Goal: Use online tool/utility: Utilize a website feature to perform a specific function

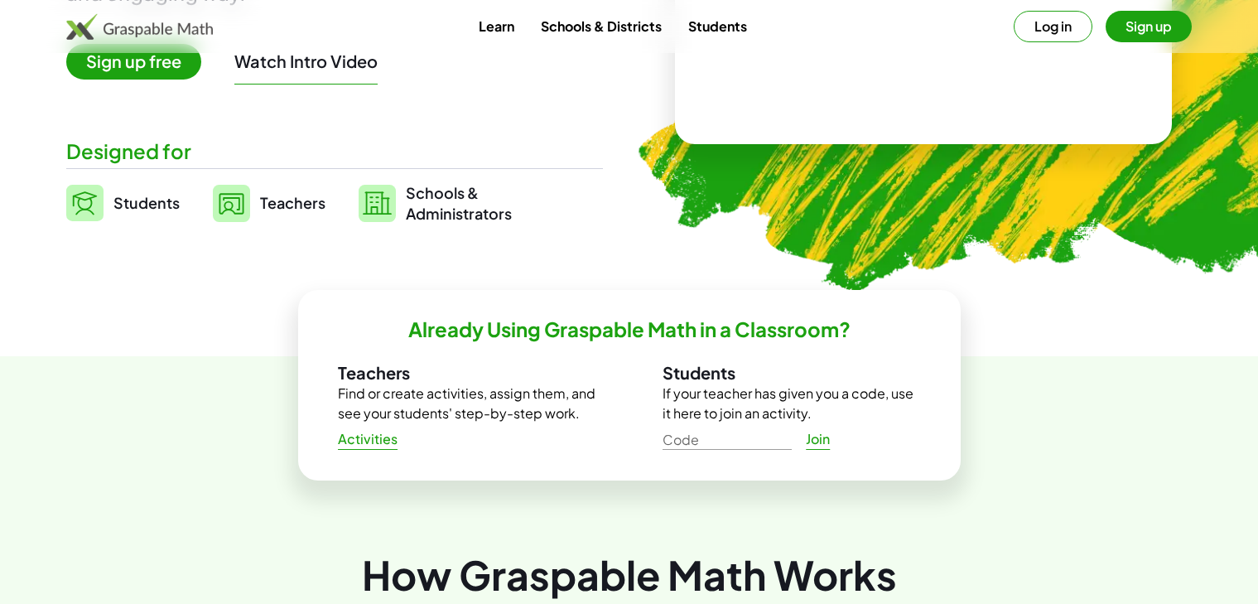
scroll to position [307, 0]
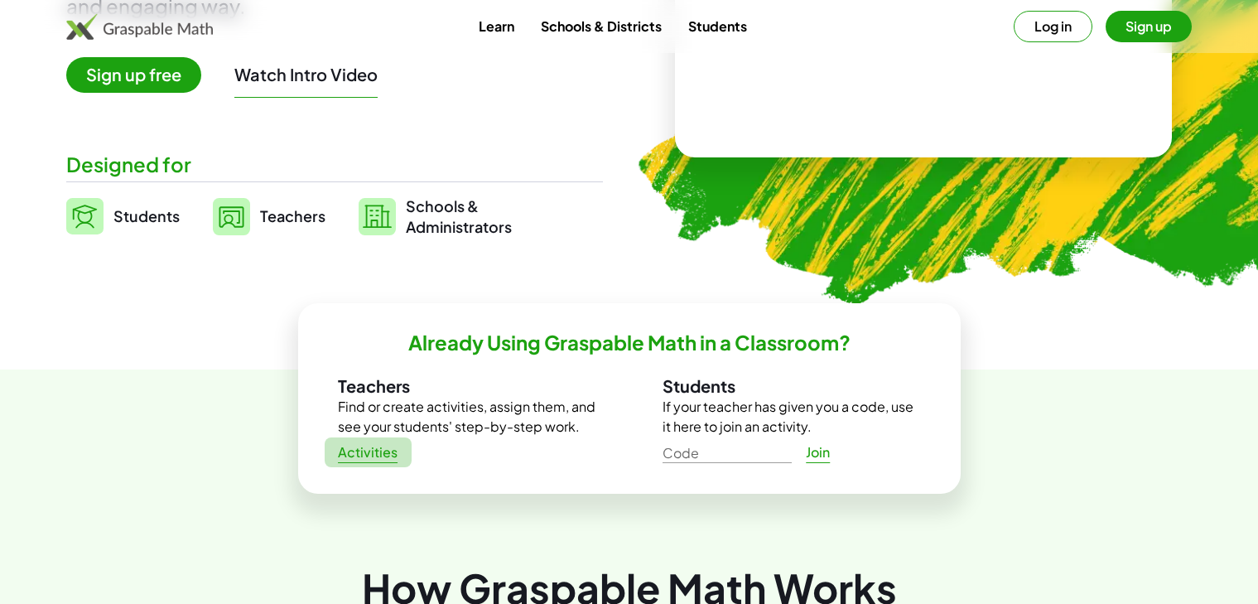
click at [371, 453] on span "Activities" at bounding box center [368, 452] width 60 height 17
click at [757, 451] on input "Code" at bounding box center [727, 449] width 129 height 27
type input "******"
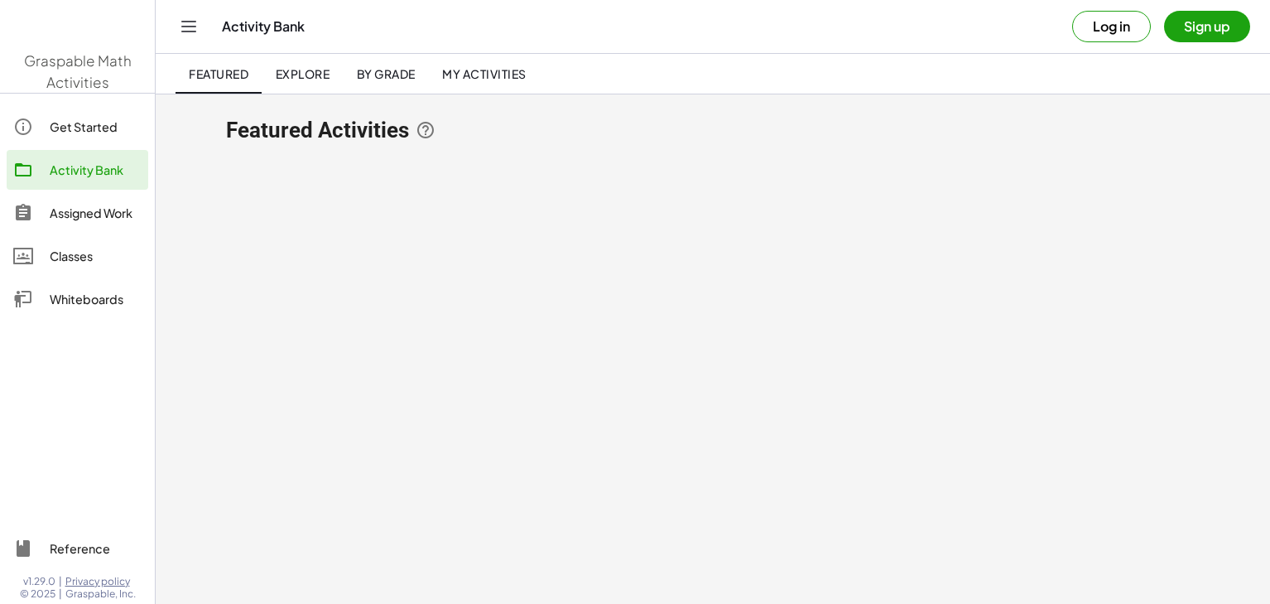
drag, startPoint x: 772, startPoint y: 478, endPoint x: 764, endPoint y: 477, distance: 8.3
click at [769, 478] on main "Featured Activities" at bounding box center [713, 302] width 1115 height 604
drag, startPoint x: 814, startPoint y: 441, endPoint x: 822, endPoint y: 437, distance: 9.3
click at [822, 437] on main "Featured Activities" at bounding box center [713, 302] width 1115 height 604
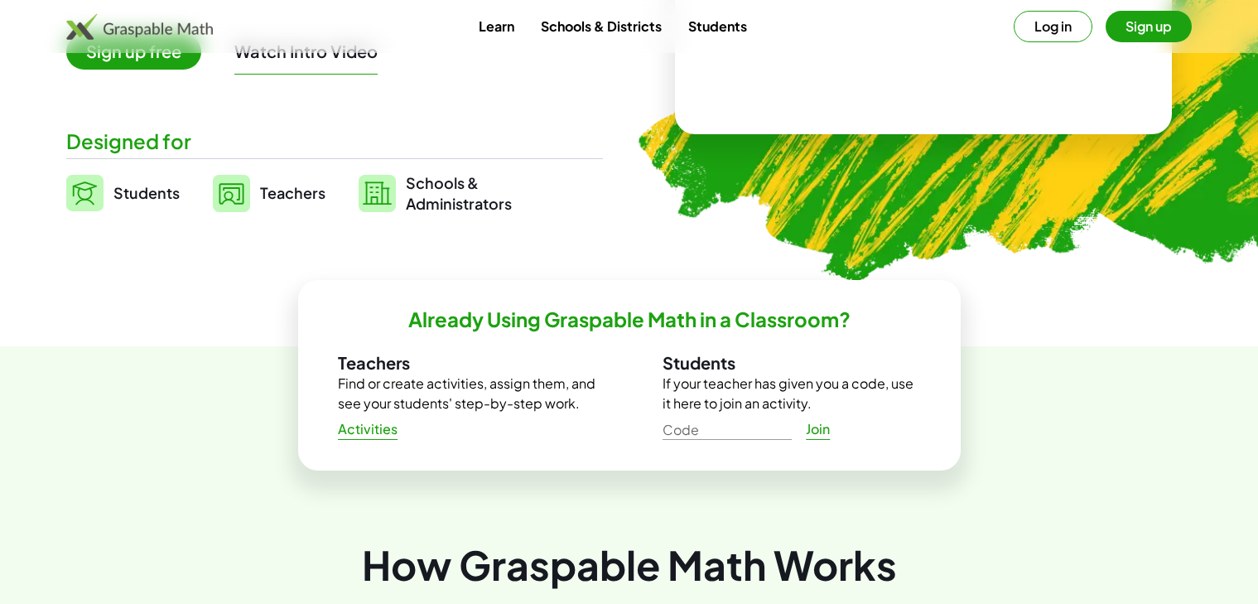
scroll to position [331, 0]
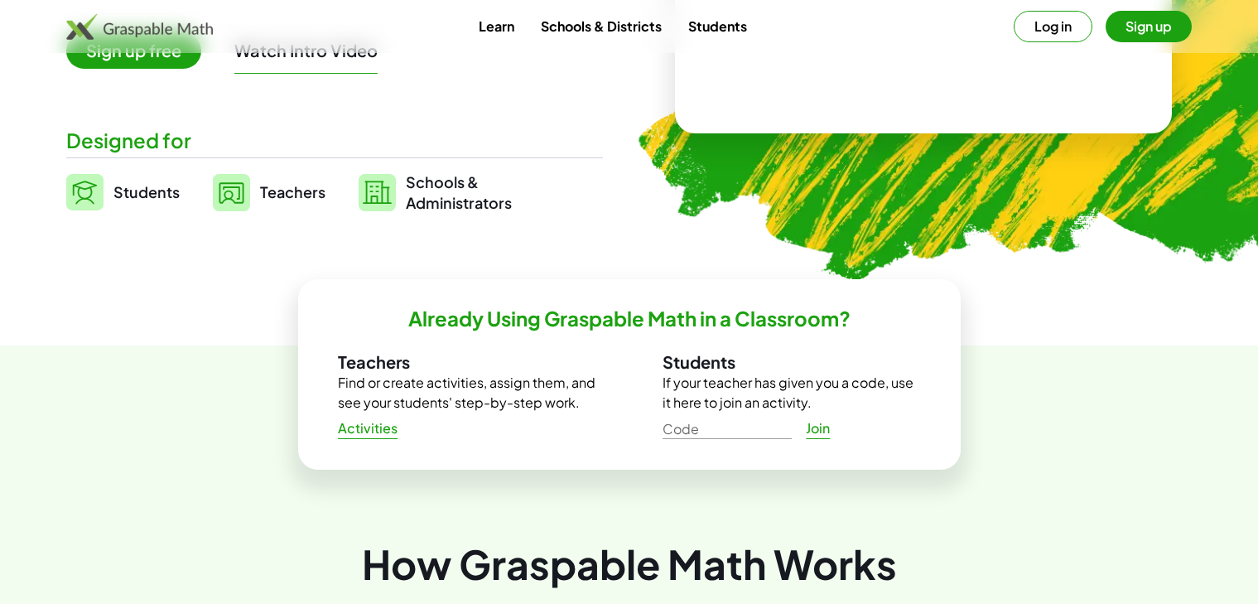
click at [709, 420] on input "Code" at bounding box center [727, 425] width 129 height 27
type input "*****"
click at [89, 188] on img at bounding box center [84, 192] width 37 height 36
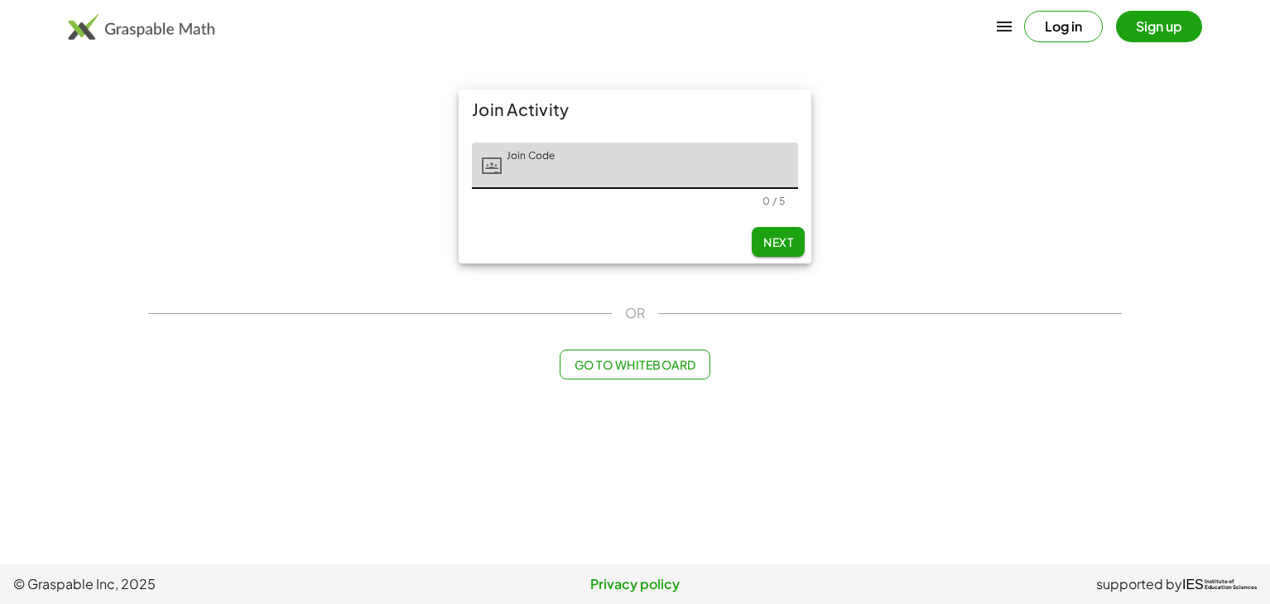
click at [585, 359] on span "Go to Whiteboard" at bounding box center [635, 364] width 122 height 15
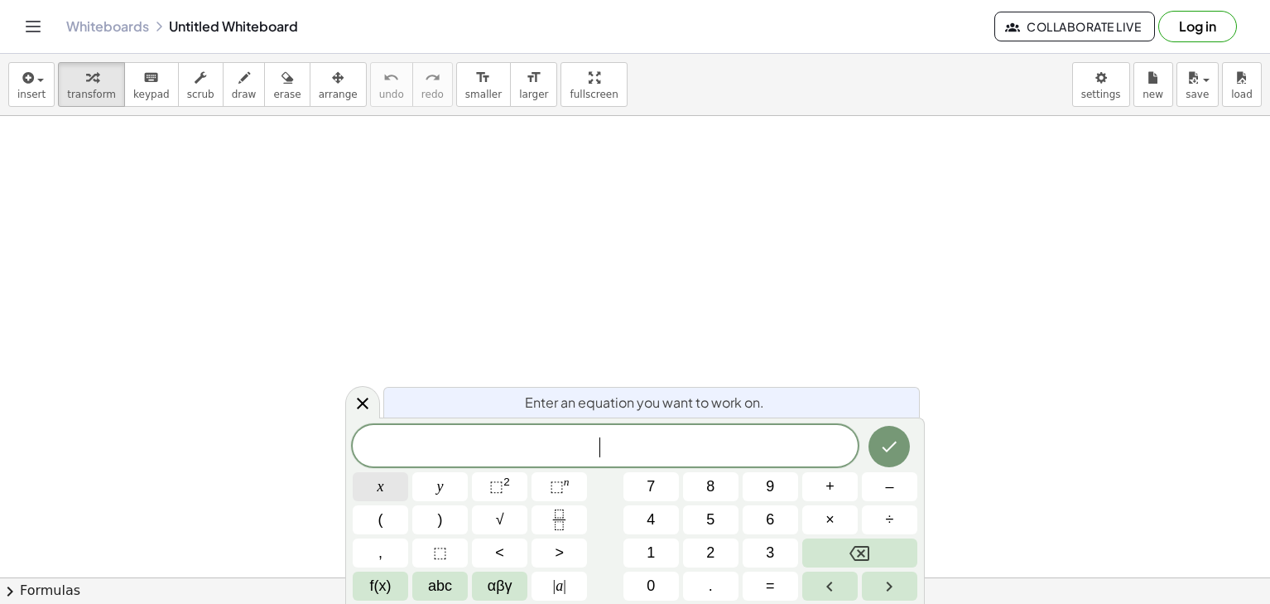
click at [381, 489] on span "x" at bounding box center [381, 486] width 7 height 22
click at [836, 481] on button "+" at bounding box center [830, 486] width 55 height 29
click at [437, 480] on span "y" at bounding box center [440, 486] width 7 height 22
click at [764, 586] on button "=" at bounding box center [770, 585] width 55 height 29
click at [719, 514] on button "5" at bounding box center [710, 519] width 55 height 29
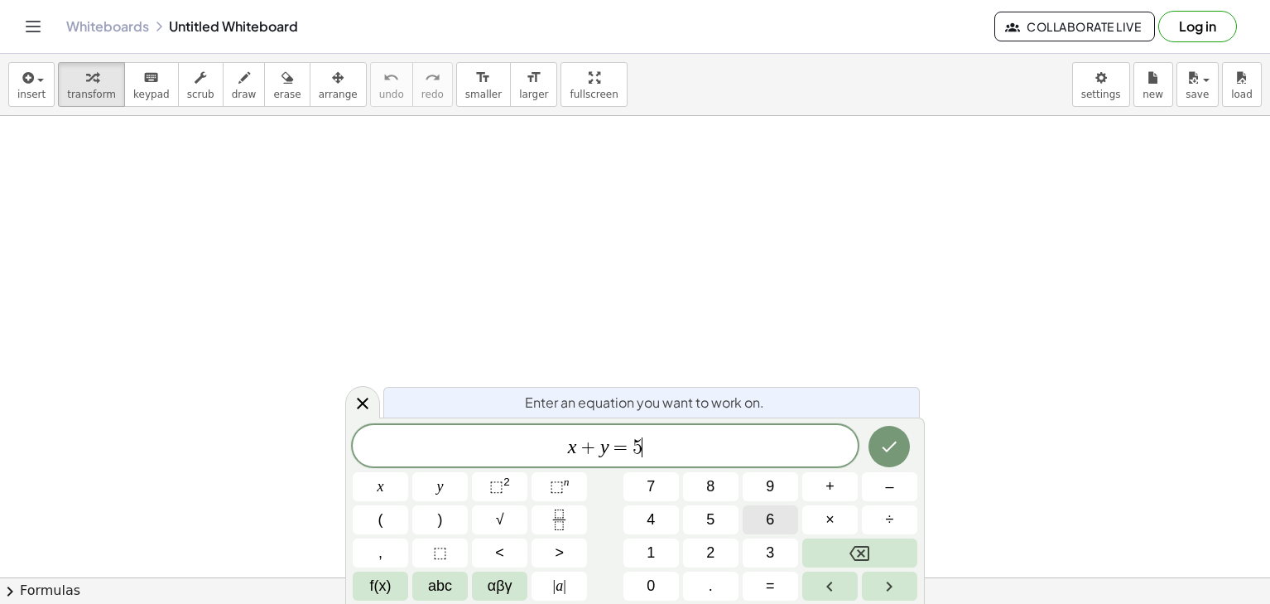
click at [752, 515] on button "6" at bounding box center [770, 519] width 55 height 29
click at [885, 440] on icon "Done" at bounding box center [890, 446] width 20 height 20
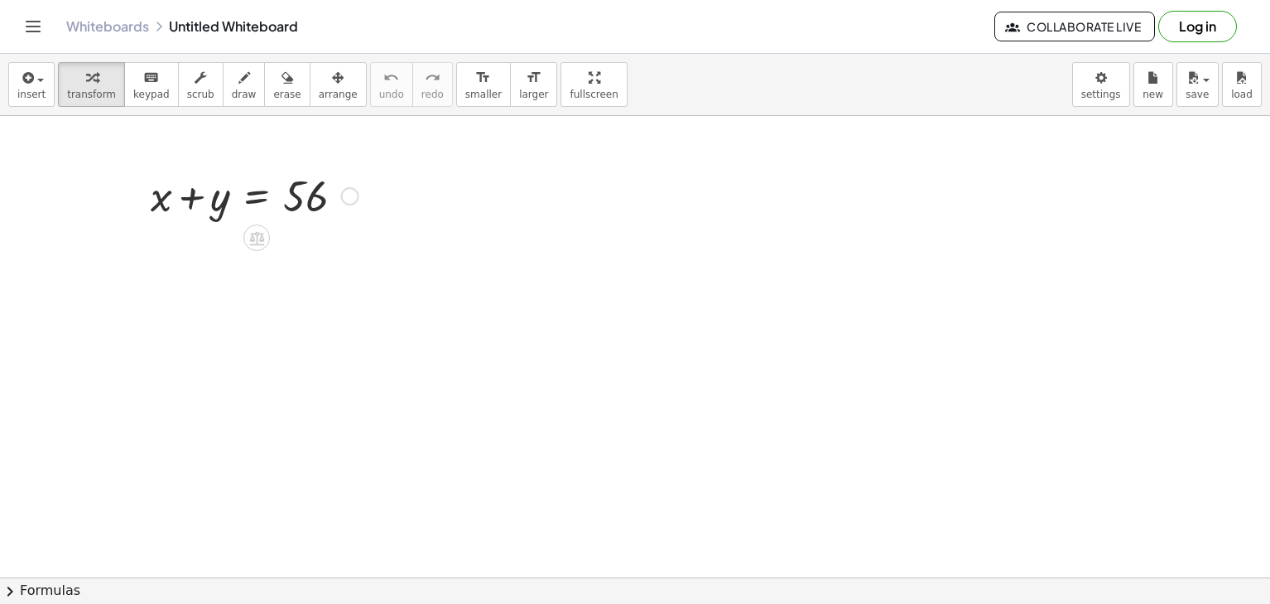
click at [301, 198] on div at bounding box center [254, 194] width 224 height 56
drag, startPoint x: 224, startPoint y: 205, endPoint x: 327, endPoint y: 195, distance: 103.9
click at [327, 195] on div at bounding box center [254, 194] width 224 height 56
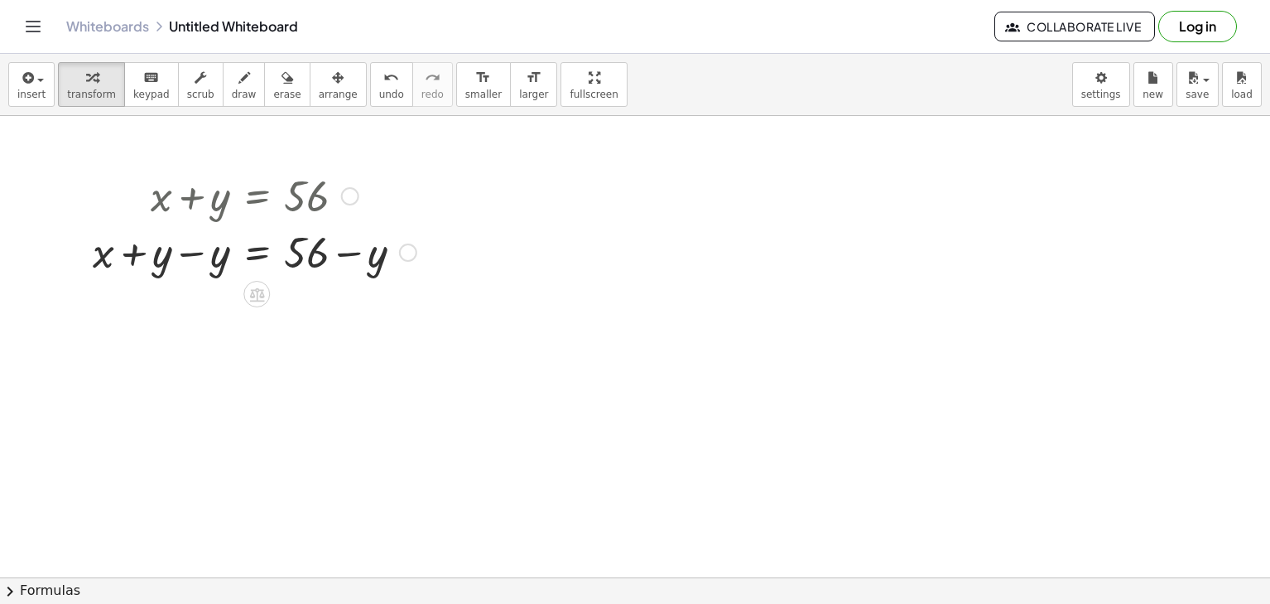
click at [313, 262] on div at bounding box center [254, 251] width 340 height 56
click at [325, 248] on div at bounding box center [254, 251] width 340 height 56
click at [366, 247] on div at bounding box center [254, 251] width 340 height 56
drag, startPoint x: 322, startPoint y: 246, endPoint x: 374, endPoint y: 253, distance: 52.6
click at [374, 253] on div at bounding box center [254, 251] width 340 height 56
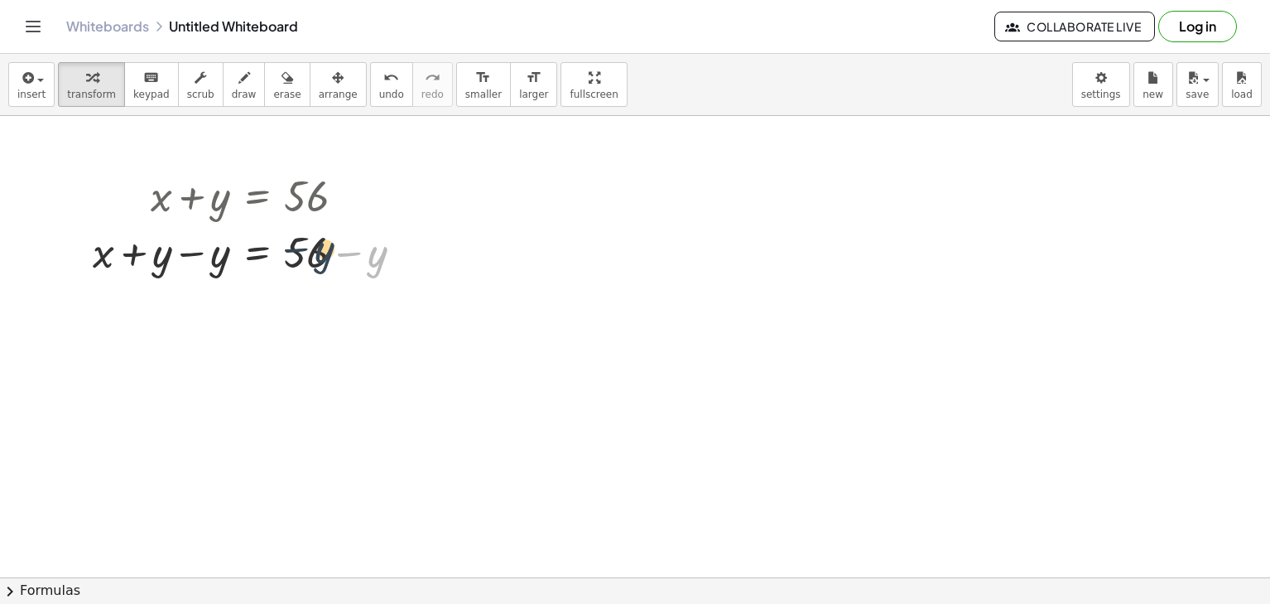
drag, startPoint x: 374, startPoint y: 253, endPoint x: 314, endPoint y: 251, distance: 60.5
click at [314, 251] on div at bounding box center [254, 251] width 340 height 56
drag, startPoint x: 225, startPoint y: 247, endPoint x: 175, endPoint y: 242, distance: 50.8
drag, startPoint x: 373, startPoint y: 306, endPoint x: 287, endPoint y: 296, distance: 85.9
click at [287, 296] on div at bounding box center [254, 307] width 340 height 56
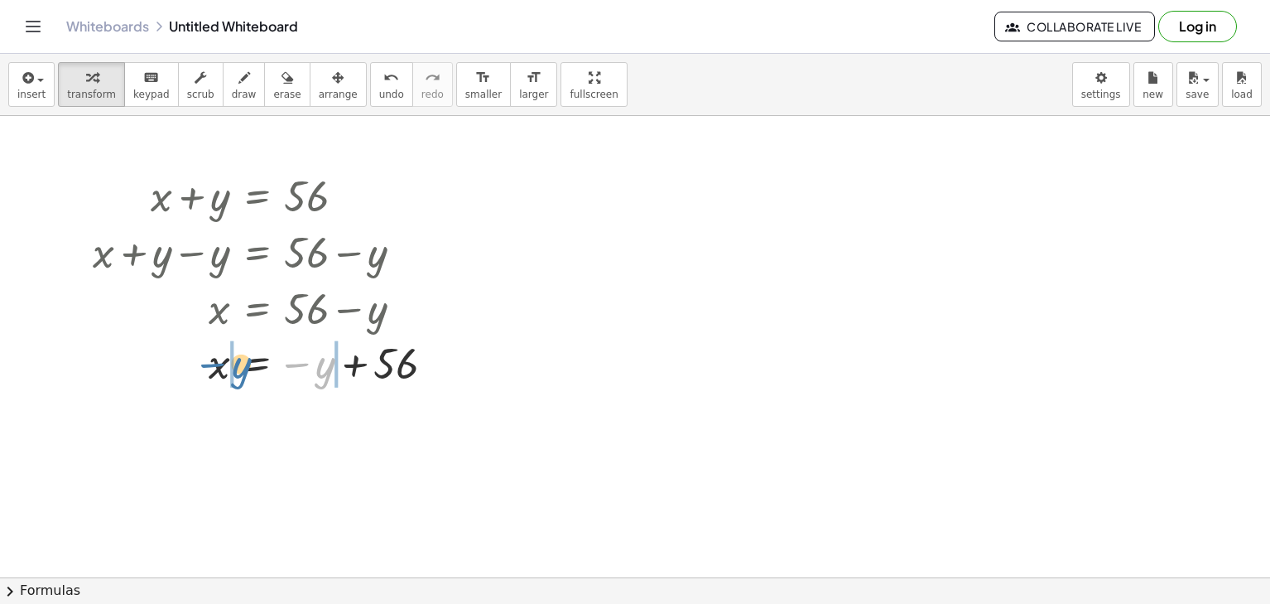
drag, startPoint x: 333, startPoint y: 359, endPoint x: 247, endPoint y: 359, distance: 86.1
click at [247, 359] on div at bounding box center [270, 362] width 372 height 55
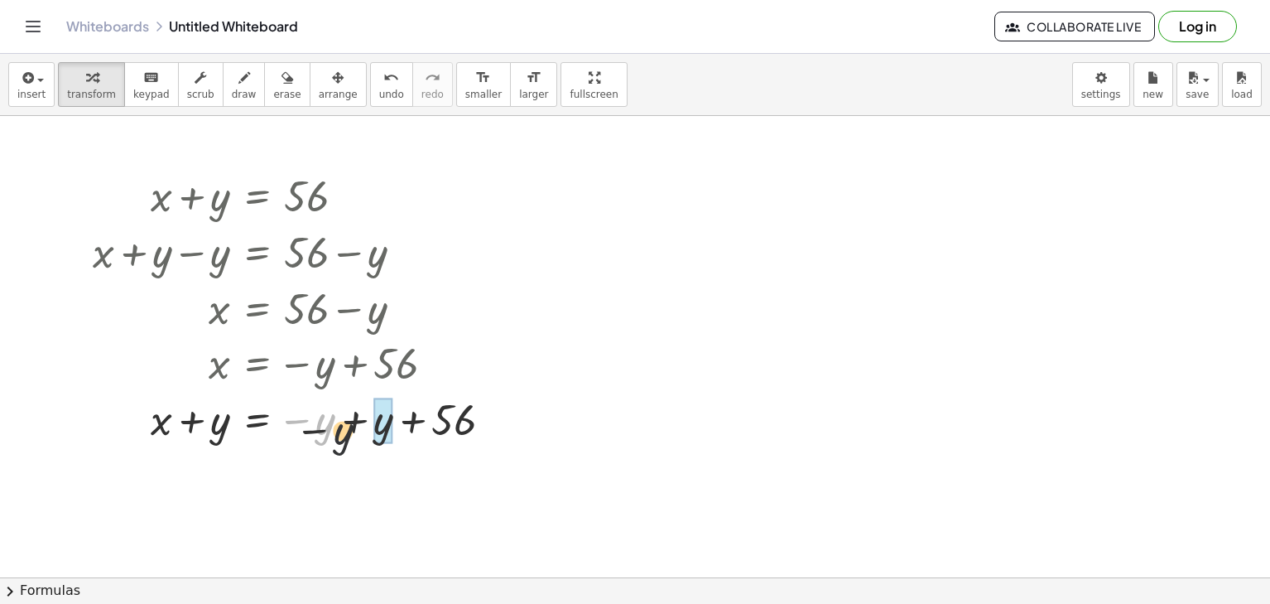
drag, startPoint x: 321, startPoint y: 403, endPoint x: 392, endPoint y: 441, distance: 80.4
click at [392, 441] on div at bounding box center [299, 418] width 430 height 56
drag, startPoint x: 427, startPoint y: 415, endPoint x: 322, endPoint y: 422, distance: 105.4
click at [322, 422] on div at bounding box center [299, 418] width 430 height 56
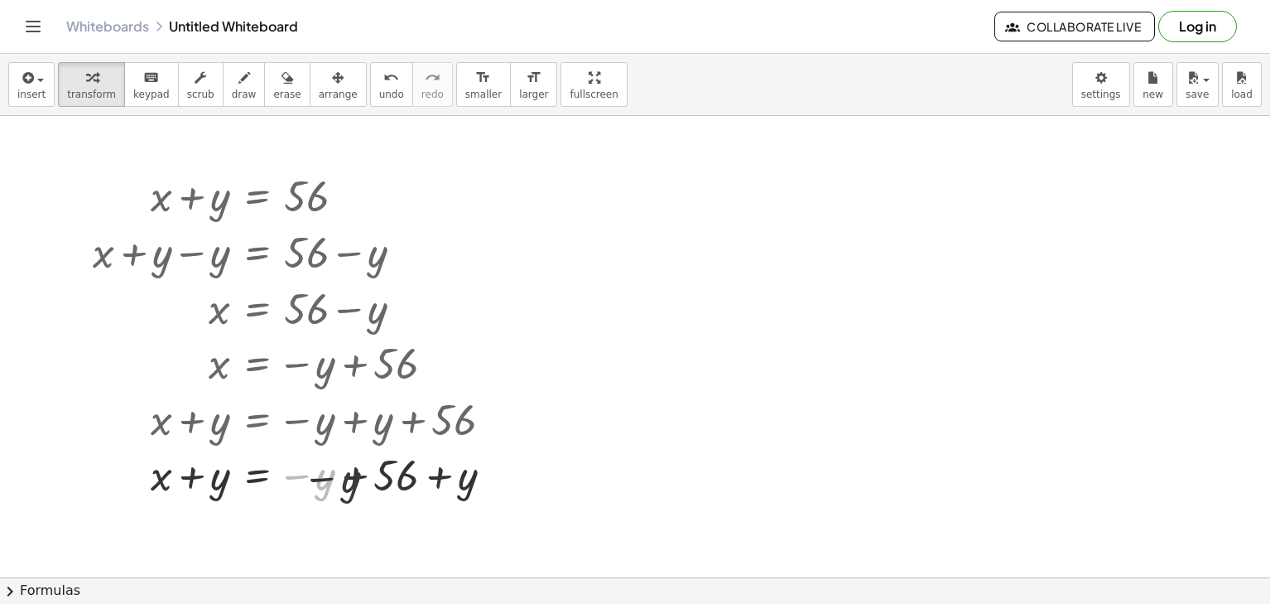
drag, startPoint x: 329, startPoint y: 420, endPoint x: 369, endPoint y: 424, distance: 40.0
click at [257, 196] on div "+ x + y = 56 + x + y − y = + 56 − y + x + 0 = + 56 − y x = + 56 − y x = − y + 5…" at bounding box center [257, 196] width 0 height 0
drag, startPoint x: 369, startPoint y: 424, endPoint x: 248, endPoint y: 385, distance: 126.2
click at [274, 390] on div at bounding box center [299, 418] width 430 height 56
drag, startPoint x: 365, startPoint y: 388, endPoint x: 336, endPoint y: 388, distance: 29.0
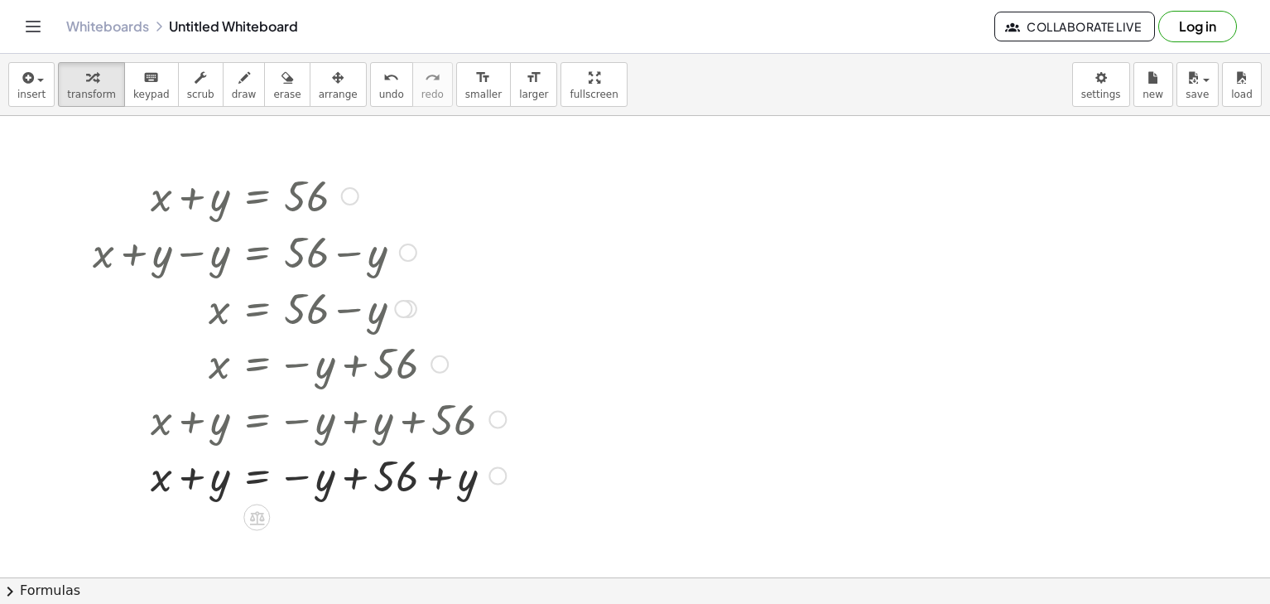
click at [336, 388] on div at bounding box center [299, 362] width 430 height 55
click at [340, 215] on div at bounding box center [299, 194] width 430 height 56
drag, startPoint x: 287, startPoint y: 244, endPoint x: 453, endPoint y: 221, distance: 167.3
click at [257, 196] on div "+ x + y = 56 + x + y − y = + 56 − y + x + 0 = + 56 − y x = + 56 − y x = − y + 5…" at bounding box center [257, 196] width 0 height 0
click at [273, 85] on div "button" at bounding box center [286, 77] width 27 height 20
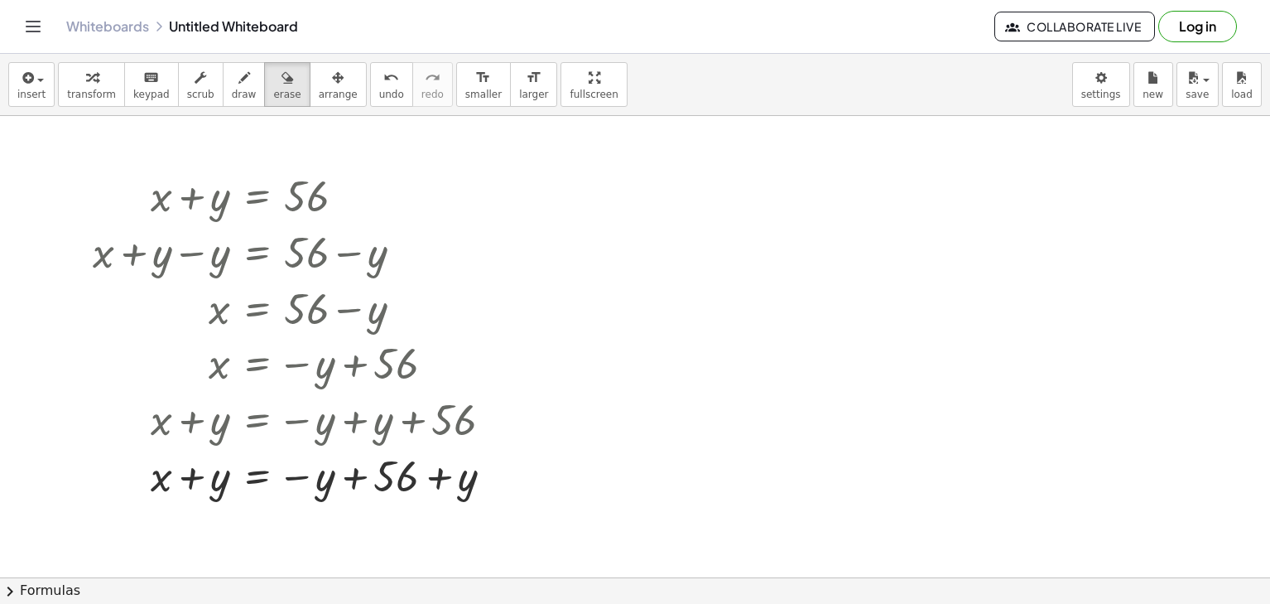
click at [285, 222] on div at bounding box center [635, 577] width 1270 height 923
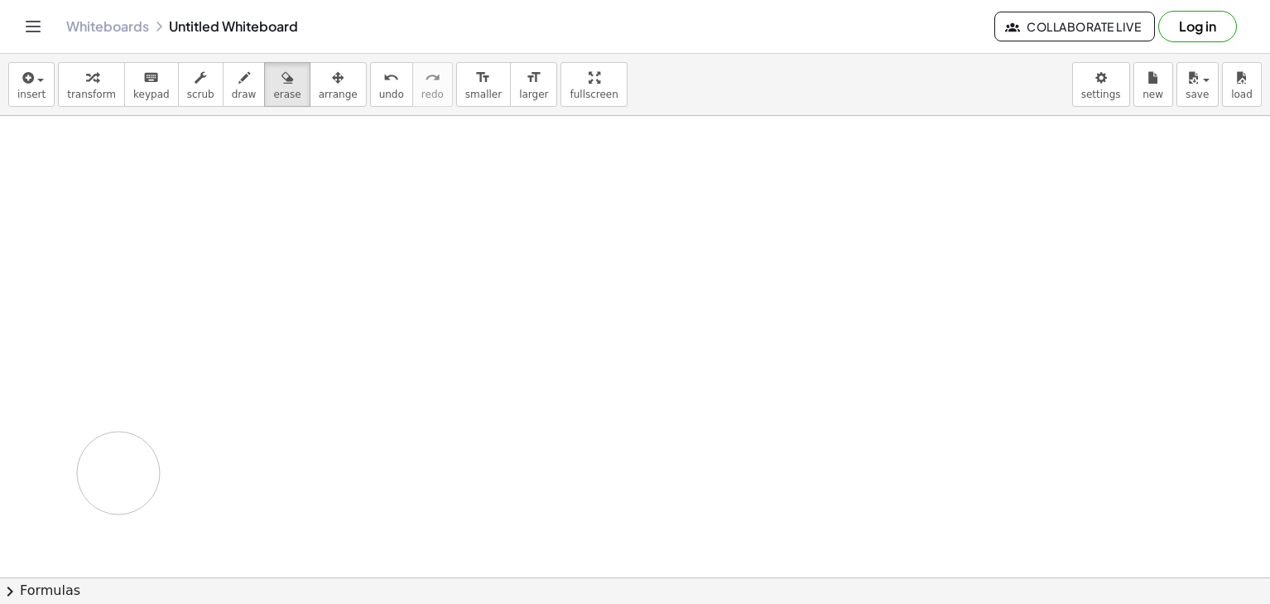
drag, startPoint x: 286, startPoint y: 215, endPoint x: 352, endPoint y: 311, distance: 116.7
click at [596, 301] on div at bounding box center [635, 577] width 1270 height 923
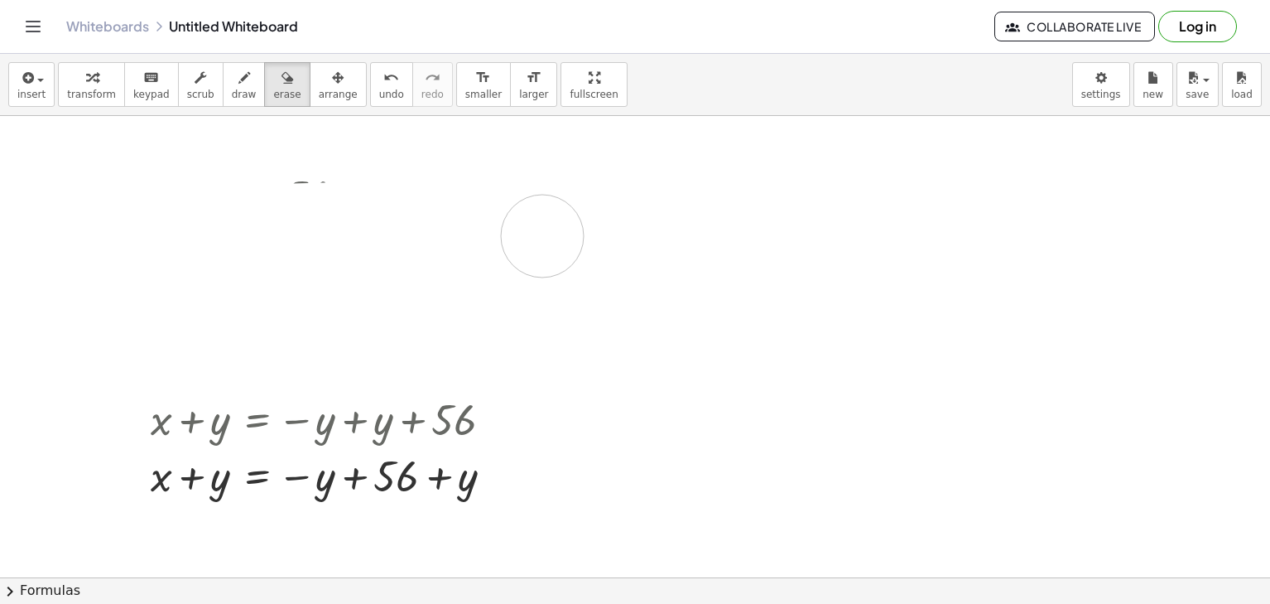
drag, startPoint x: 319, startPoint y: 301, endPoint x: 24, endPoint y: 134, distance: 339.0
click at [0, 204] on html "Graspable Math Activities Get Started Activity Bank Assigned Work Classes White…" at bounding box center [635, 302] width 1270 height 604
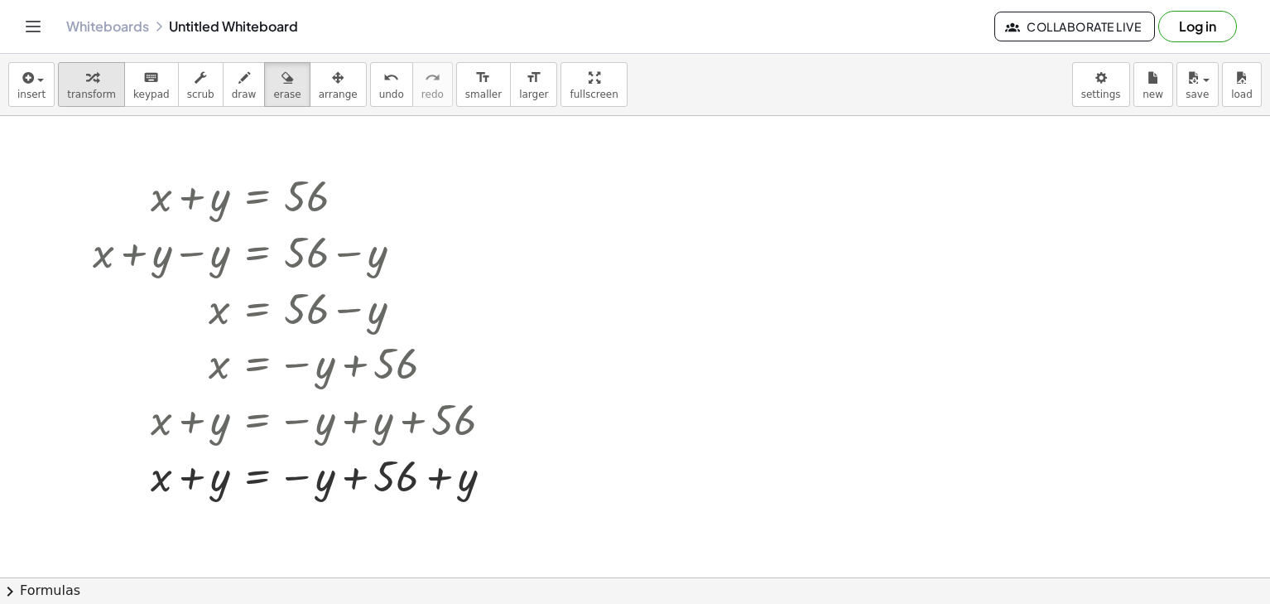
click at [101, 75] on div "button" at bounding box center [91, 77] width 49 height 20
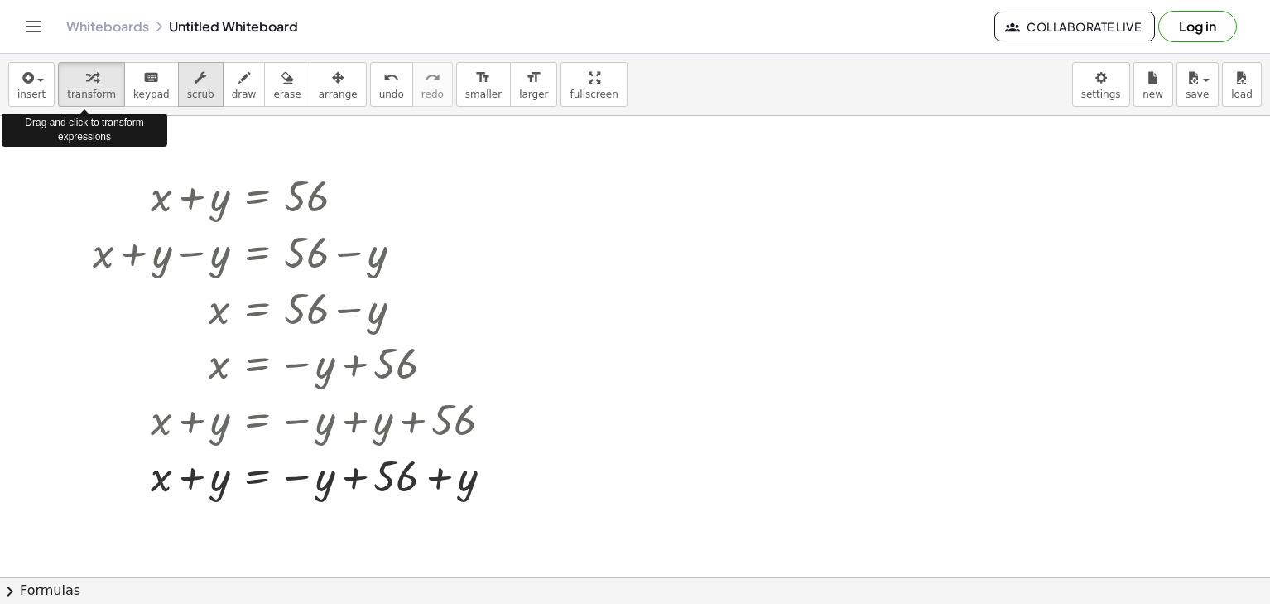
click at [195, 102] on button "scrub" at bounding box center [201, 84] width 46 height 45
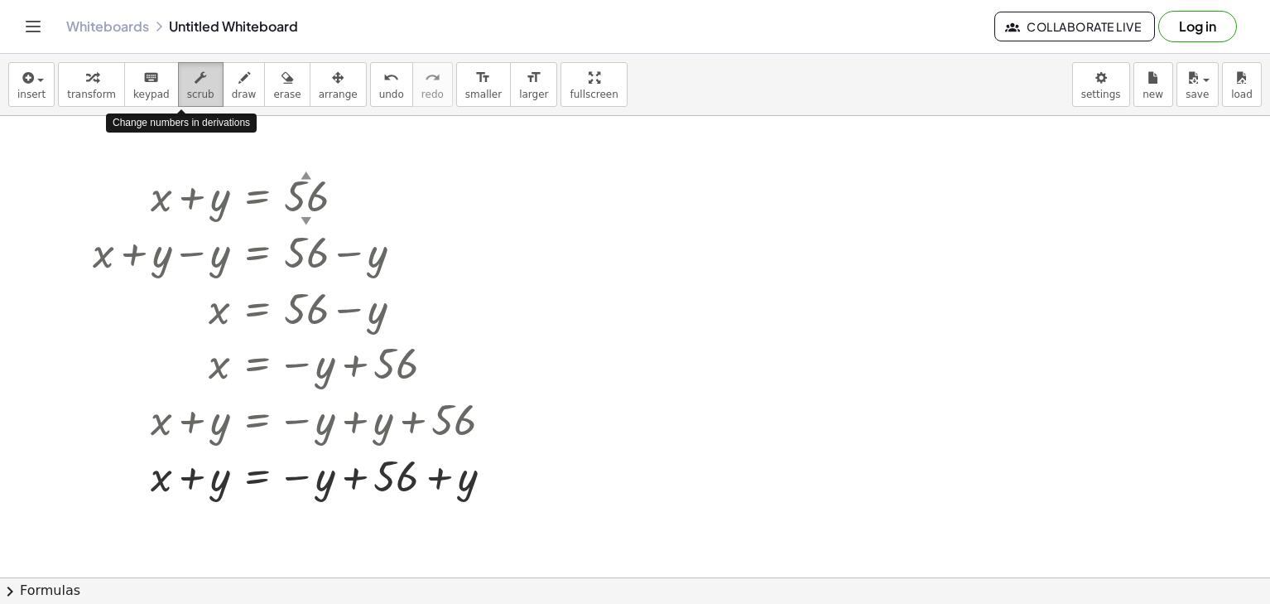
click at [178, 95] on button "scrub" at bounding box center [201, 84] width 46 height 45
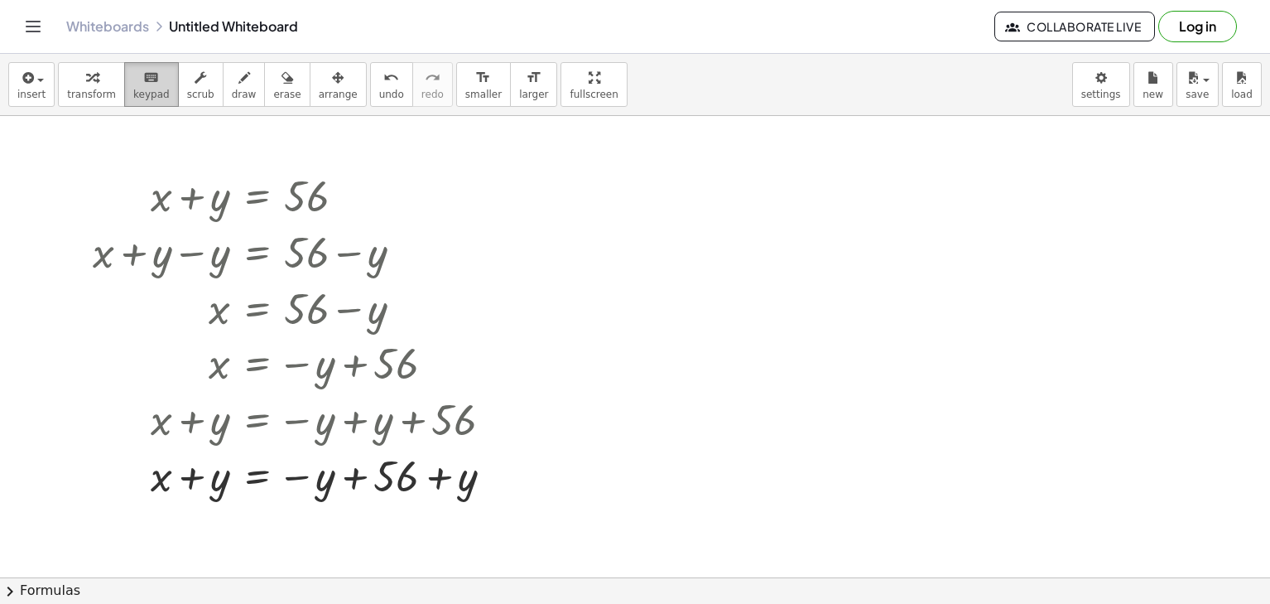
click at [133, 81] on div "keyboard" at bounding box center [151, 77] width 36 height 20
click at [222, 107] on div "insert select one: Math Expression Function Text Youtube Video Graphing Geometr…" at bounding box center [635, 85] width 1270 height 62
drag, startPoint x: 253, startPoint y: 107, endPoint x: 243, endPoint y: 104, distance: 11.3
click at [252, 107] on div "insert select one: Math Expression Function Text Youtube Video Graphing Geometr…" at bounding box center [635, 85] width 1270 height 62
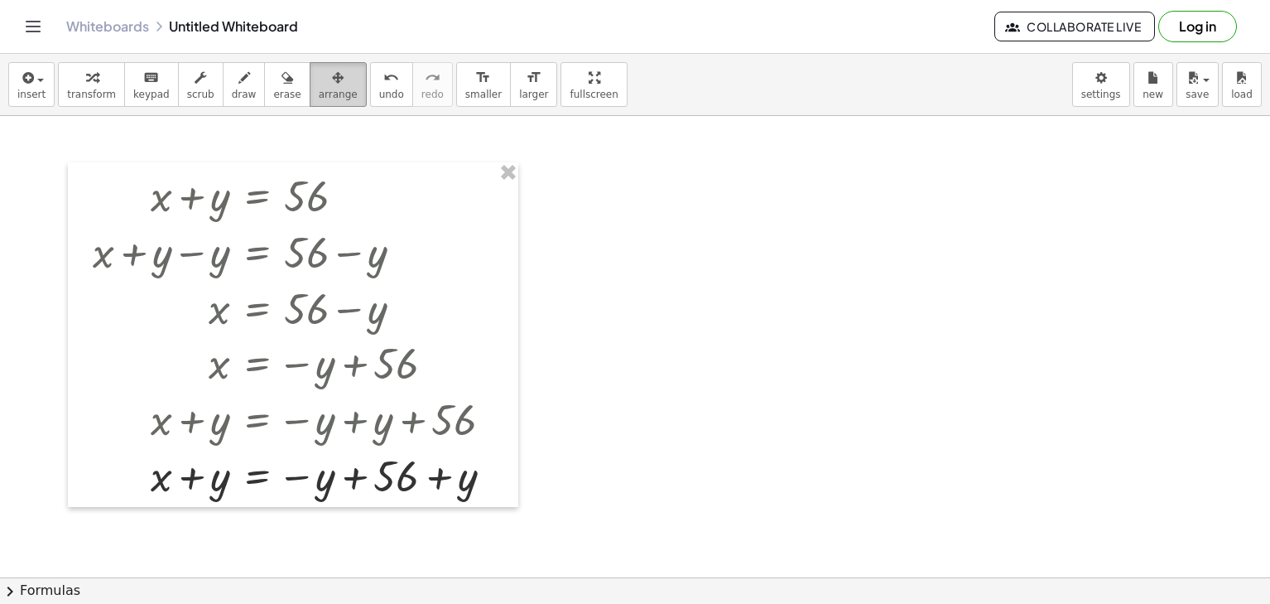
click at [319, 83] on div "button" at bounding box center [338, 77] width 39 height 20
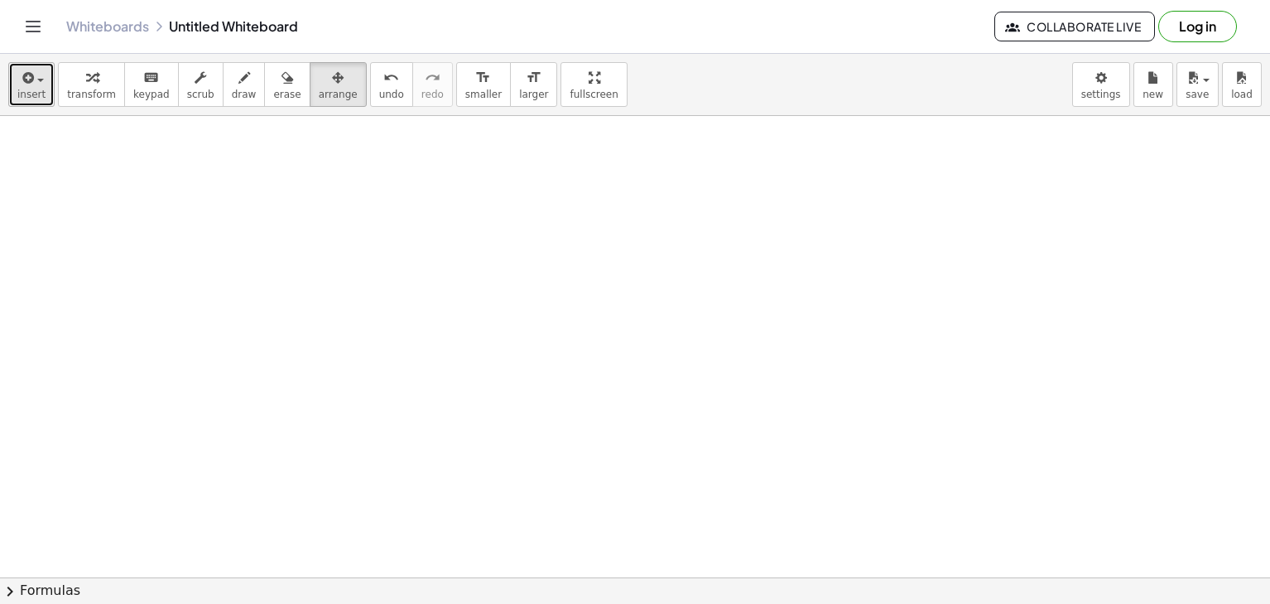
click at [25, 75] on icon "button" at bounding box center [26, 78] width 15 height 20
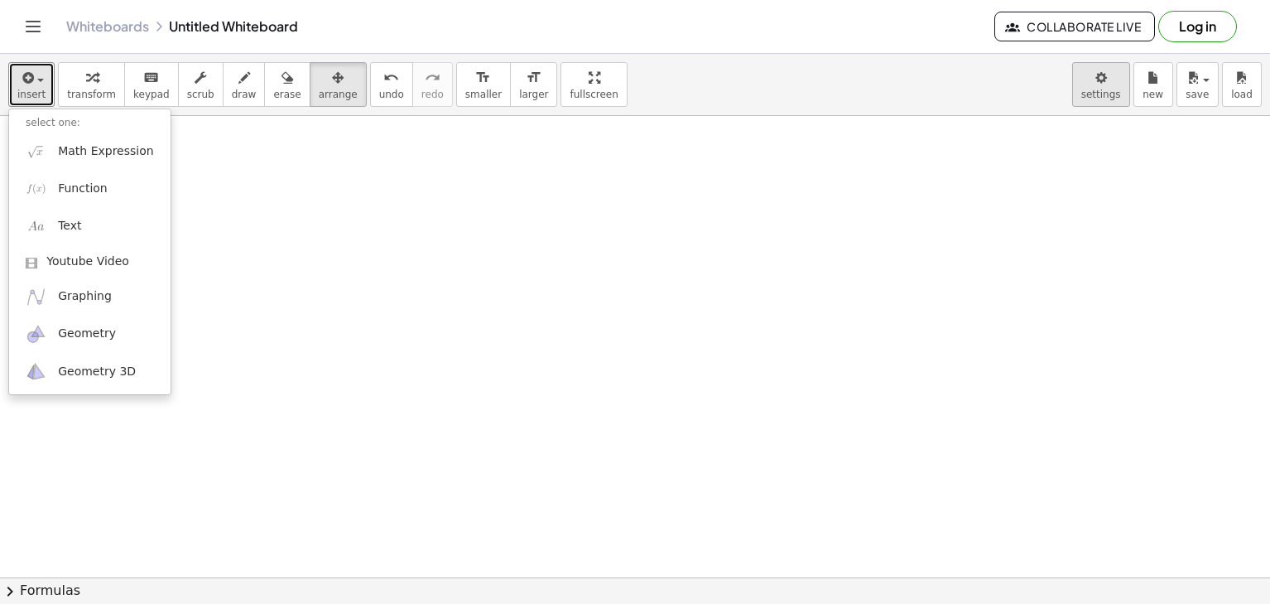
click at [1083, 89] on body "Graspable Math Activities Get Started Activity Bank Assigned Work Classes White…" at bounding box center [635, 302] width 1270 height 604
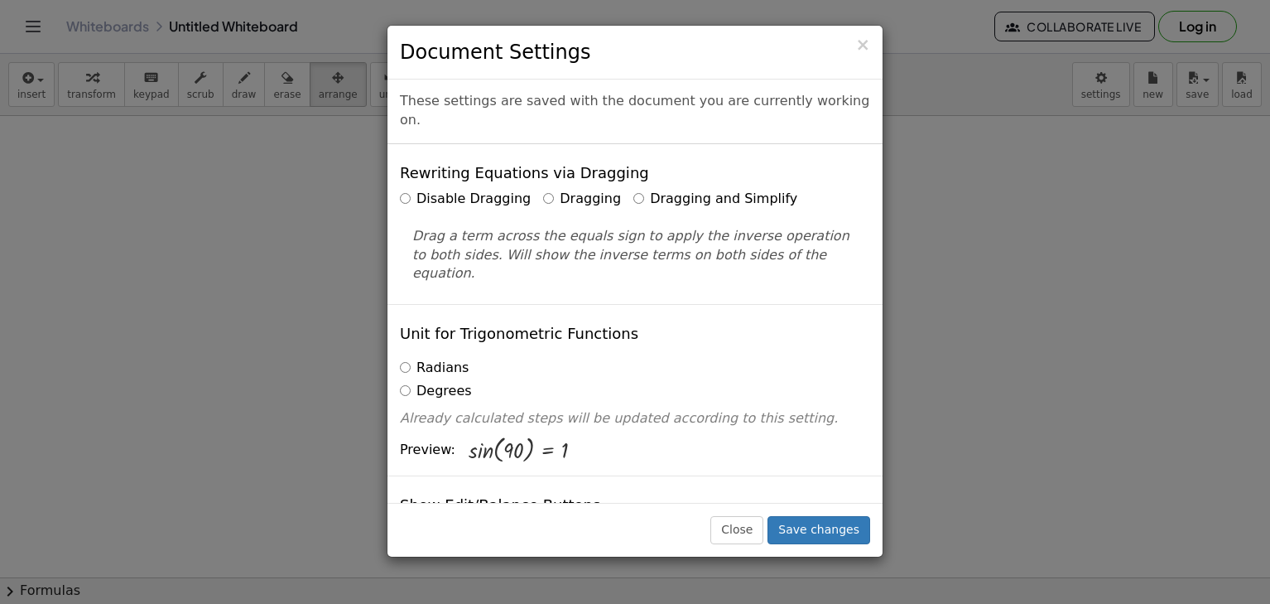
click at [634, 190] on label "Dragging and Simplify" at bounding box center [716, 199] width 164 height 19
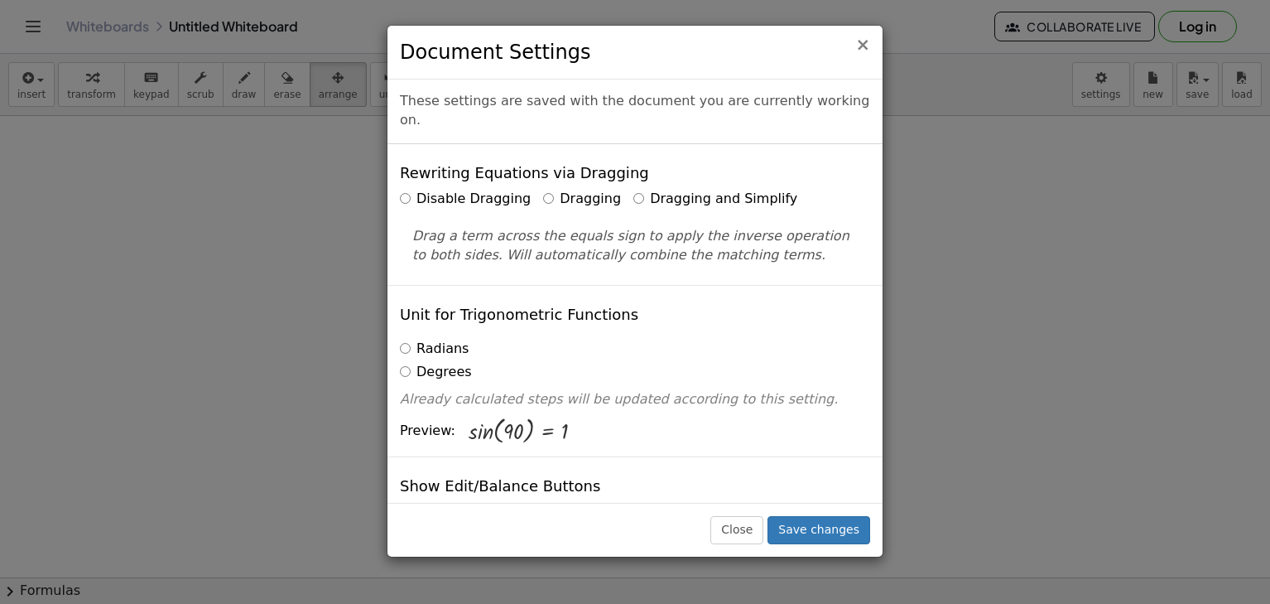
click at [860, 35] on span "×" at bounding box center [863, 45] width 15 height 20
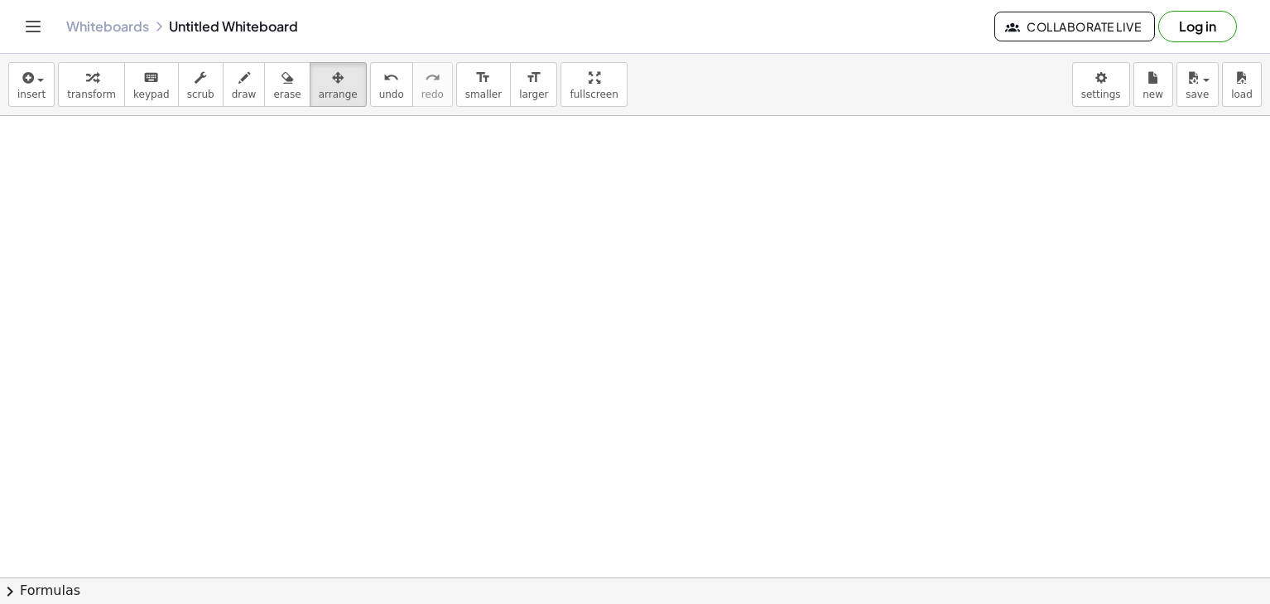
click at [861, 41] on div at bounding box center [635, 302] width 1270 height 604
click at [5, 73] on div "insert select one: Math Expression Function Text Youtube Video Graphing Geometr…" at bounding box center [635, 85] width 1270 height 62
click at [17, 77] on button "insert" at bounding box center [31, 84] width 46 height 45
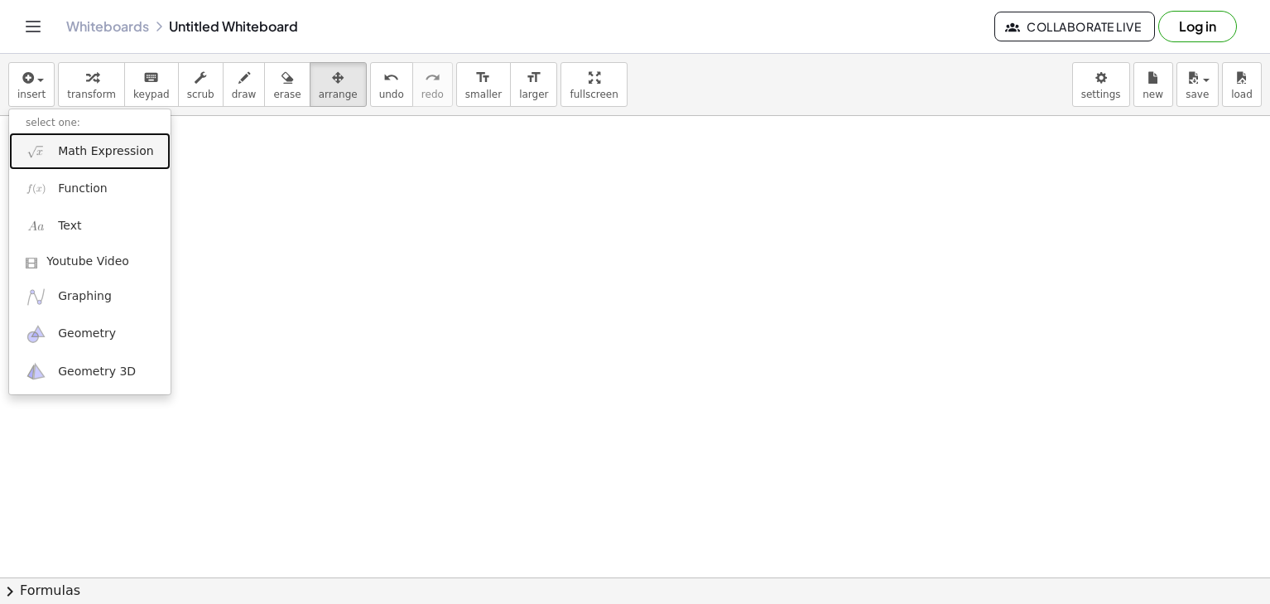
click at [42, 136] on link "Math Expression" at bounding box center [89, 151] width 161 height 37
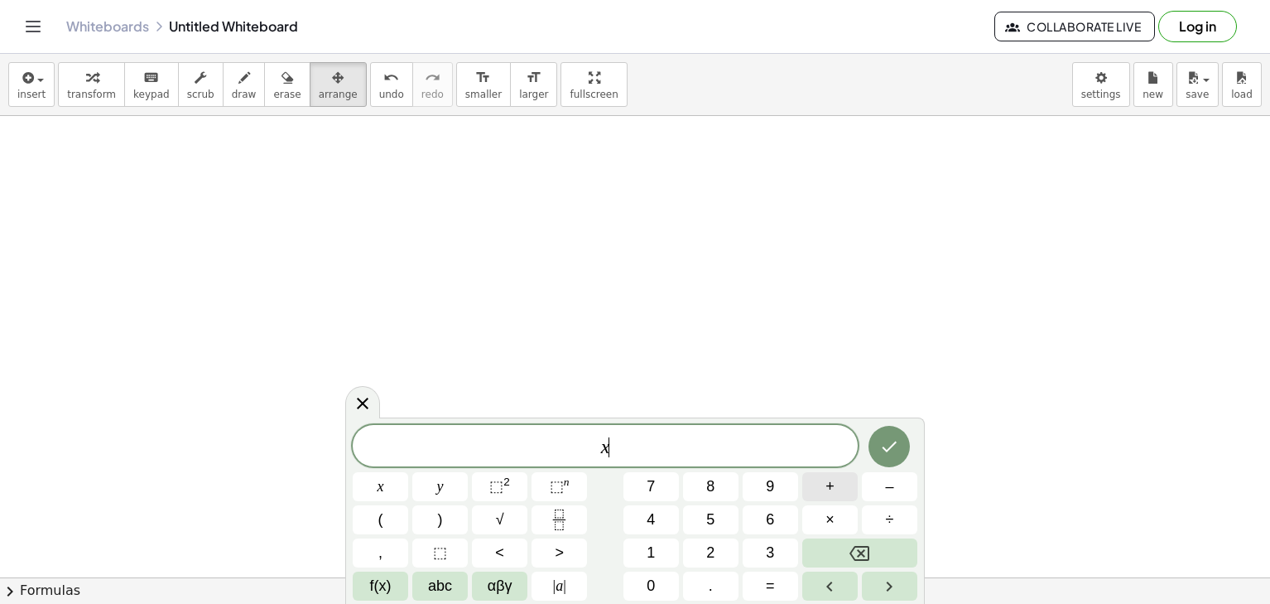
click at [840, 491] on button "+" at bounding box center [830, 486] width 55 height 29
click at [383, 485] on span "x" at bounding box center [381, 486] width 7 height 22
click at [707, 546] on span "2" at bounding box center [710, 553] width 8 height 22
click at [822, 489] on button "+" at bounding box center [830, 486] width 55 height 29
click at [395, 490] on button "x" at bounding box center [380, 486] width 55 height 29
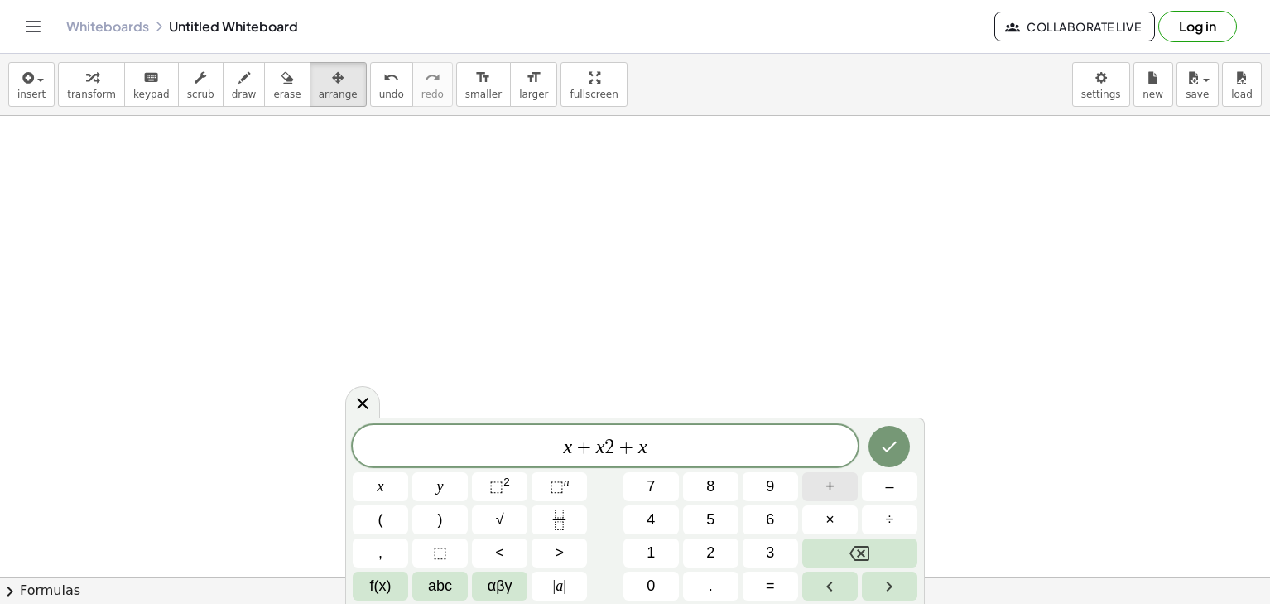
click at [828, 489] on span "+" at bounding box center [830, 486] width 9 height 22
click at [400, 485] on button "x" at bounding box center [380, 486] width 55 height 29
click at [759, 542] on button "3" at bounding box center [770, 552] width 55 height 29
click at [759, 584] on button "=" at bounding box center [770, 585] width 55 height 29
click at [643, 547] on button "1" at bounding box center [651, 552] width 55 height 29
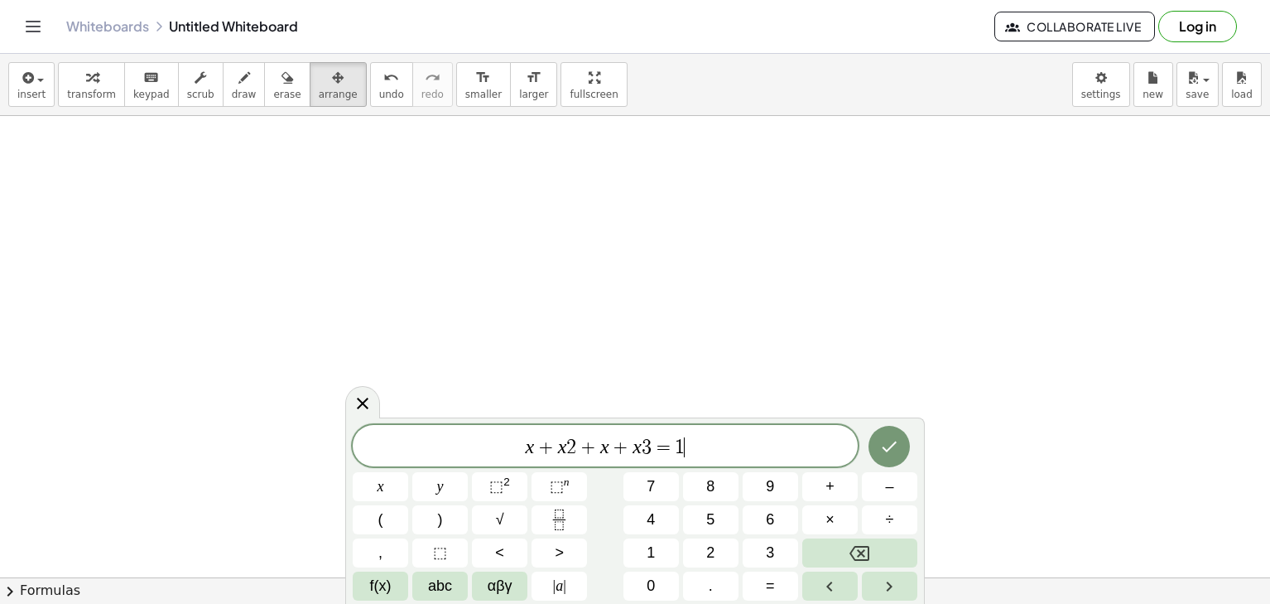
click at [647, 567] on div "x + x 2 + x + x 3 = 1 ​ x y ⬚ 2 ⬚ n 7 8 9 + – ( ) √ 4 5 6 × ÷ , ⬚ < > 1 2 3 f(x…" at bounding box center [635, 513] width 565 height 176
click at [648, 572] on button "0" at bounding box center [651, 585] width 55 height 29
click at [894, 436] on icon "Done" at bounding box center [890, 446] width 20 height 20
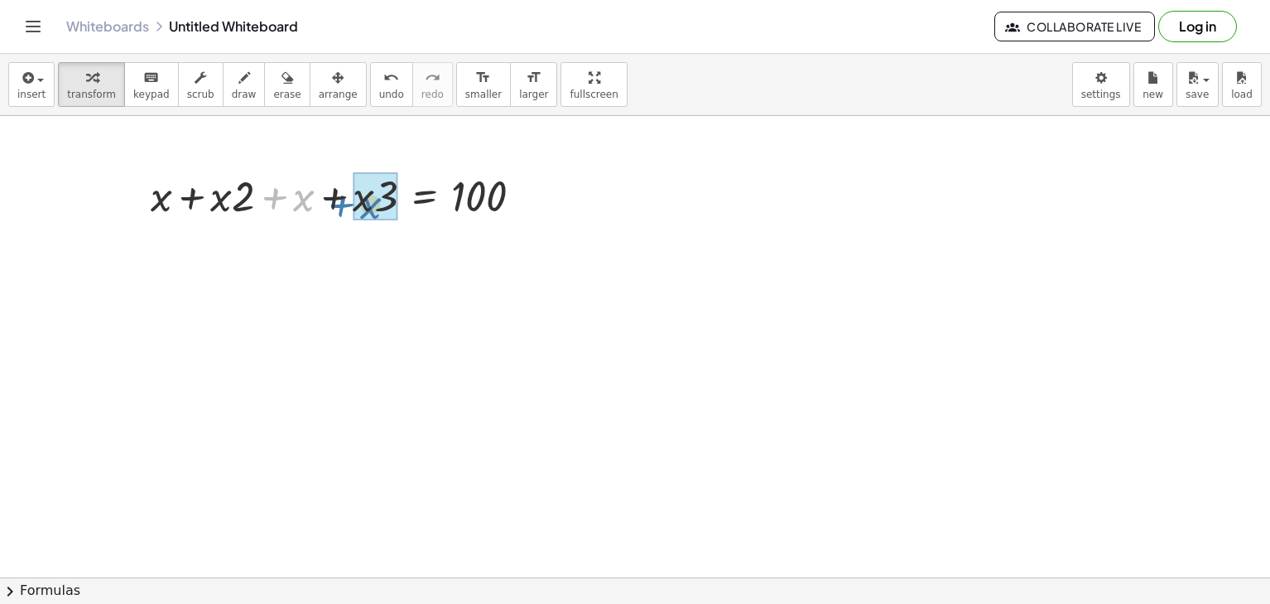
drag, startPoint x: 312, startPoint y: 195, endPoint x: 384, endPoint y: 203, distance: 72.5
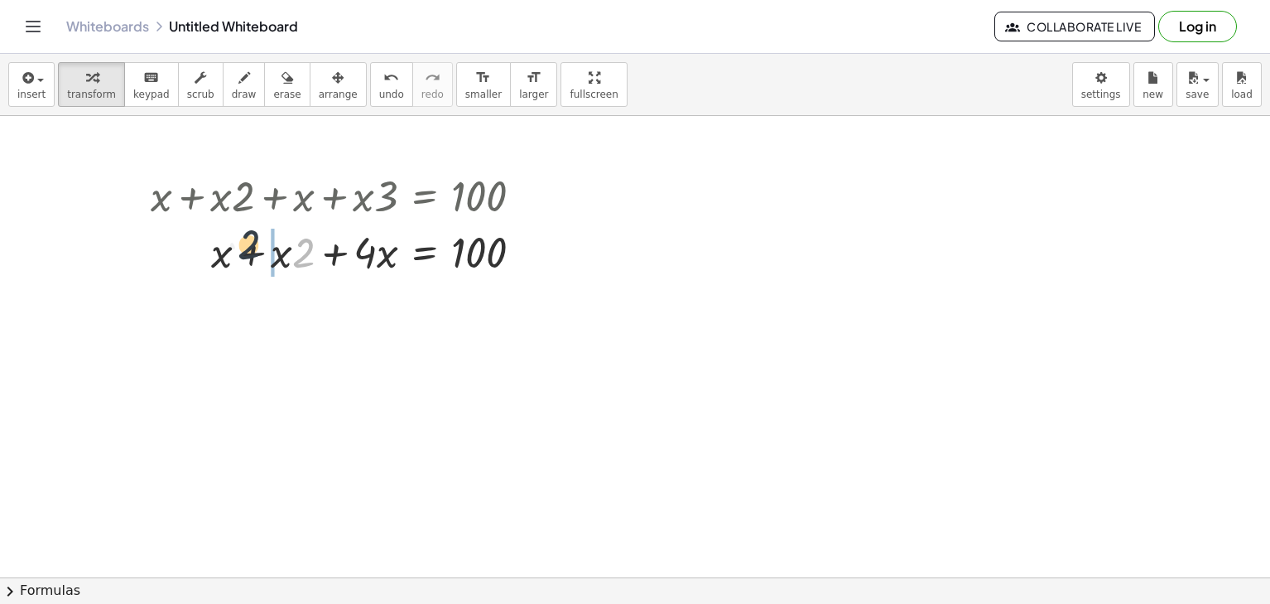
drag, startPoint x: 306, startPoint y: 247, endPoint x: 249, endPoint y: 239, distance: 56.9
click at [249, 239] on div at bounding box center [343, 251] width 402 height 56
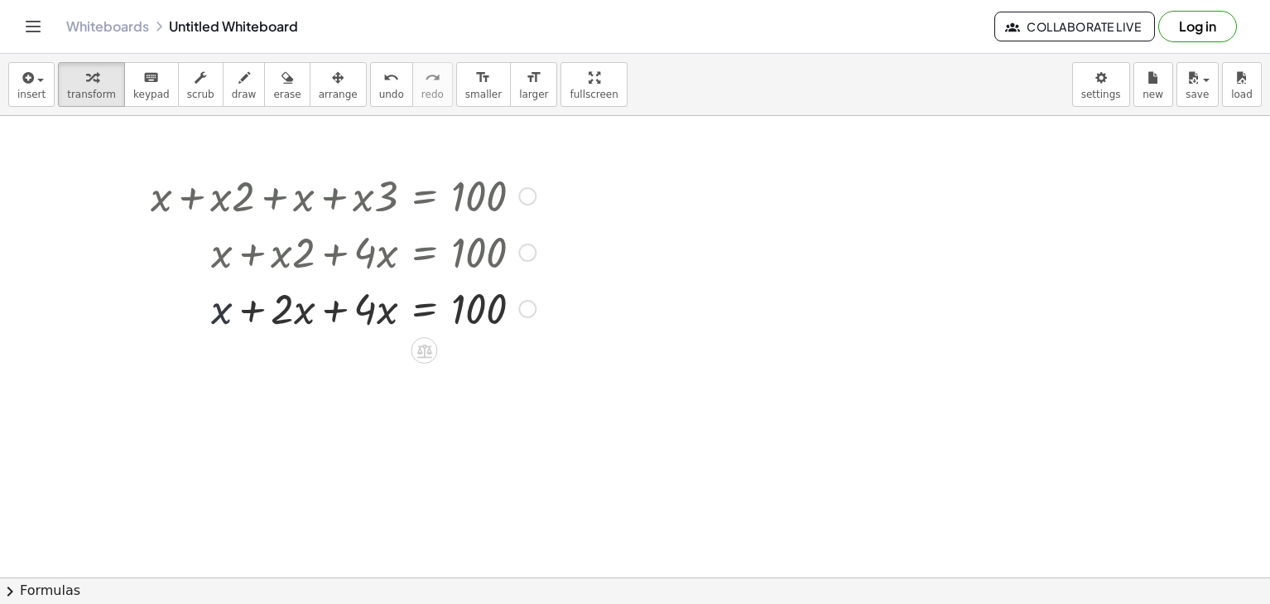
drag, startPoint x: 229, startPoint y: 294, endPoint x: 251, endPoint y: 307, distance: 25.3
click at [251, 307] on div at bounding box center [343, 307] width 402 height 56
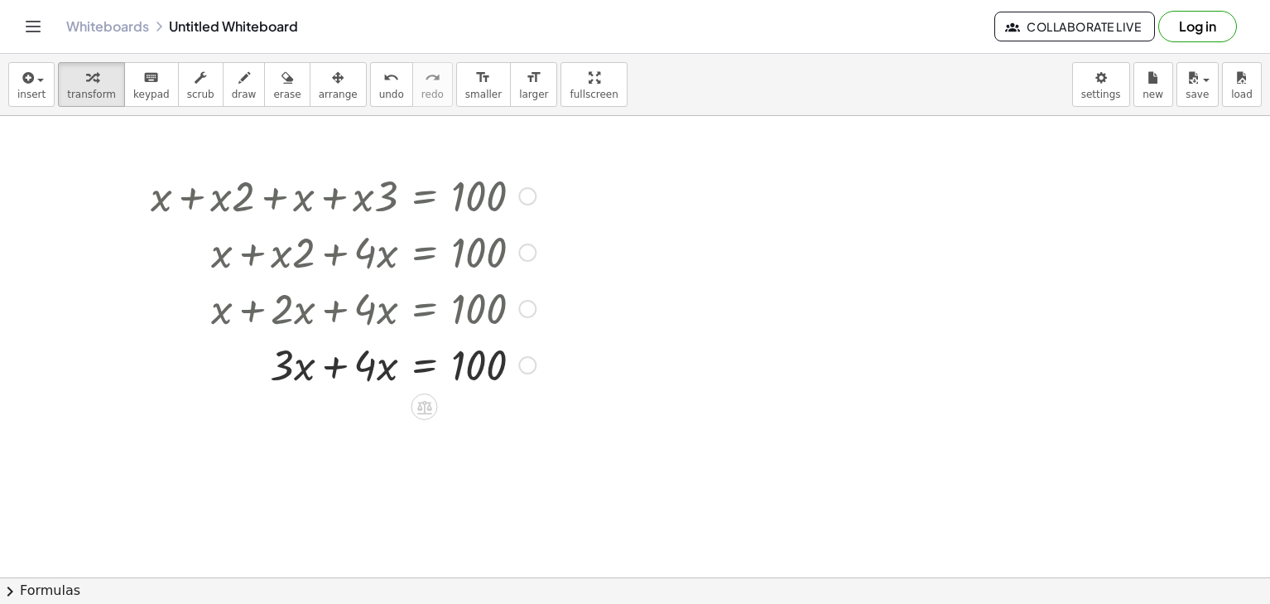
click at [277, 311] on div at bounding box center [314, 307] width 461 height 56
drag, startPoint x: 315, startPoint y: 373, endPoint x: 382, endPoint y: 365, distance: 67.5
drag, startPoint x: 378, startPoint y: 369, endPoint x: 368, endPoint y: 388, distance: 21.2
click at [368, 388] on div at bounding box center [343, 363] width 402 height 56
drag, startPoint x: 365, startPoint y: 360, endPoint x: 490, endPoint y: 381, distance: 126.8
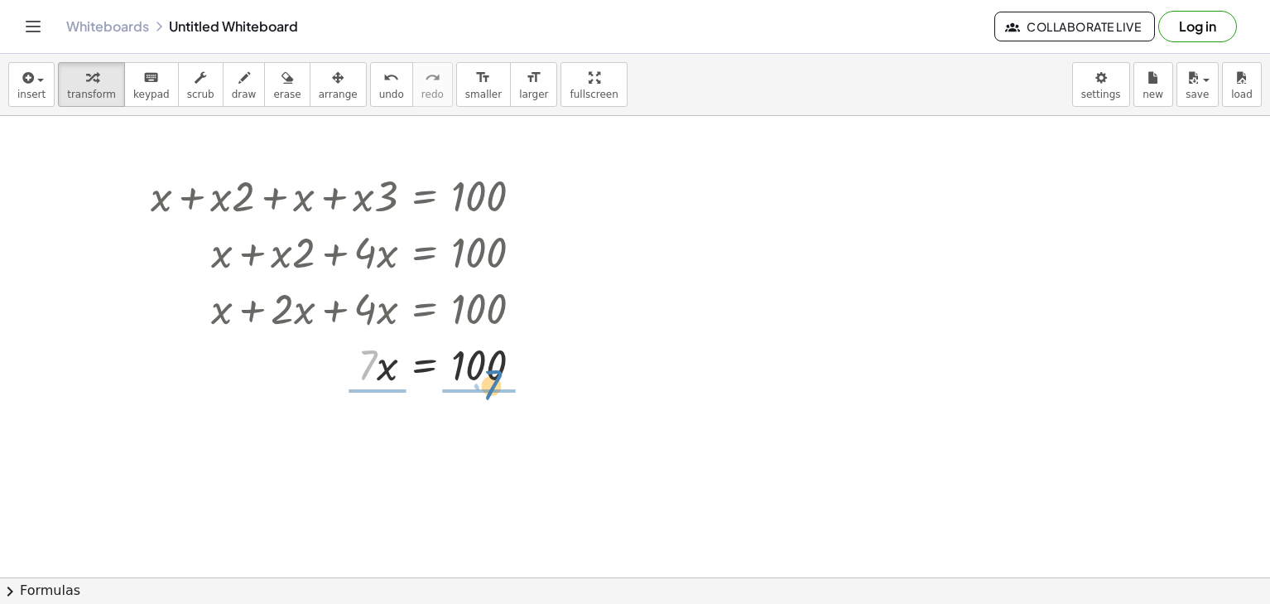
click at [490, 381] on div at bounding box center [343, 363] width 402 height 56
click at [472, 427] on div at bounding box center [343, 433] width 402 height 83
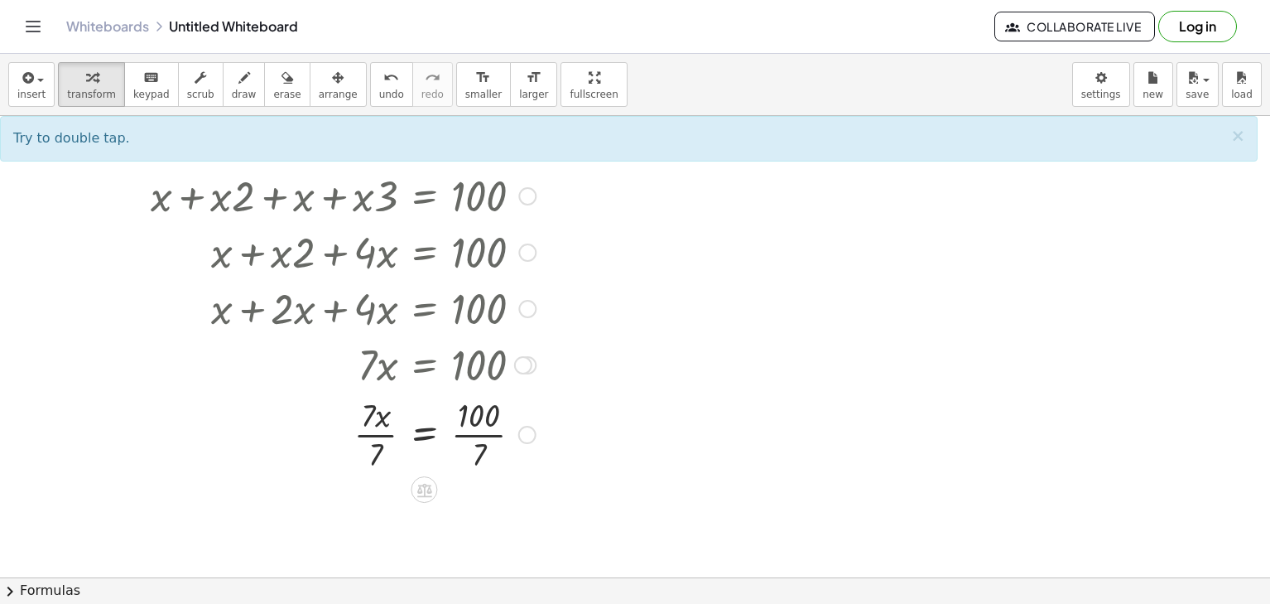
click at [364, 406] on div at bounding box center [343, 433] width 402 height 83
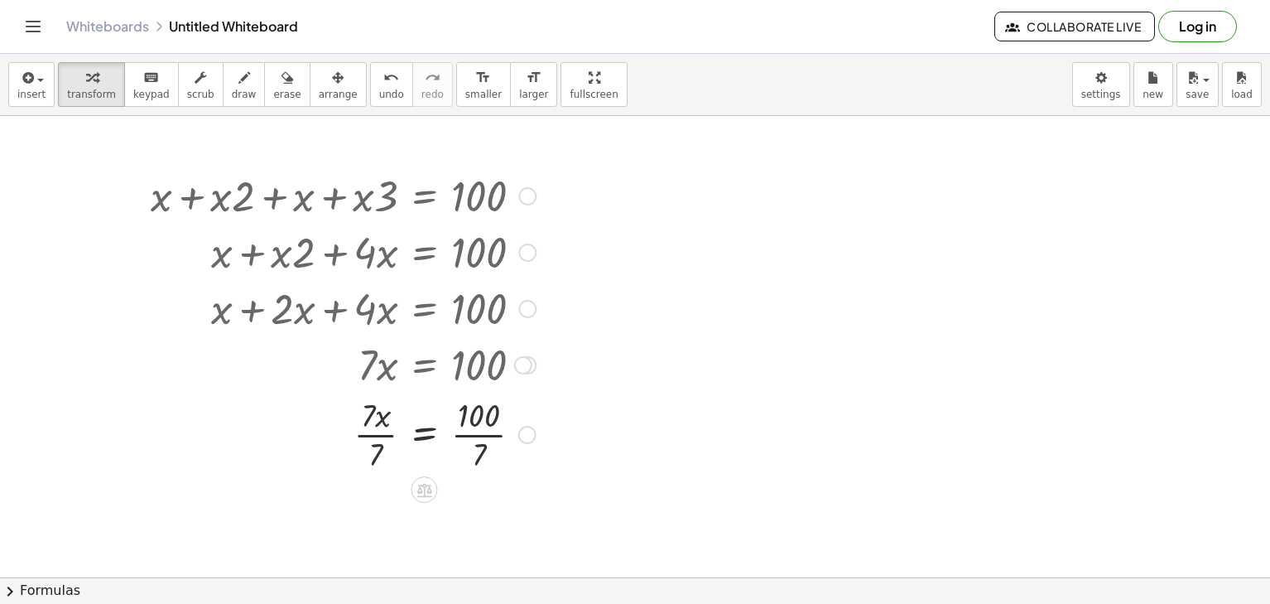
click at [374, 429] on div at bounding box center [343, 433] width 402 height 83
click at [374, 425] on div at bounding box center [343, 433] width 402 height 83
click at [482, 521] on div at bounding box center [343, 516] width 402 height 83
drag, startPoint x: 481, startPoint y: 517, endPoint x: 477, endPoint y: 504, distance: 13.9
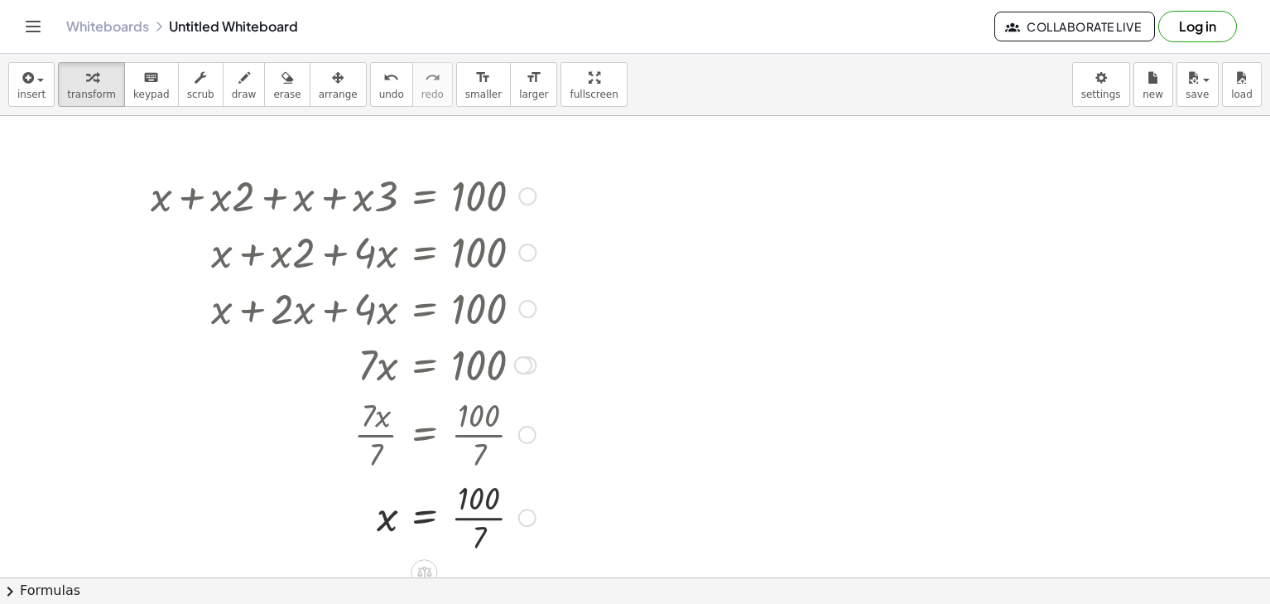
click at [480, 513] on div at bounding box center [343, 516] width 402 height 83
click at [477, 504] on div at bounding box center [381, 516] width 478 height 55
click at [383, 82] on icon "undo" at bounding box center [391, 78] width 16 height 20
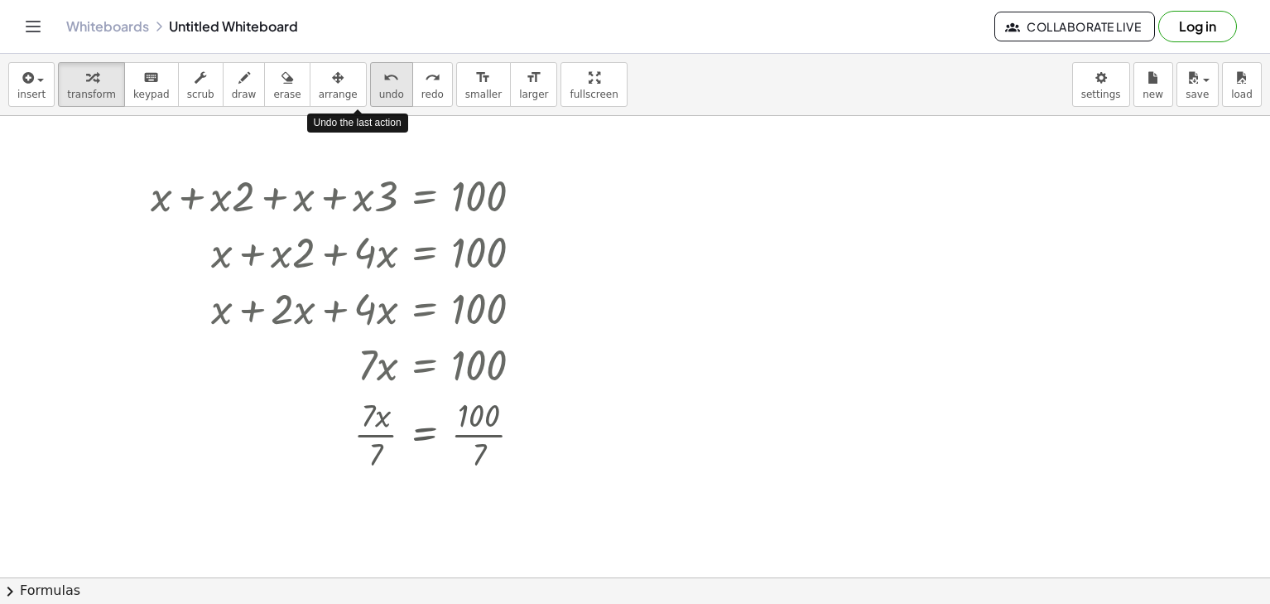
click at [383, 82] on icon "undo" at bounding box center [391, 78] width 16 height 20
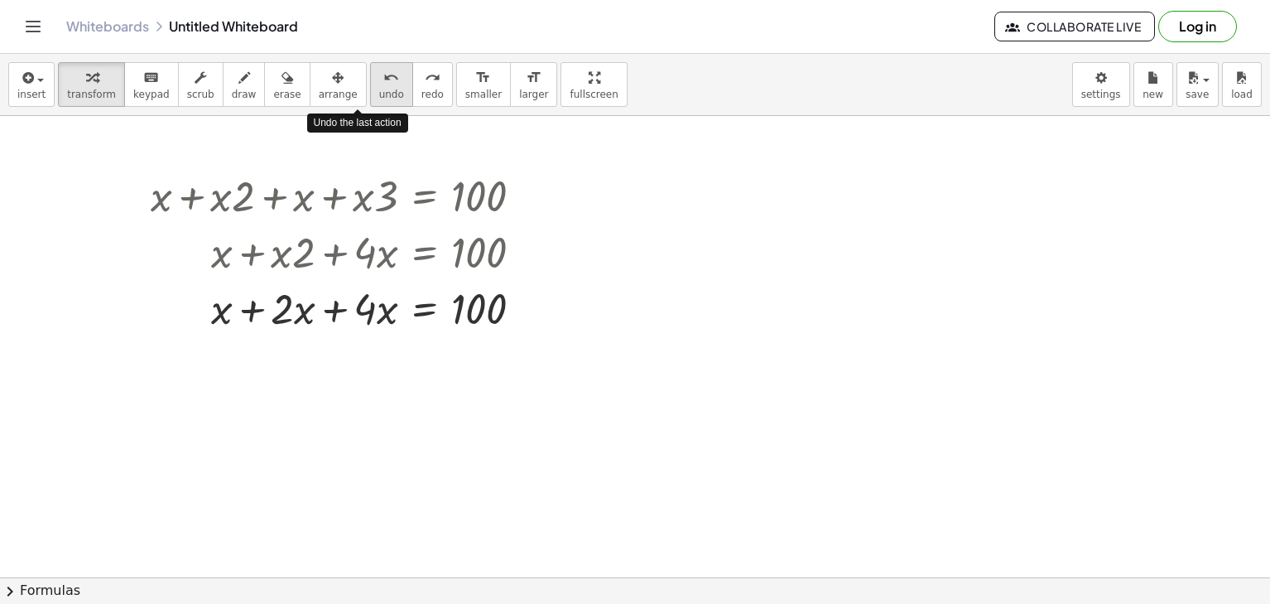
click at [383, 82] on icon "undo" at bounding box center [391, 78] width 16 height 20
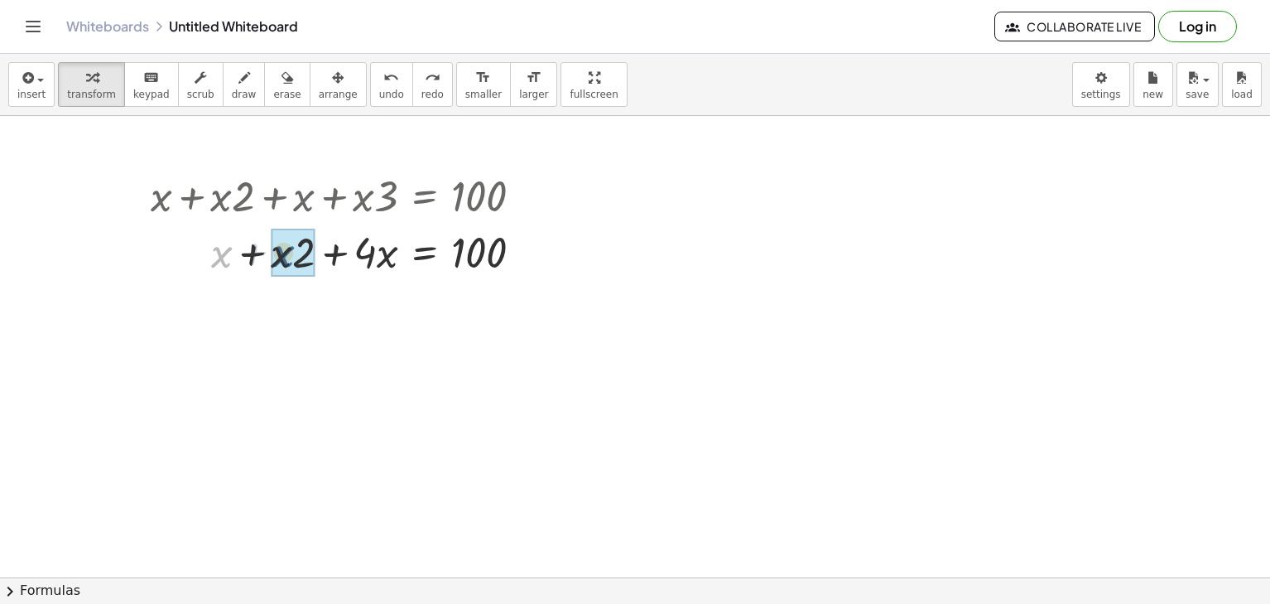
drag, startPoint x: 227, startPoint y: 248, endPoint x: 289, endPoint y: 248, distance: 62.1
drag, startPoint x: 289, startPoint y: 248, endPoint x: 369, endPoint y: 205, distance: 90.4
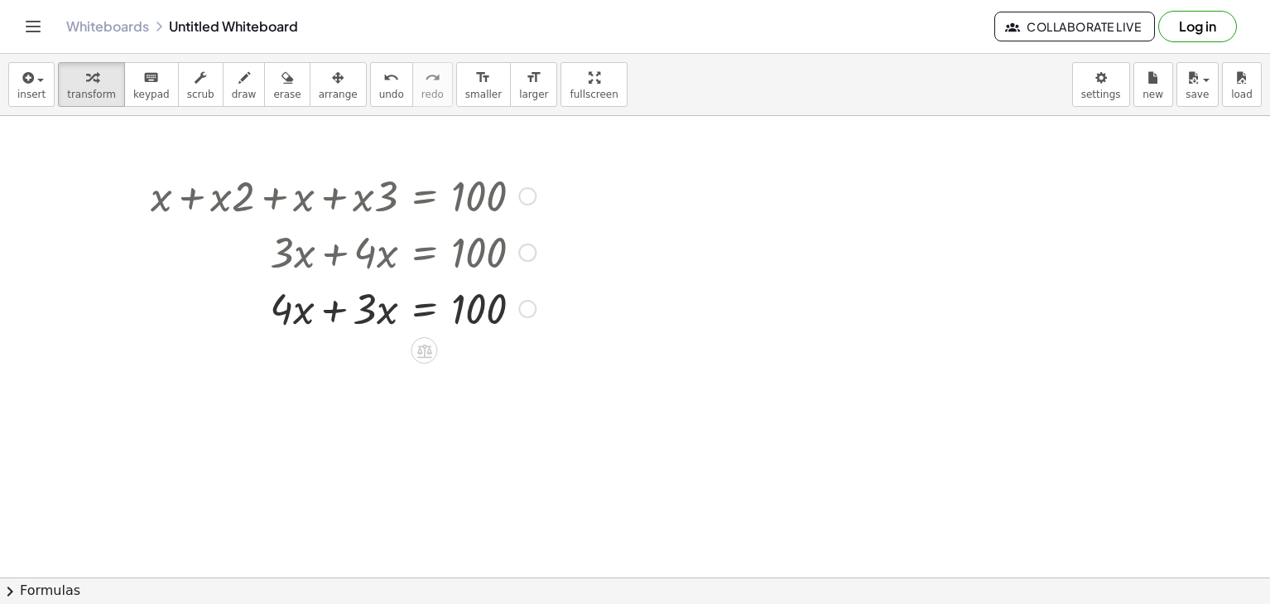
drag, startPoint x: 373, startPoint y: 257, endPoint x: 386, endPoint y: 257, distance: 13.3
click at [386, 257] on div at bounding box center [343, 251] width 402 height 56
drag, startPoint x: 301, startPoint y: 310, endPoint x: 374, endPoint y: 306, distance: 72.1
click at [374, 306] on div at bounding box center [343, 307] width 402 height 56
click at [372, 96] on button "undo undo" at bounding box center [391, 84] width 43 height 45
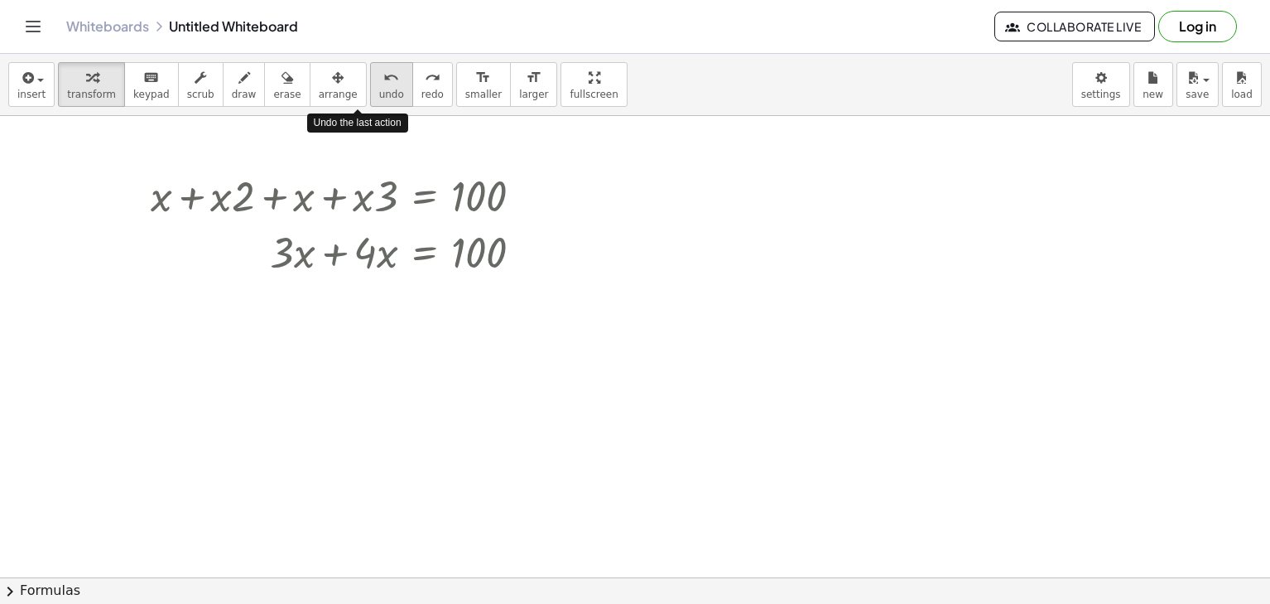
click at [372, 96] on button "undo undo" at bounding box center [391, 84] width 43 height 45
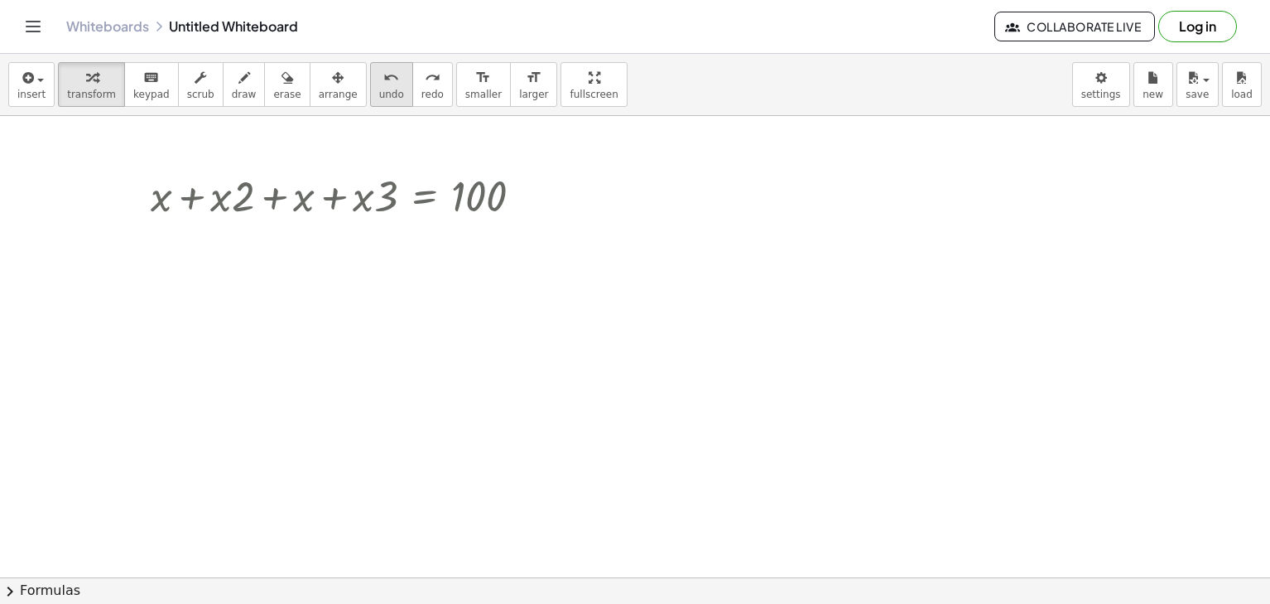
click at [374, 82] on button "undo undo" at bounding box center [391, 84] width 43 height 45
drag, startPoint x: 306, startPoint y: 195, endPoint x: 243, endPoint y: 198, distance: 63.0
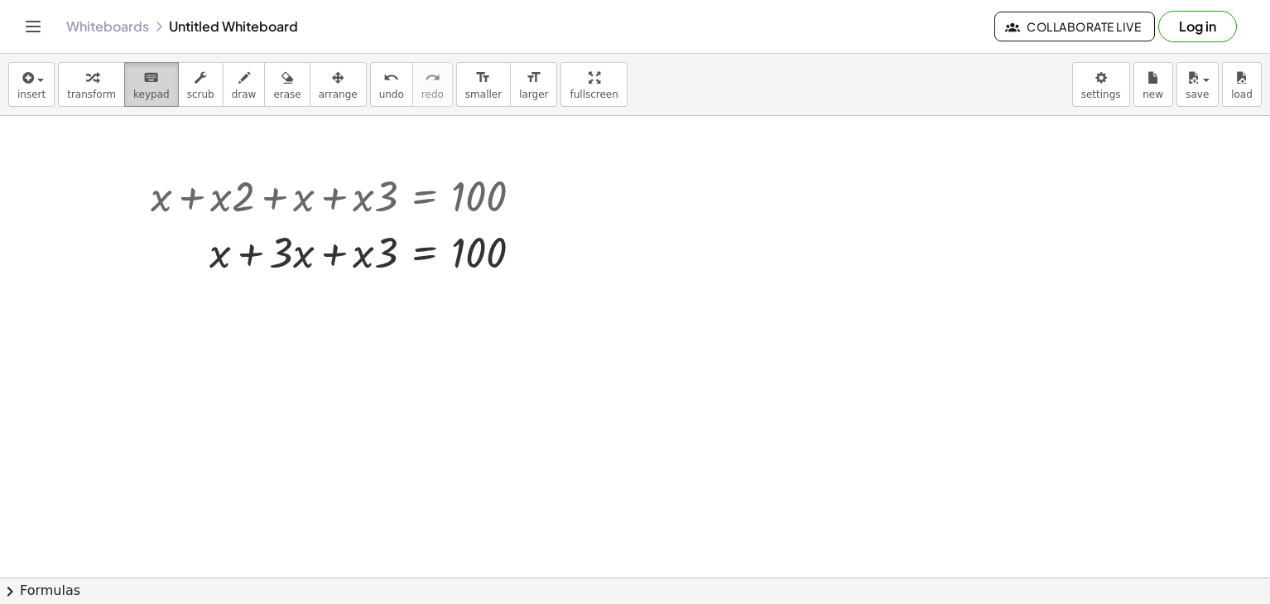
click at [147, 84] on icon "keyboard" at bounding box center [151, 78] width 16 height 20
click at [195, 84] on icon "button" at bounding box center [201, 78] width 12 height 20
click at [241, 97] on button "draw" at bounding box center [244, 84] width 43 height 45
drag, startPoint x: 249, startPoint y: 94, endPoint x: 287, endPoint y: 90, distance: 38.3
click at [264, 94] on button "erase" at bounding box center [287, 84] width 46 height 45
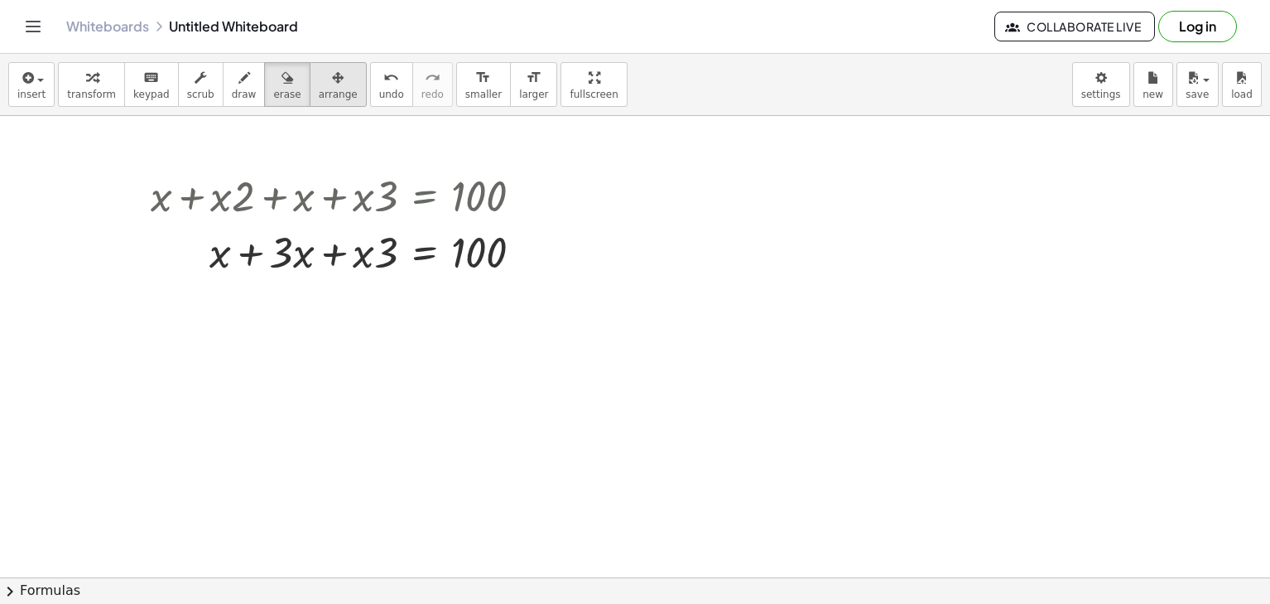
drag, startPoint x: 287, startPoint y: 90, endPoint x: 310, endPoint y: 90, distance: 22.4
click at [310, 90] on button "arrange" at bounding box center [338, 84] width 57 height 45
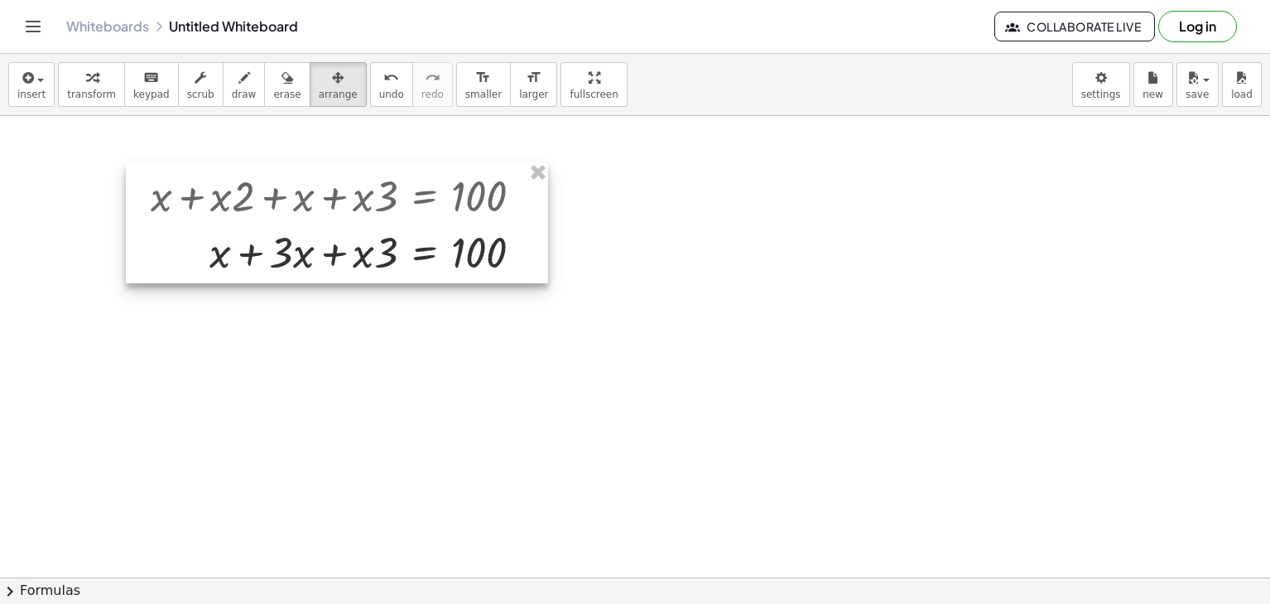
drag, startPoint x: 539, startPoint y: 167, endPoint x: 484, endPoint y: 150, distance: 58.2
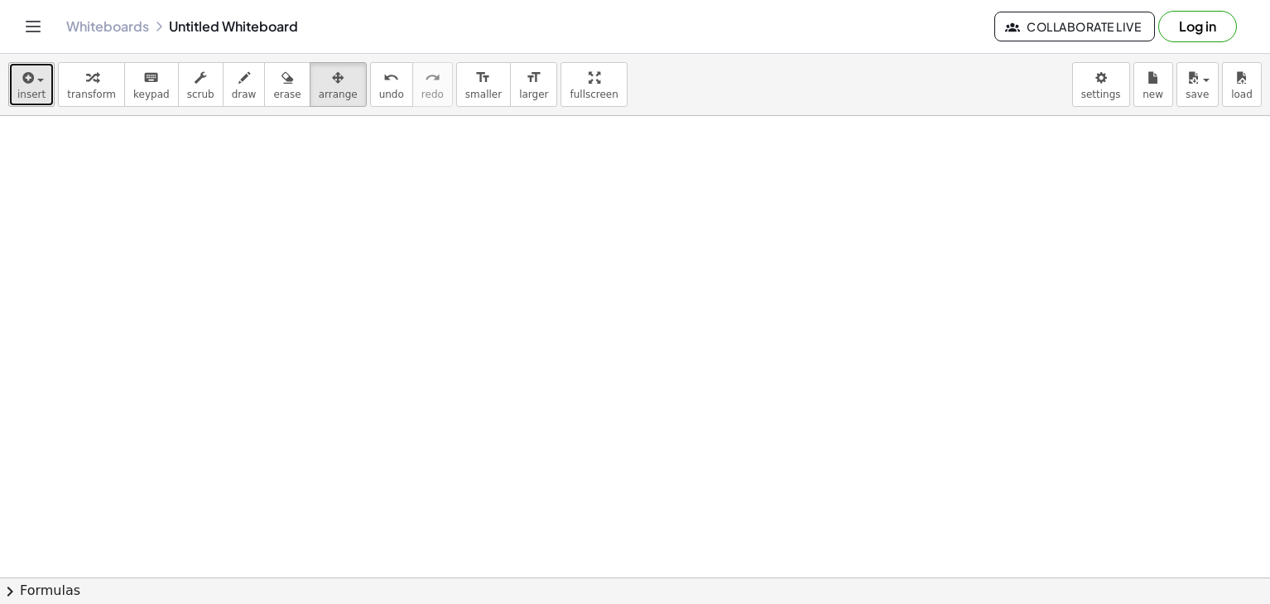
click at [16, 86] on button "insert" at bounding box center [31, 84] width 46 height 45
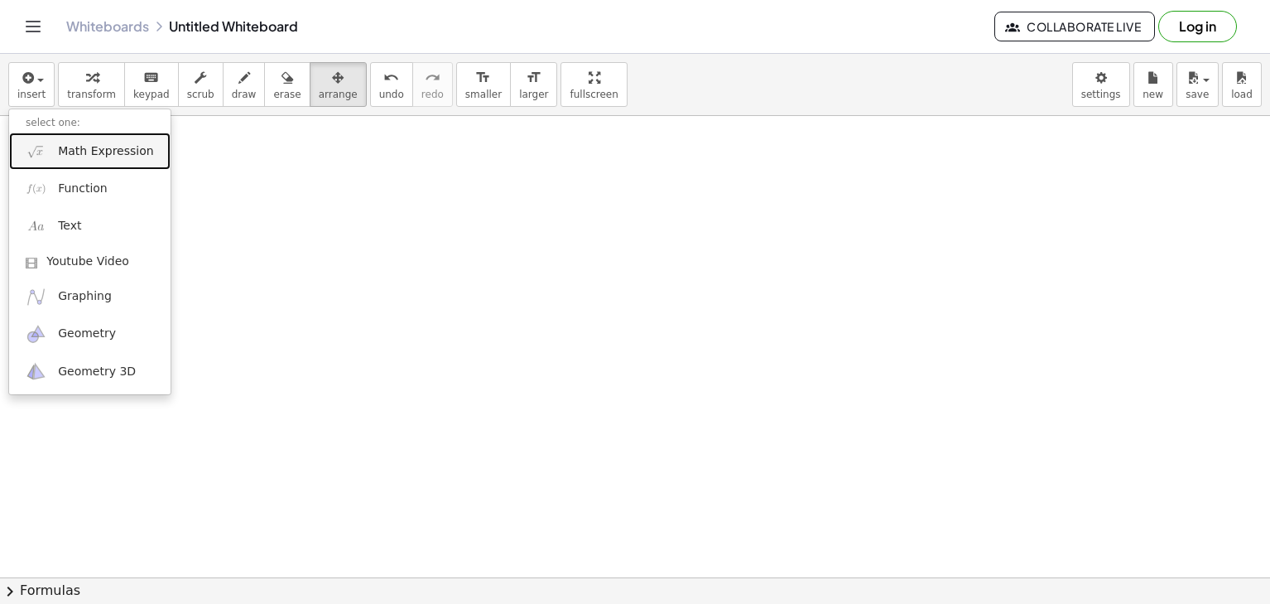
click at [49, 158] on link "Math Expression" at bounding box center [89, 151] width 161 height 37
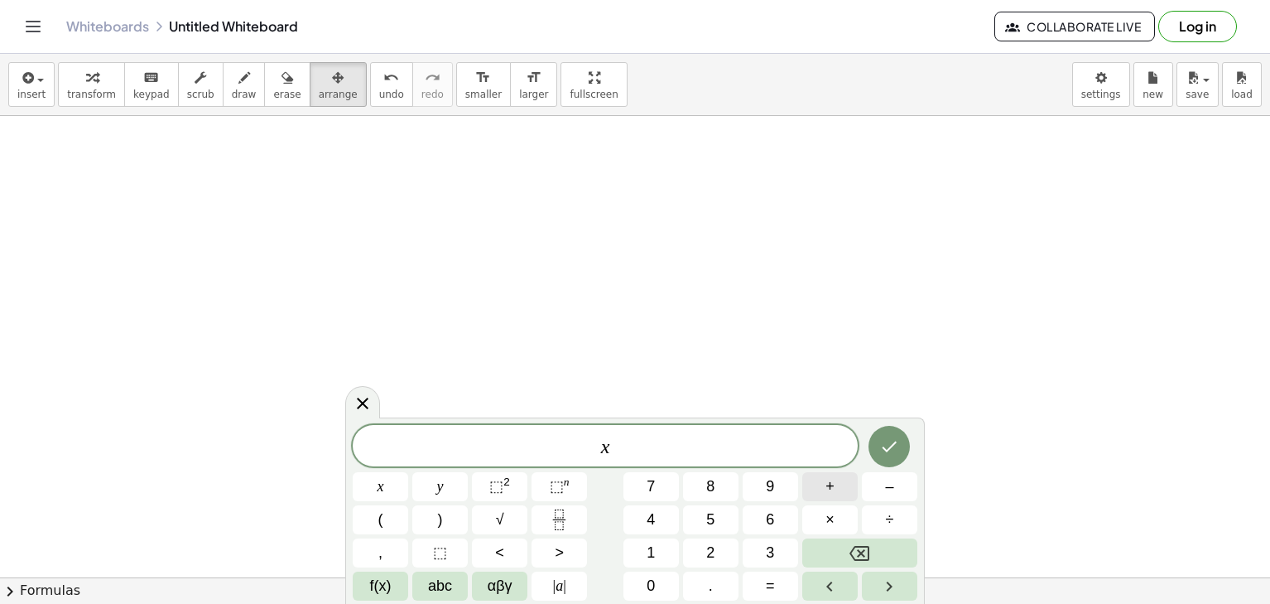
click at [836, 487] on button "+" at bounding box center [830, 486] width 55 height 29
click at [711, 552] on span "2" at bounding box center [710, 553] width 8 height 22
click at [388, 479] on button "x" at bounding box center [380, 486] width 55 height 29
click at [845, 491] on button "+" at bounding box center [830, 486] width 55 height 29
click at [394, 491] on button "x" at bounding box center [380, 486] width 55 height 29
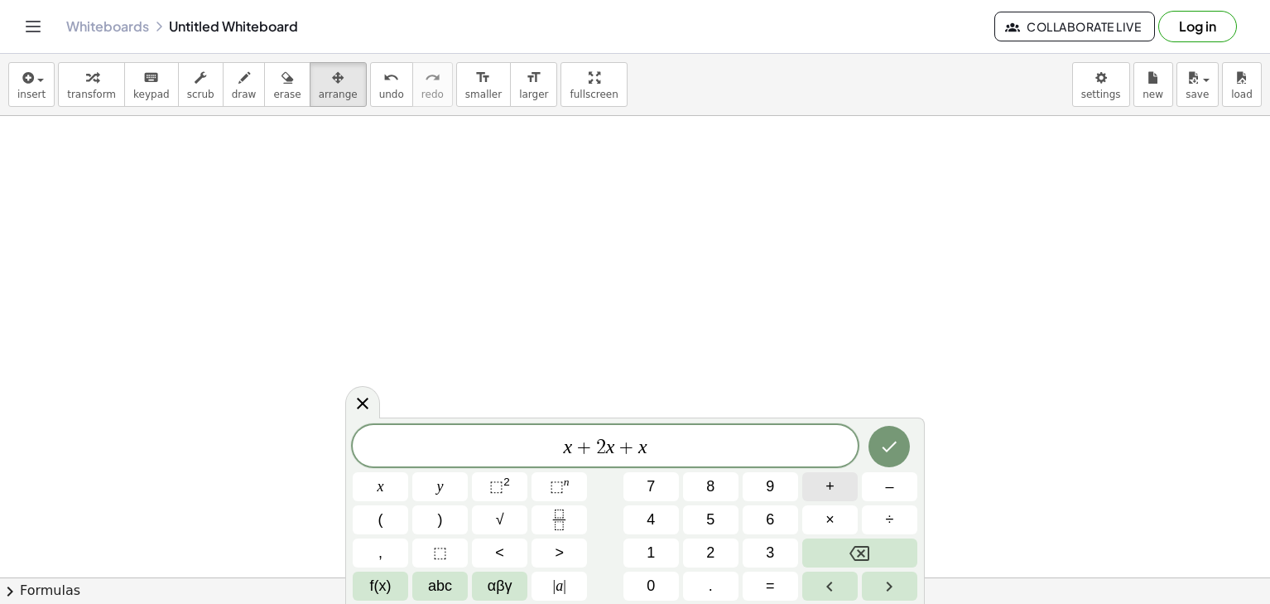
click at [822, 489] on button "+" at bounding box center [830, 486] width 55 height 29
click at [753, 555] on button "3" at bounding box center [770, 552] width 55 height 29
click at [378, 486] on span "x" at bounding box center [381, 486] width 7 height 22
click at [895, 461] on button "Done" at bounding box center [889, 446] width 41 height 41
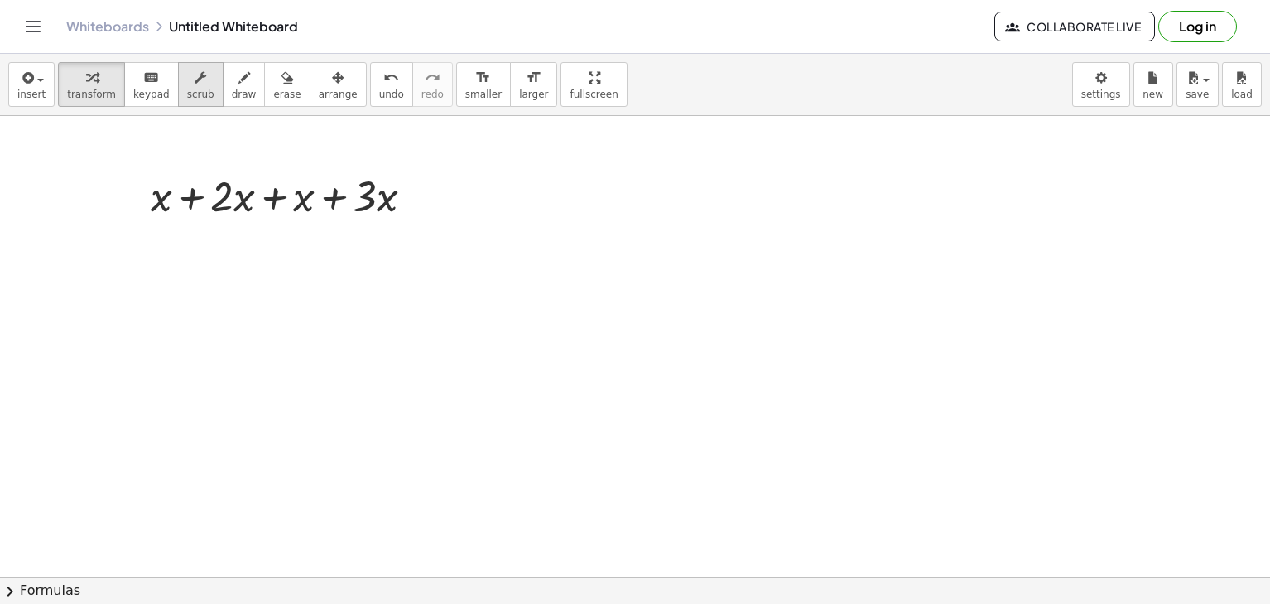
click at [188, 98] on span "scrub" at bounding box center [200, 95] width 27 height 12
click at [32, 89] on span "insert" at bounding box center [31, 95] width 28 height 12
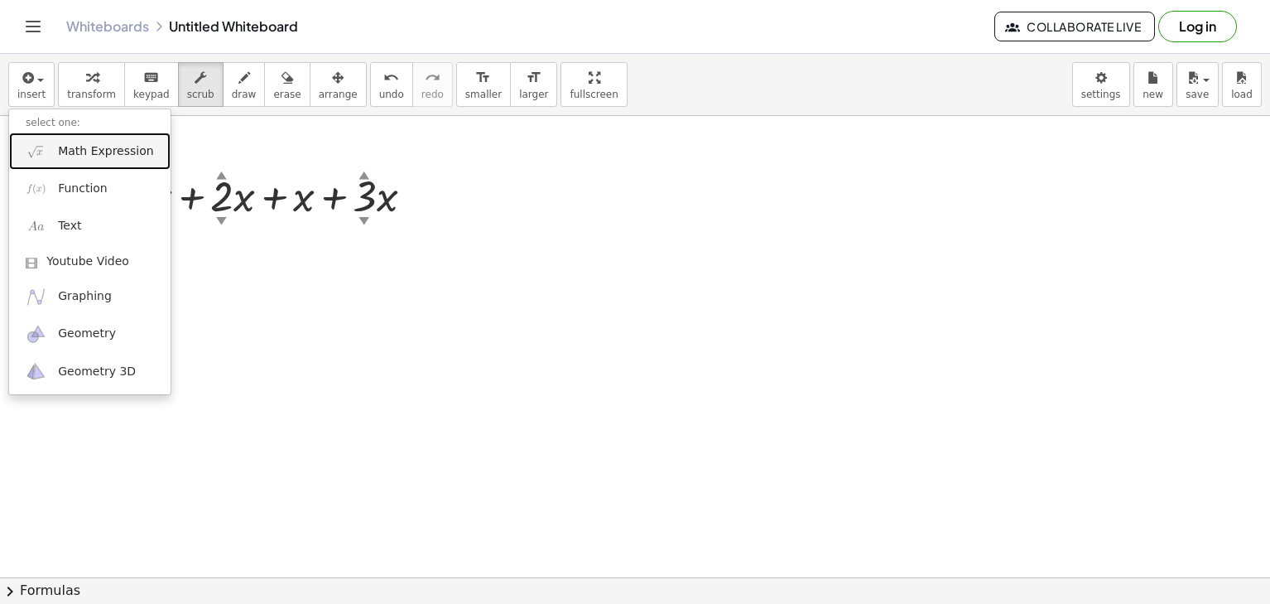
click at [138, 138] on link "Math Expression" at bounding box center [89, 151] width 161 height 37
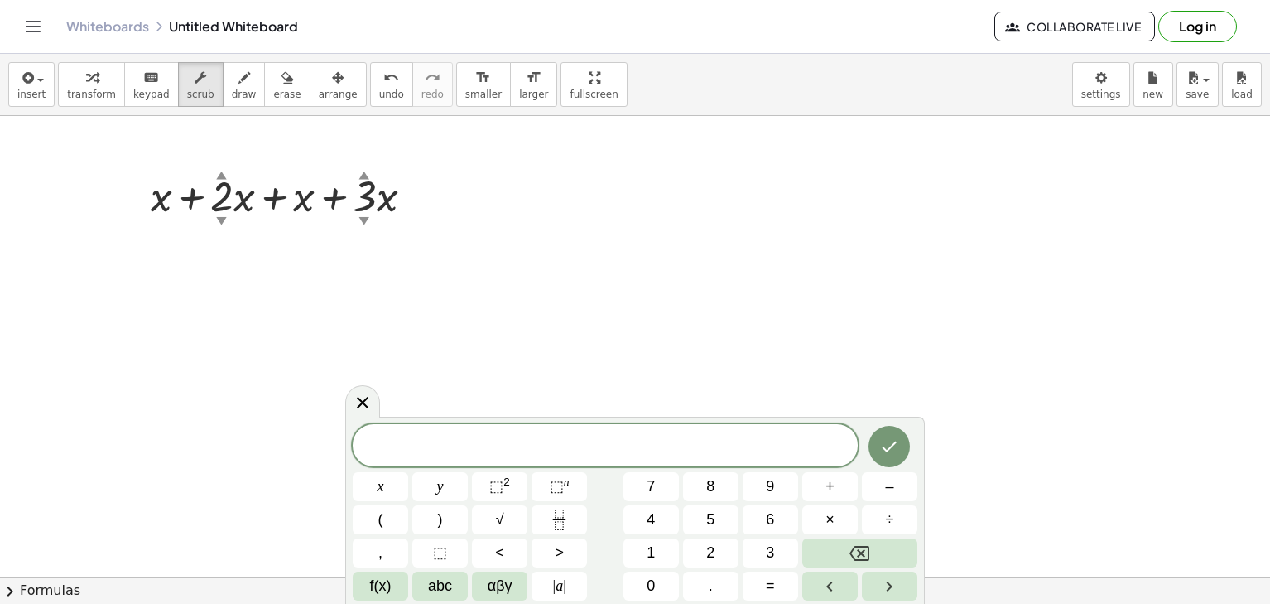
drag, startPoint x: 246, startPoint y: 224, endPoint x: 658, endPoint y: 347, distance: 430.5
click at [630, 322] on div "+ x + · 2 ▲ ▼ · x + x + · 3 ▲ ▼ · x" at bounding box center [635, 577] width 1270 height 923
click at [361, 484] on button "x" at bounding box center [380, 486] width 55 height 29
click at [832, 527] on span "×" at bounding box center [830, 520] width 9 height 22
click at [882, 546] on button "Backspace" at bounding box center [860, 552] width 115 height 29
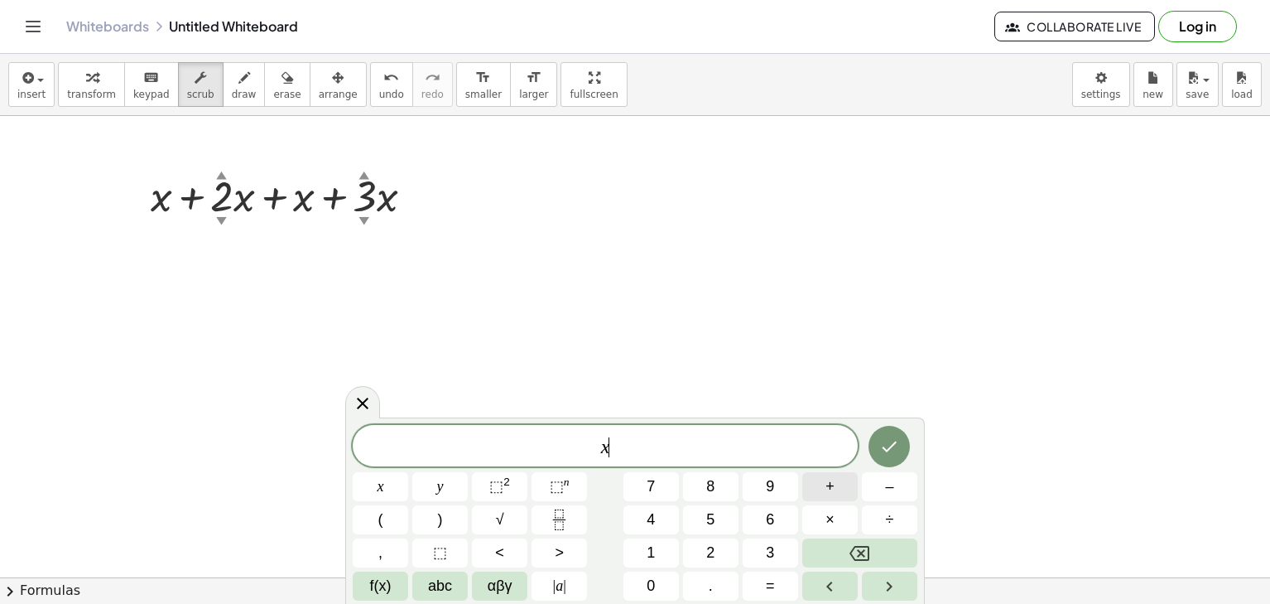
click at [835, 489] on button "+" at bounding box center [830, 486] width 55 height 29
click at [729, 553] on button "2" at bounding box center [710, 552] width 55 height 29
click at [366, 484] on button "x" at bounding box center [380, 486] width 55 height 29
click at [836, 491] on button "+" at bounding box center [830, 486] width 55 height 29
click at [392, 489] on button "x" at bounding box center [380, 486] width 55 height 29
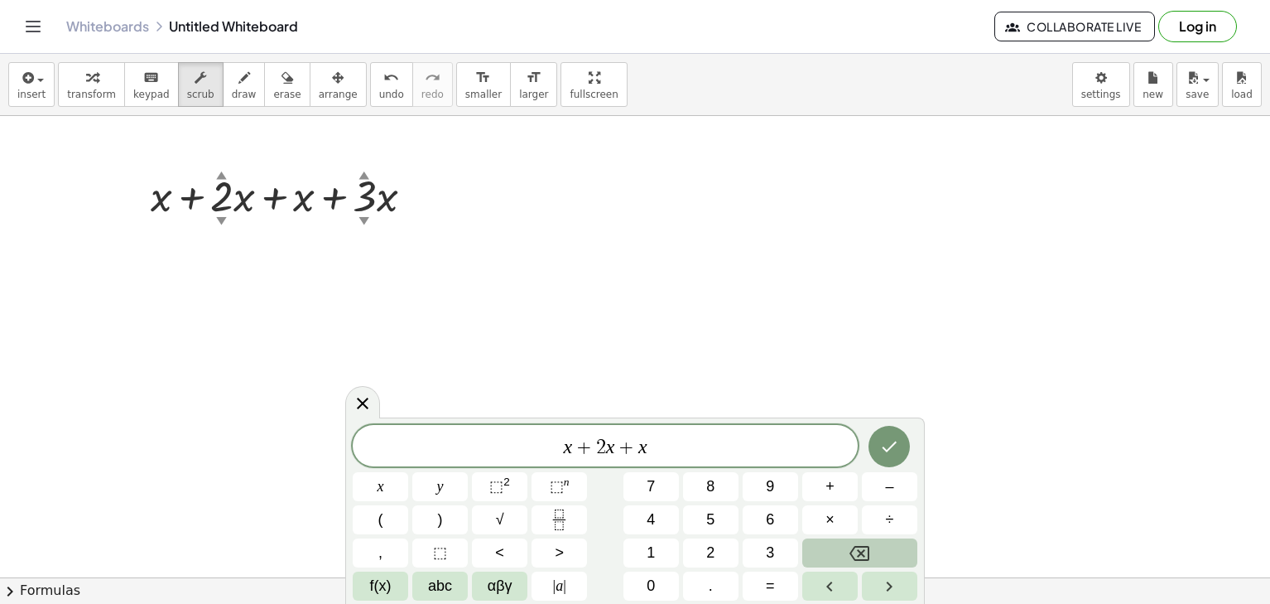
click at [862, 542] on button "Backspace" at bounding box center [860, 552] width 115 height 29
click at [869, 541] on button "Backspace" at bounding box center [860, 552] width 115 height 29
click at [885, 480] on span "–" at bounding box center [889, 486] width 8 height 22
click at [839, 555] on button "Backspace" at bounding box center [860, 552] width 115 height 29
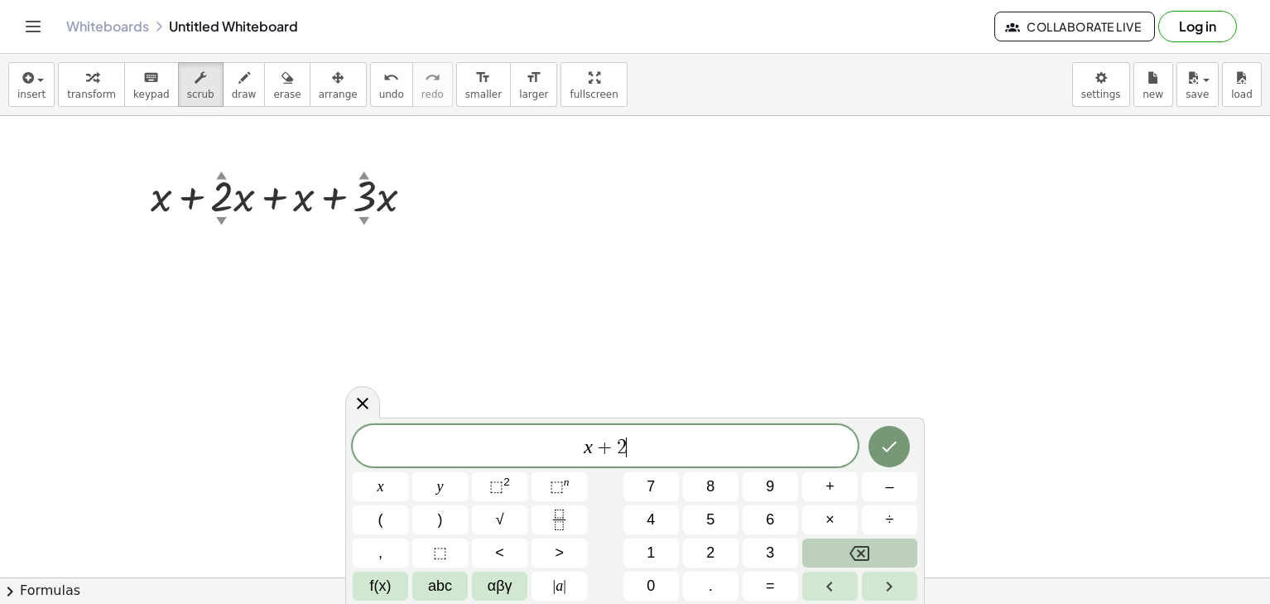
click at [839, 555] on button "Backspace" at bounding box center [860, 552] width 115 height 29
click at [923, 480] on div "x ​ x y ⬚ 2 ⬚ n 7 8 9 + – ( ) √ 4 5 6 × ÷ , ⬚ < > 1 2 3 f(x) abc αβγ | a | 0 . =" at bounding box center [635, 510] width 580 height 186
click at [909, 487] on button "–" at bounding box center [889, 486] width 55 height 29
click at [885, 543] on button "Backspace" at bounding box center [860, 552] width 115 height 29
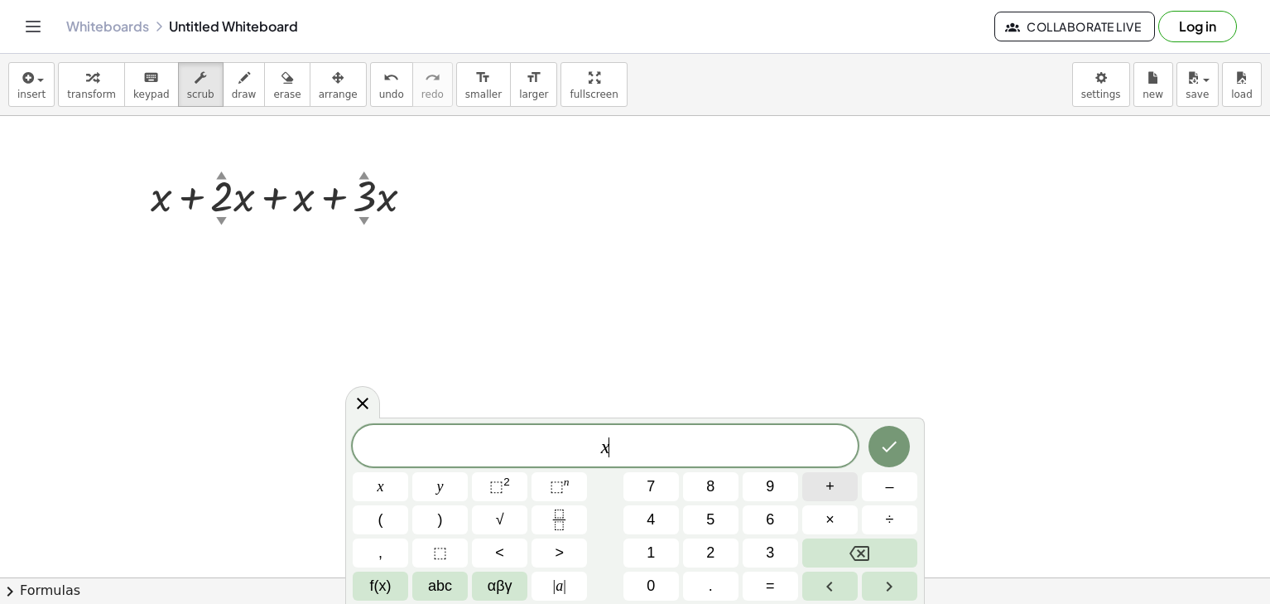
click at [827, 489] on button "+" at bounding box center [830, 486] width 55 height 29
click at [690, 549] on button "2" at bounding box center [710, 552] width 55 height 29
click at [820, 510] on button "×" at bounding box center [830, 519] width 55 height 29
click at [884, 492] on button "–" at bounding box center [889, 486] width 55 height 29
click at [818, 531] on button "×" at bounding box center [830, 519] width 55 height 29
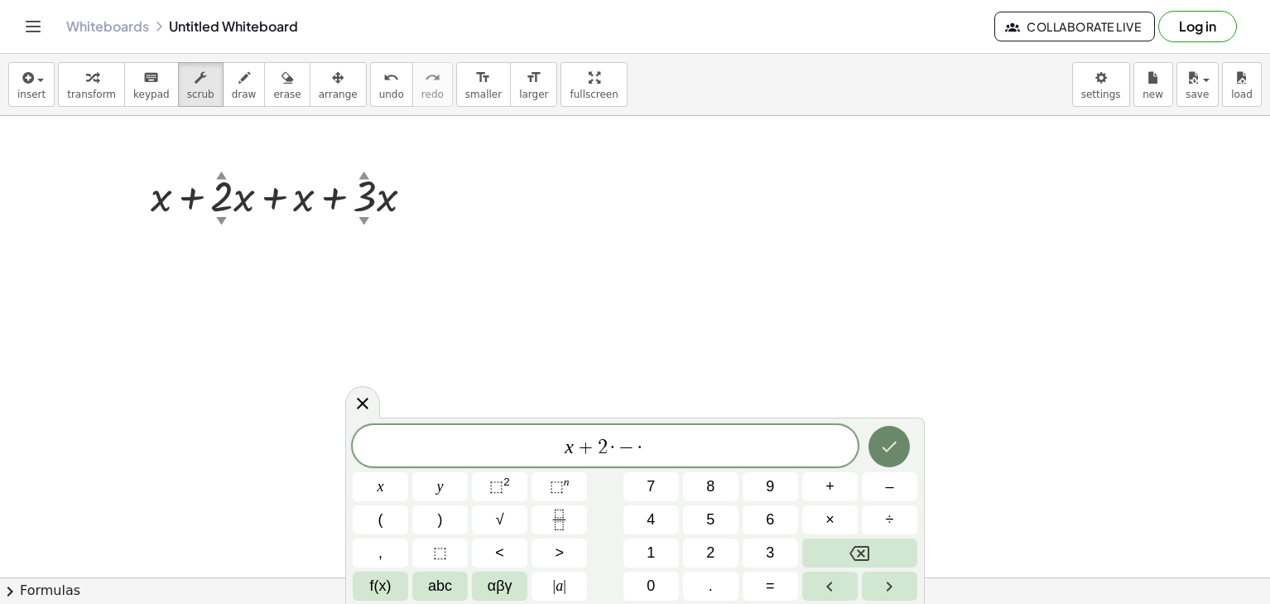
click at [892, 454] on icon "Done" at bounding box center [890, 446] width 20 height 20
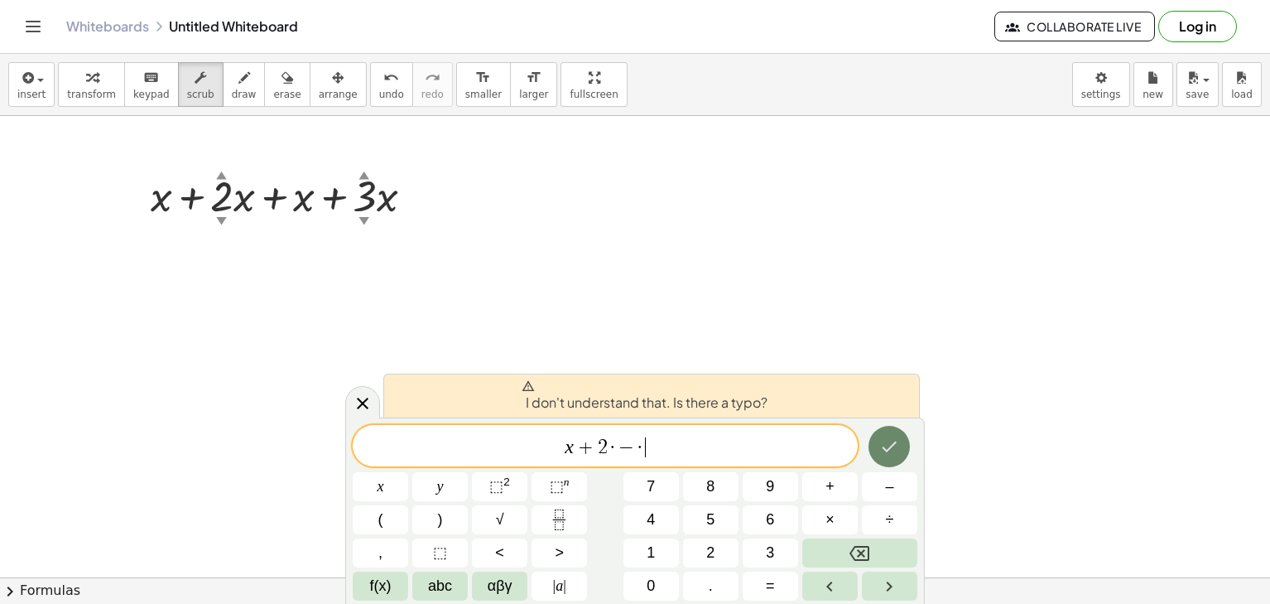
click at [892, 451] on icon "Done" at bounding box center [890, 446] width 20 height 20
click at [846, 538] on button "Backspace" at bounding box center [860, 552] width 115 height 29
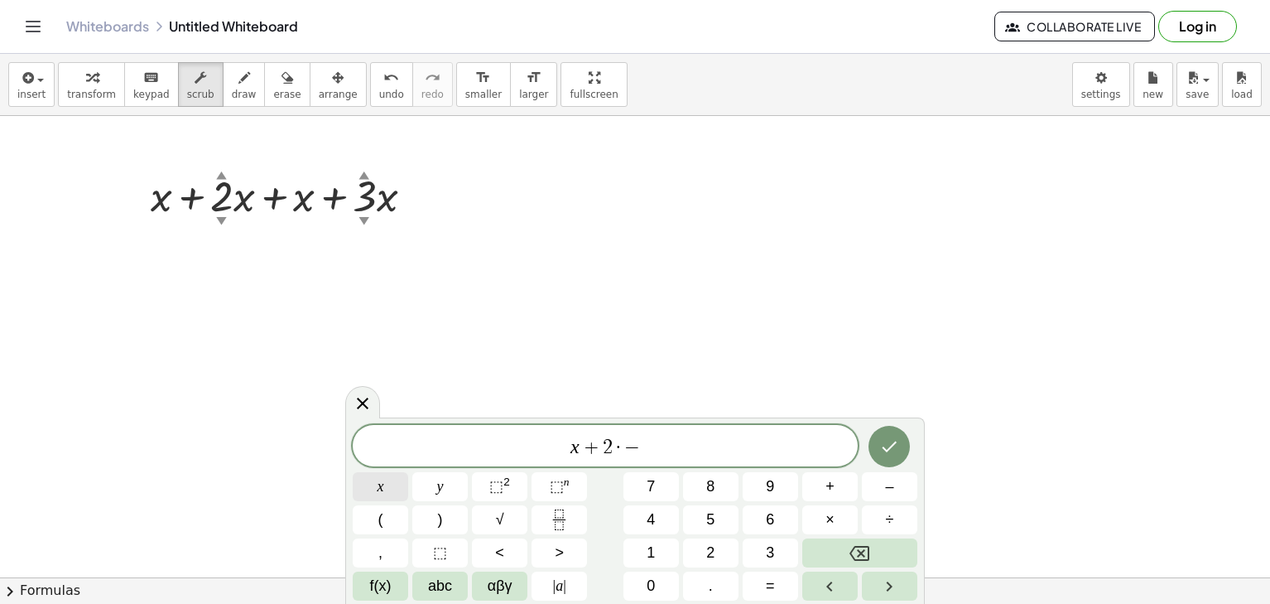
click at [386, 474] on button "x" at bounding box center [380, 486] width 55 height 29
click at [837, 493] on button "+" at bounding box center [830, 486] width 55 height 29
drag, startPoint x: 603, startPoint y: 442, endPoint x: 605, endPoint y: 452, distance: 10.2
click at [603, 448] on span "·" at bounding box center [603, 447] width 12 height 20
click at [397, 495] on button "x" at bounding box center [380, 486] width 55 height 29
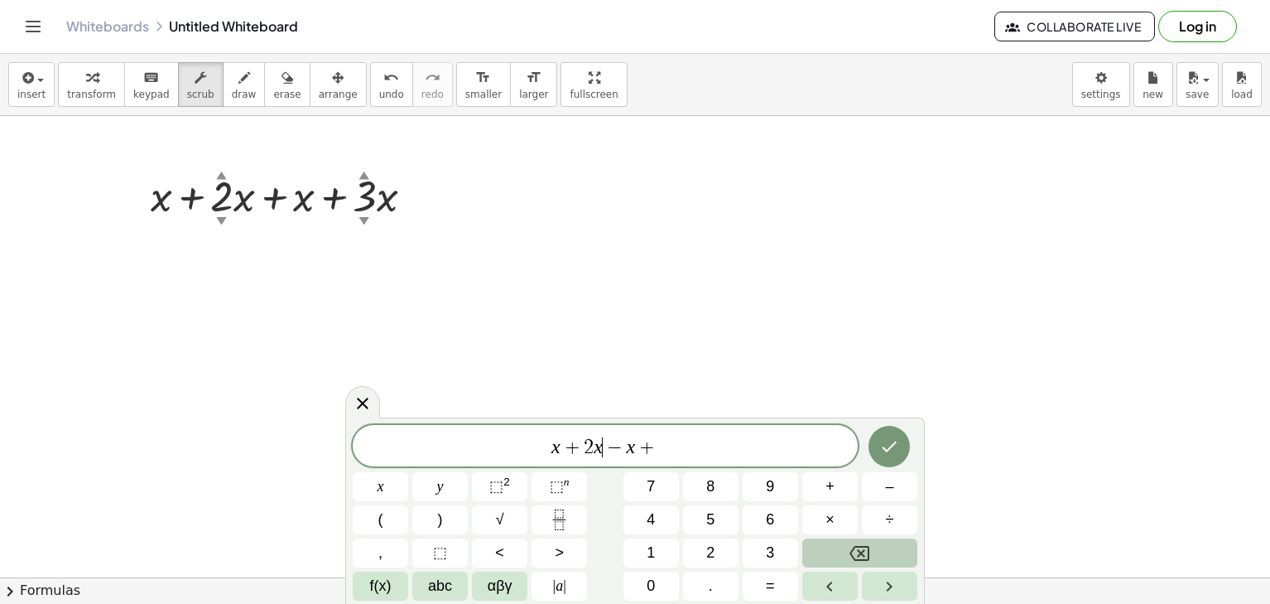
click at [869, 549] on icon "Backspace" at bounding box center [860, 553] width 20 height 15
click at [410, 480] on div "x + 2 ​ − x + x y ⬚ 2 ⬚ n 7 8 9 + – ( ) √ 4 5 6 × ÷ , ⬚ < > 1 2 3 f(x) abc αβγ …" at bounding box center [635, 513] width 565 height 176
click at [387, 480] on button "x" at bounding box center [380, 486] width 55 height 29
click at [663, 437] on span "x + 2 x ​ − x +" at bounding box center [605, 447] width 505 height 23
click at [866, 555] on icon "Backspace" at bounding box center [860, 553] width 20 height 20
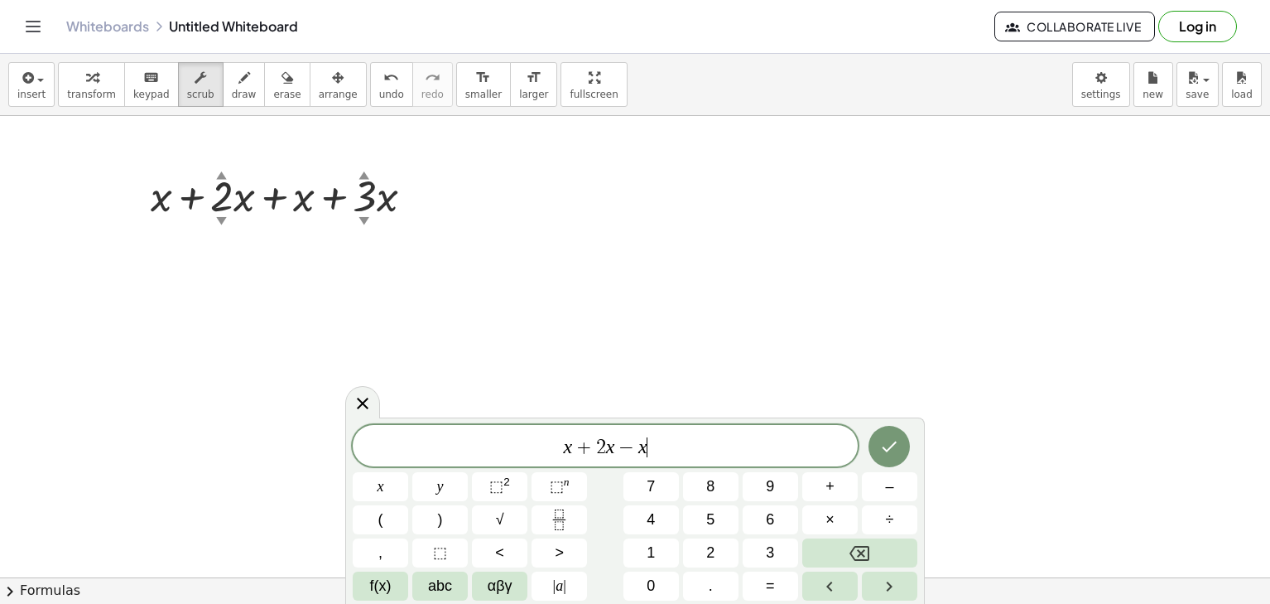
click at [898, 451] on icon "Done" at bounding box center [890, 446] width 20 height 20
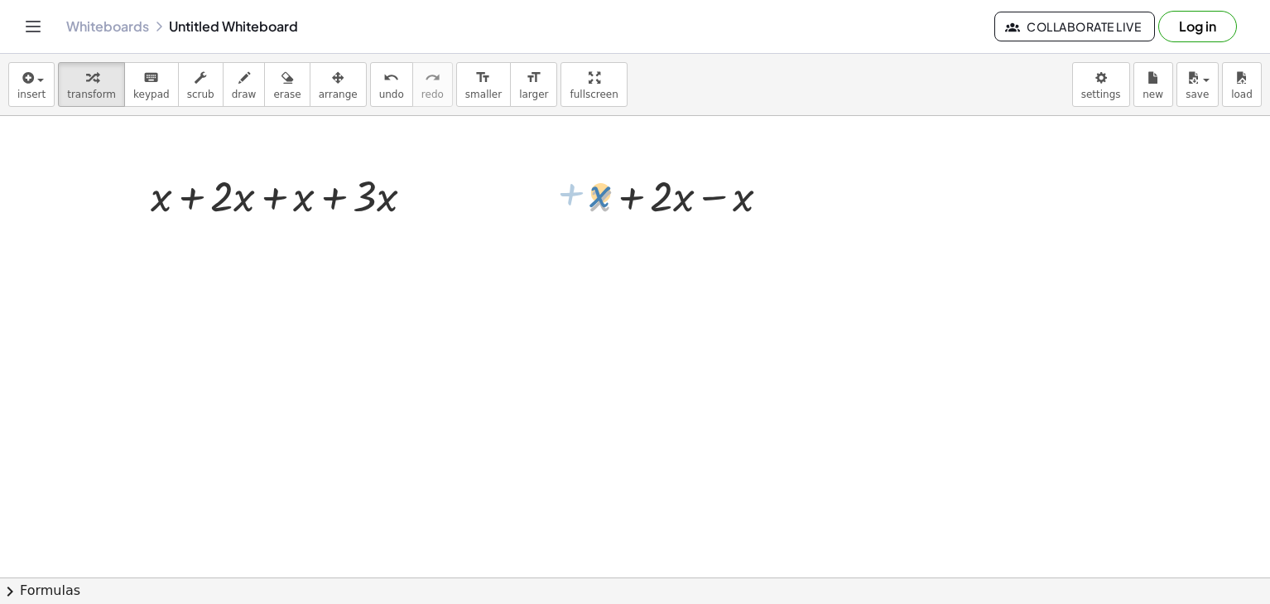
click at [605, 193] on div at bounding box center [686, 194] width 209 height 56
click at [668, 284] on div at bounding box center [672, 294] width 27 height 27
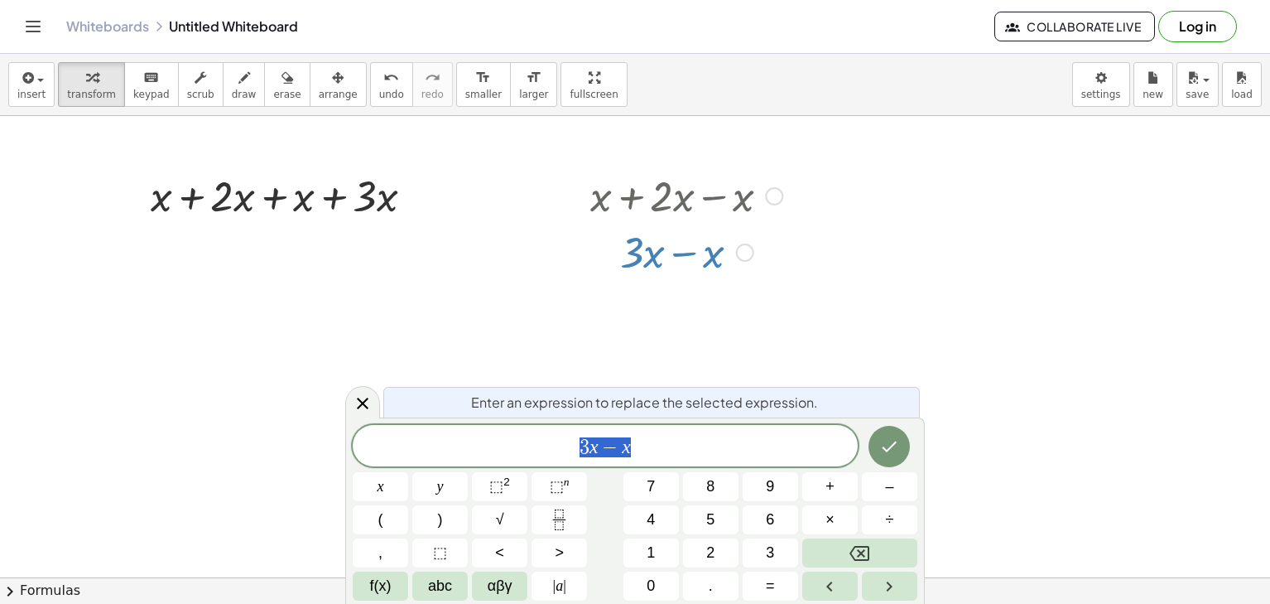
click at [733, 465] on div "3 x − x" at bounding box center [605, 445] width 505 height 41
click at [830, 542] on button "Backspace" at bounding box center [860, 552] width 115 height 29
click at [830, 541] on button "Backspace" at bounding box center [860, 552] width 115 height 29
click at [831, 541] on button "Backspace" at bounding box center [860, 552] width 115 height 29
click at [832, 542] on button "Backspace" at bounding box center [860, 552] width 115 height 29
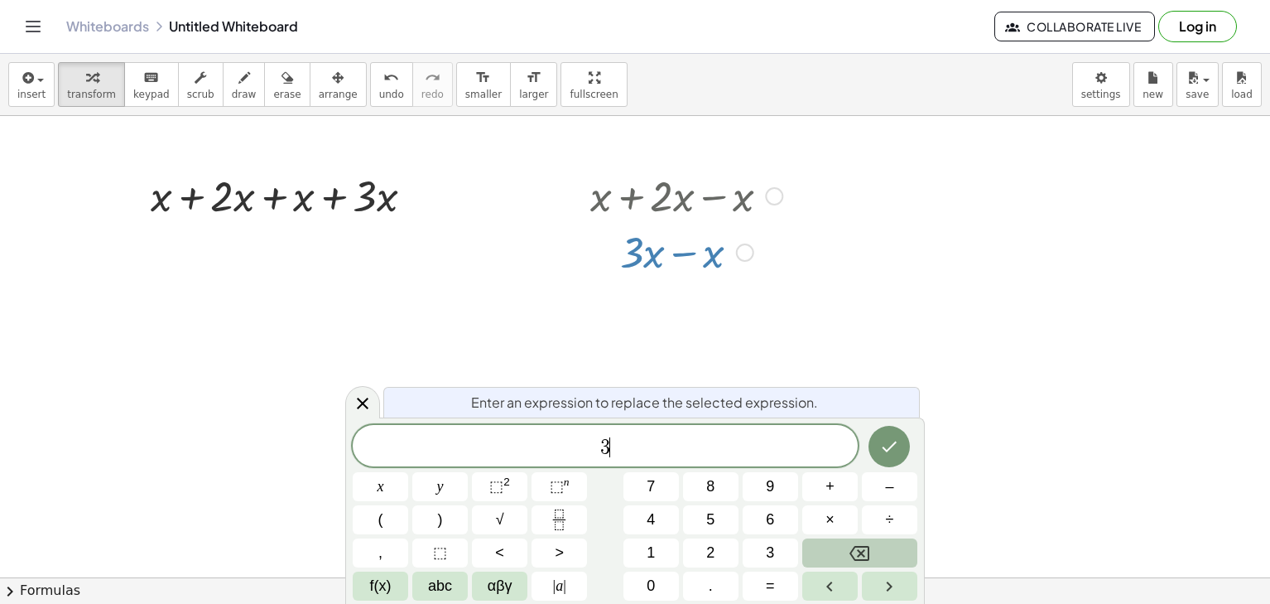
click at [832, 543] on button "Backspace" at bounding box center [860, 552] width 115 height 29
click at [842, 517] on button "×" at bounding box center [830, 519] width 55 height 29
click at [818, 485] on button "+" at bounding box center [830, 486] width 55 height 29
click at [849, 542] on button "Backspace" at bounding box center [860, 552] width 115 height 29
click at [847, 542] on button "Backspace" at bounding box center [860, 552] width 115 height 29
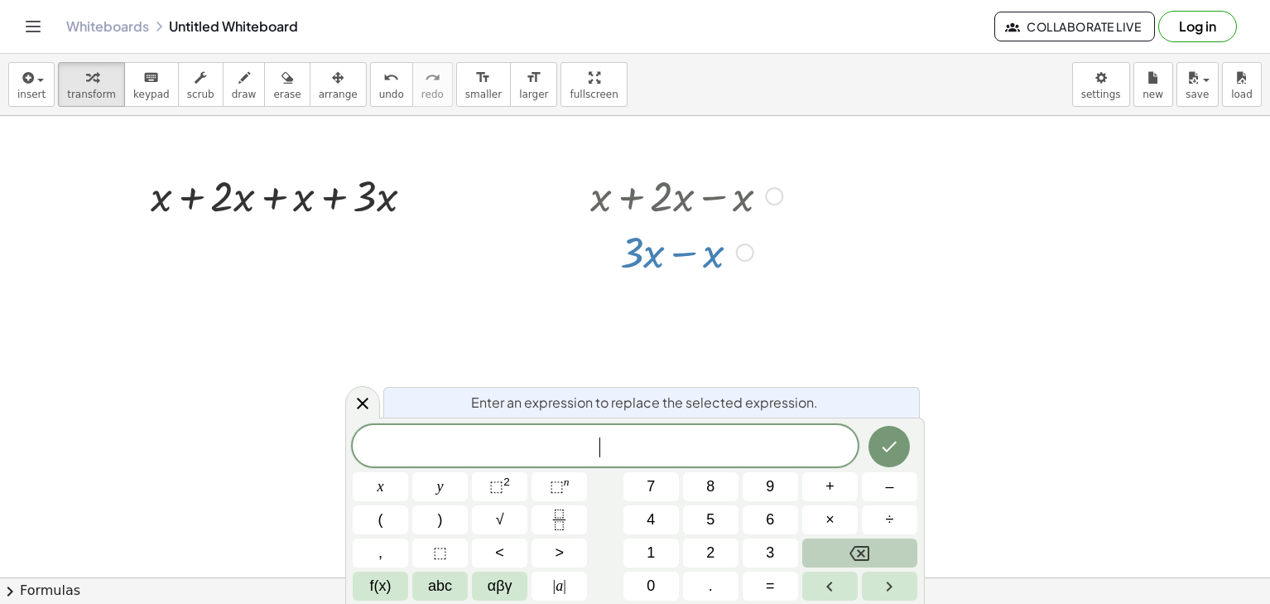
click at [827, 542] on button "Backspace" at bounding box center [860, 552] width 115 height 29
click at [407, 475] on button "x" at bounding box center [380, 486] width 55 height 29
click at [817, 487] on button "+" at bounding box center [830, 486] width 55 height 29
click at [696, 545] on button "2" at bounding box center [710, 552] width 55 height 29
click at [378, 491] on span "x" at bounding box center [381, 486] width 7 height 22
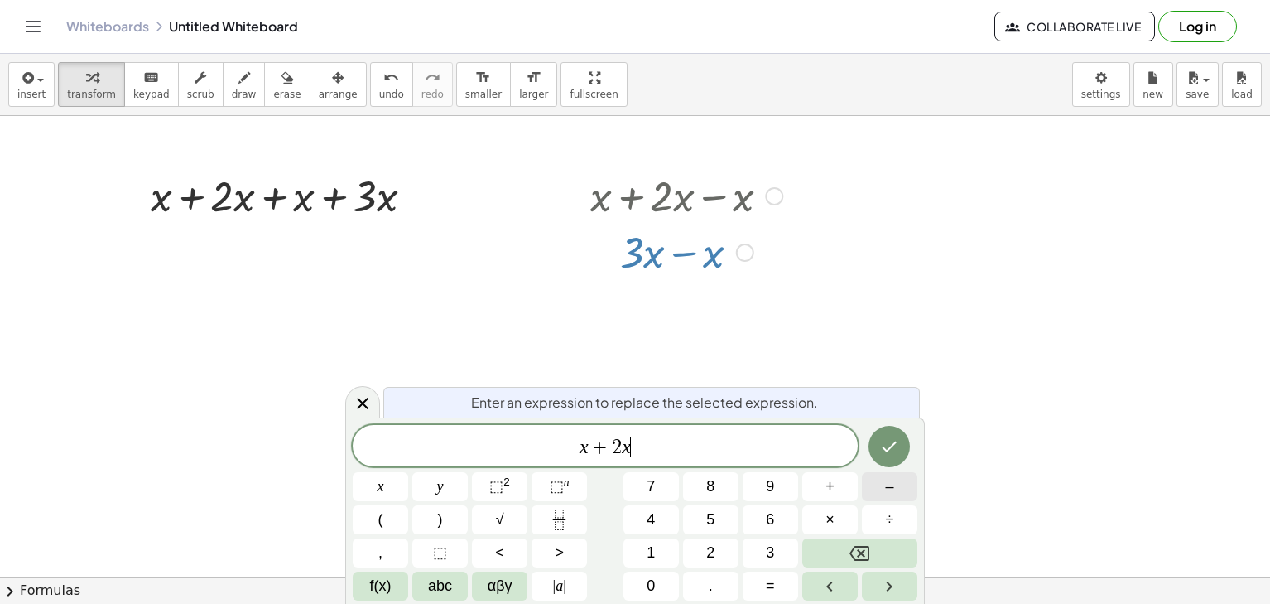
click at [897, 494] on button "–" at bounding box center [889, 486] width 55 height 29
click at [379, 484] on span "x" at bounding box center [381, 486] width 7 height 22
click at [774, 591] on span "=" at bounding box center [770, 586] width 9 height 22
click at [658, 555] on button "1" at bounding box center [651, 552] width 55 height 29
click at [670, 584] on button "0" at bounding box center [651, 585] width 55 height 29
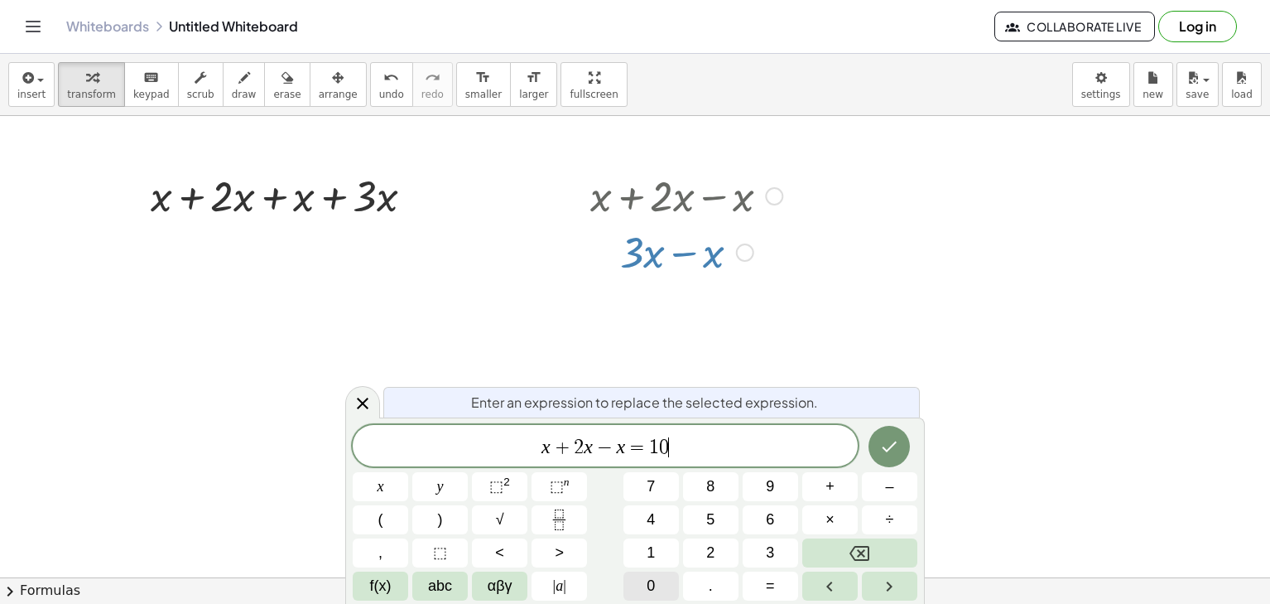
click at [670, 584] on button "0" at bounding box center [651, 585] width 55 height 29
click at [875, 438] on button "Done" at bounding box center [889, 446] width 41 height 41
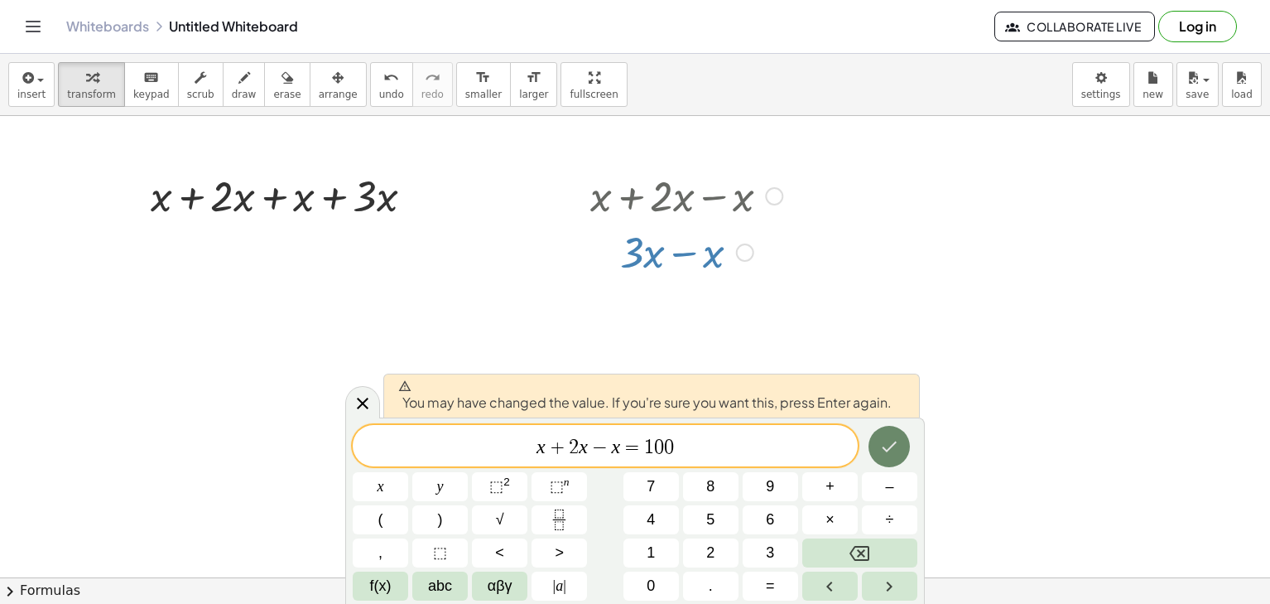
click at [880, 461] on button "Done" at bounding box center [889, 446] width 41 height 41
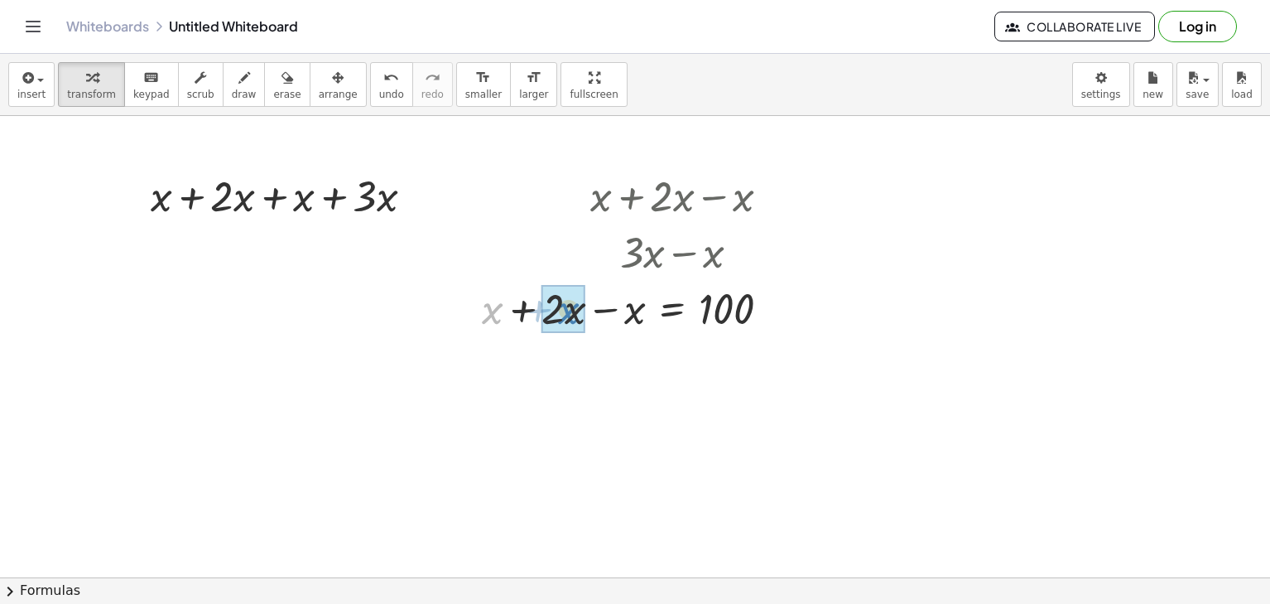
drag, startPoint x: 496, startPoint y: 313, endPoint x: 616, endPoint y: 316, distance: 120.1
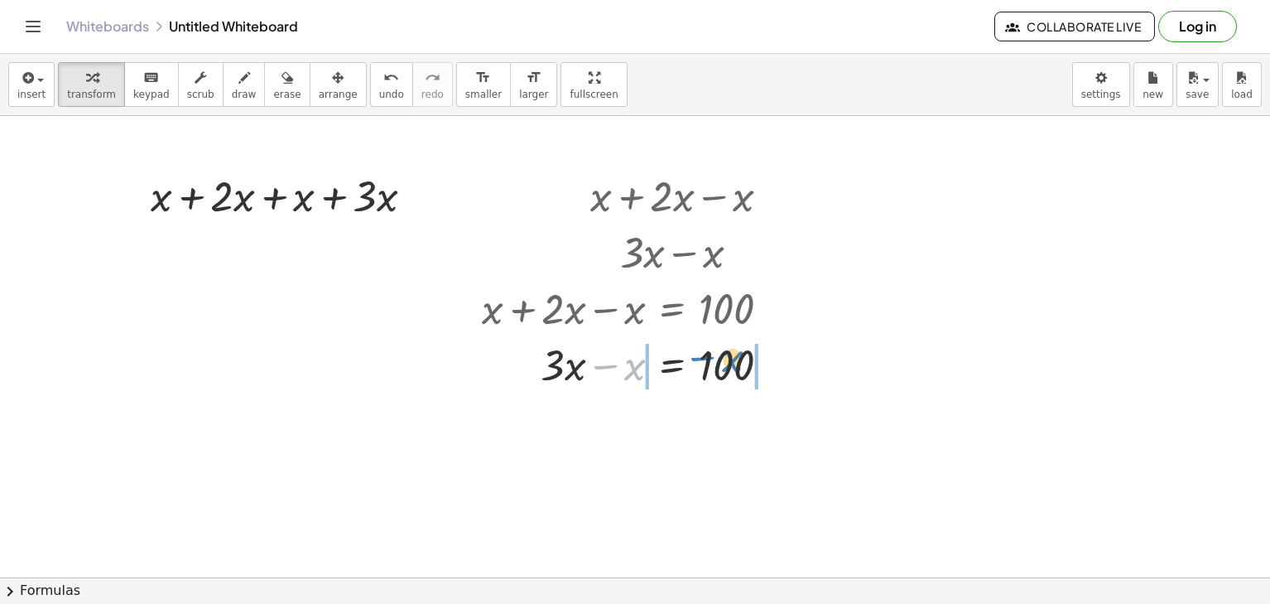
drag, startPoint x: 639, startPoint y: 362, endPoint x: 736, endPoint y: 354, distance: 97.2
click at [736, 354] on div at bounding box center [633, 363] width 319 height 56
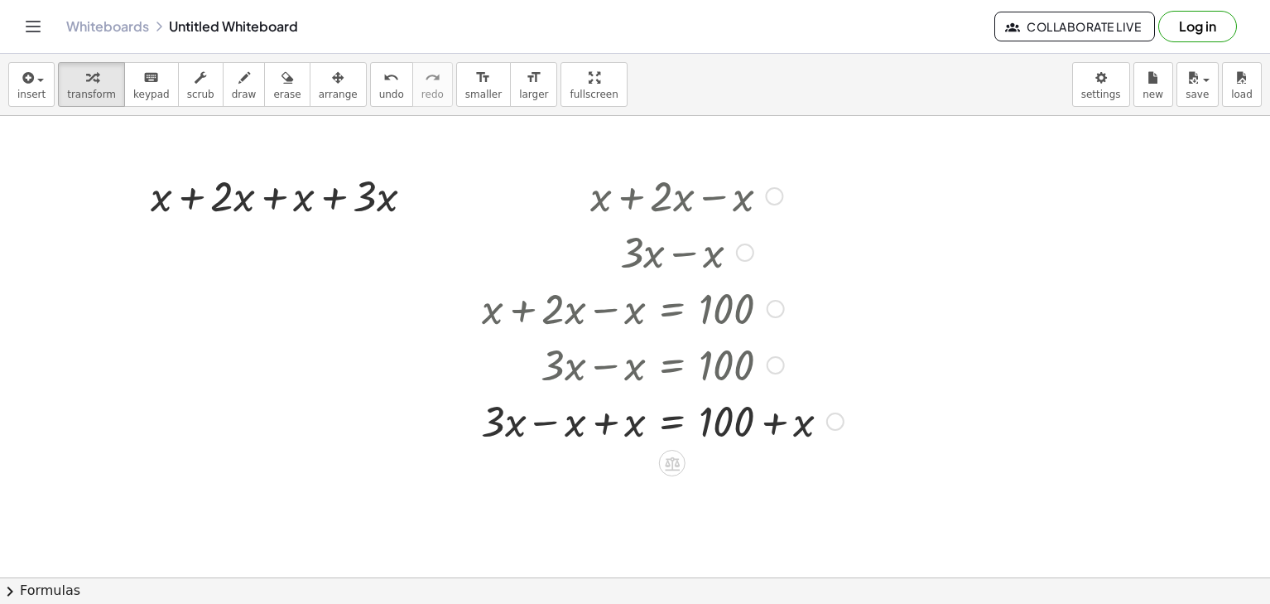
drag, startPoint x: 631, startPoint y: 371, endPoint x: 750, endPoint y: 329, distance: 125.7
click at [757, 347] on div at bounding box center [662, 363] width 379 height 56
click at [383, 84] on icon "undo" at bounding box center [391, 78] width 16 height 20
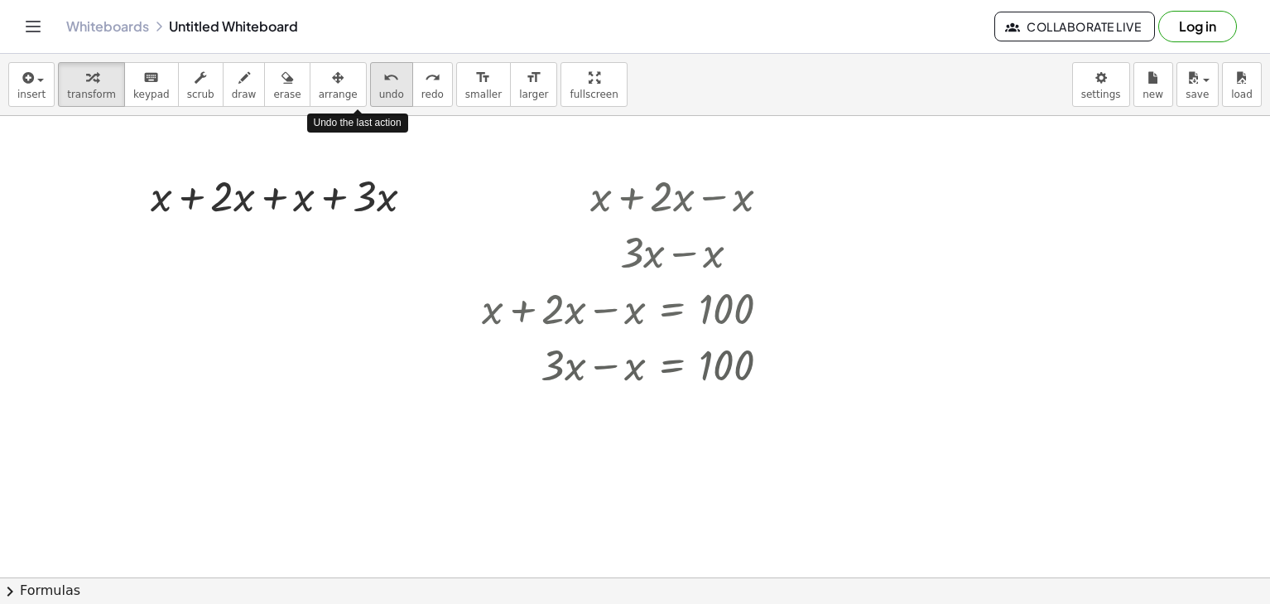
click at [383, 84] on icon "undo" at bounding box center [391, 78] width 16 height 20
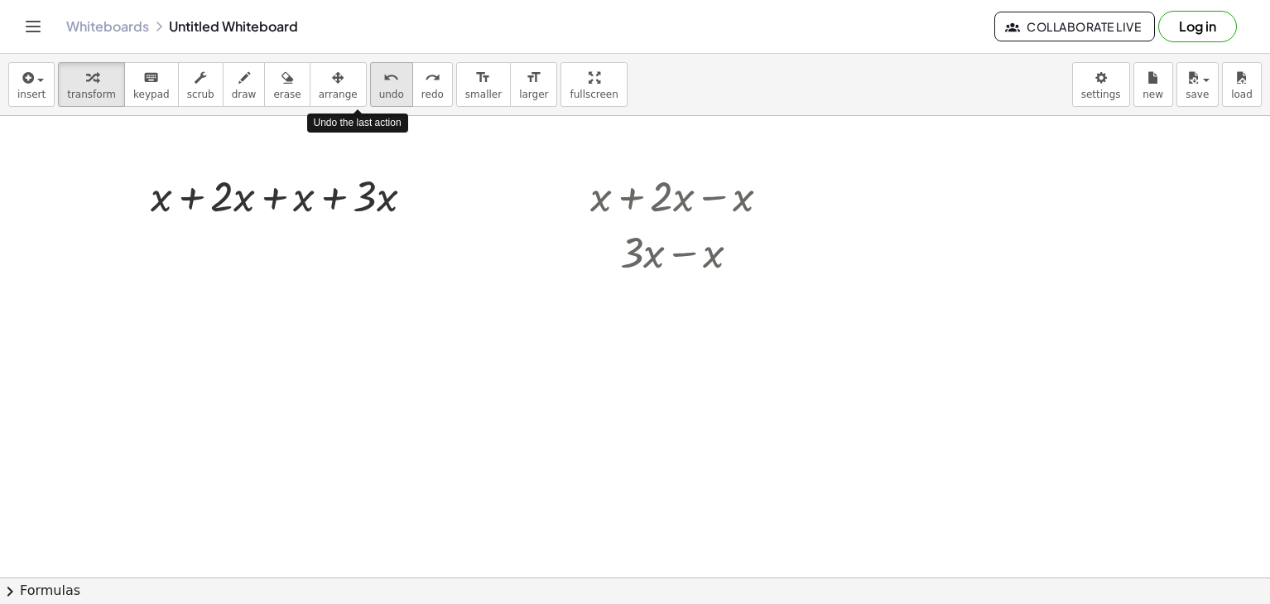
click at [383, 84] on icon "undo" at bounding box center [391, 78] width 16 height 20
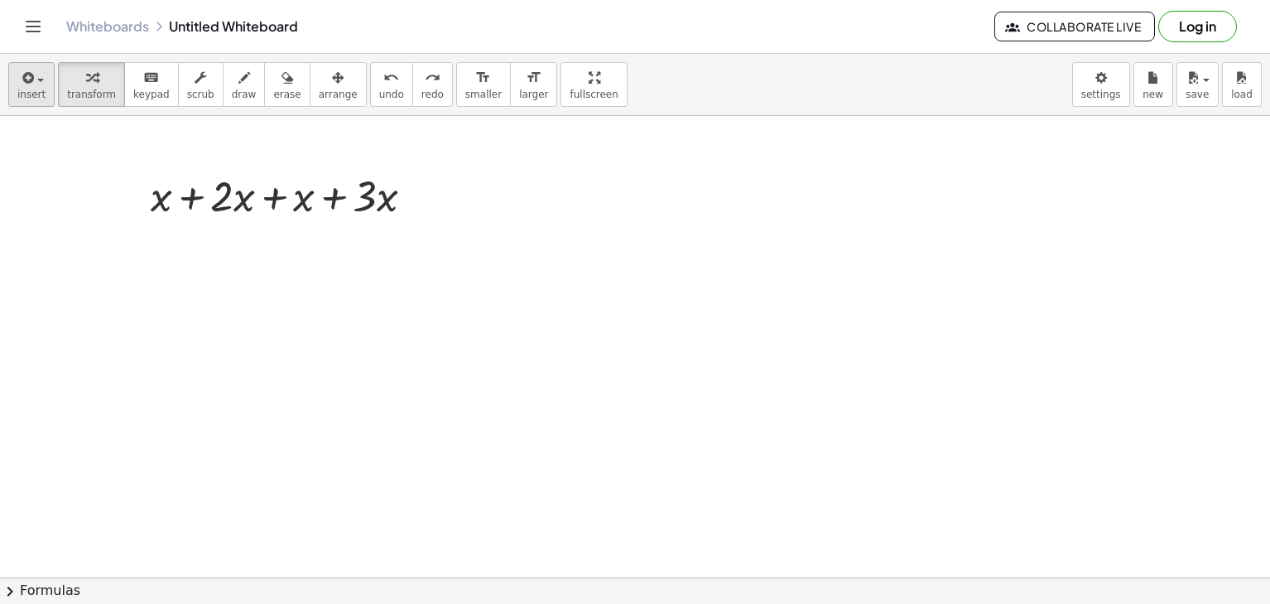
drag, startPoint x: 30, startPoint y: 108, endPoint x: 24, endPoint y: 93, distance: 16.0
click at [25, 95] on div "insert select one: Math Expression Function Text Youtube Video Graphing Geometr…" at bounding box center [635, 85] width 1270 height 62
click at [24, 93] on span "insert" at bounding box center [31, 95] width 28 height 12
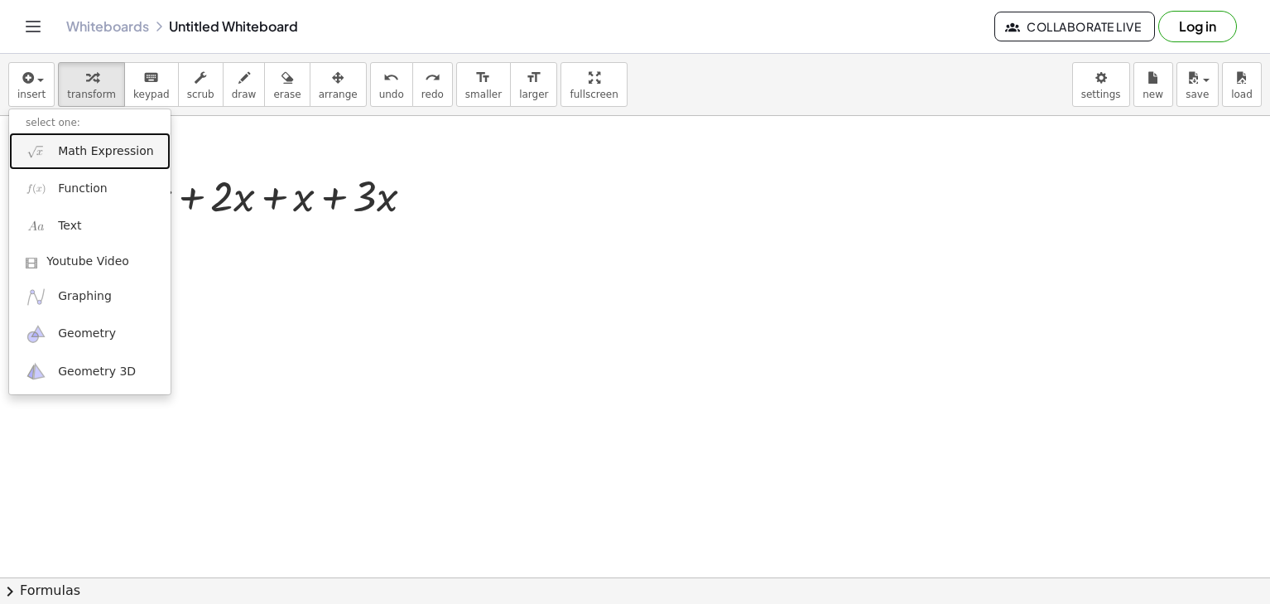
click at [94, 147] on span "Math Expression" at bounding box center [105, 151] width 95 height 17
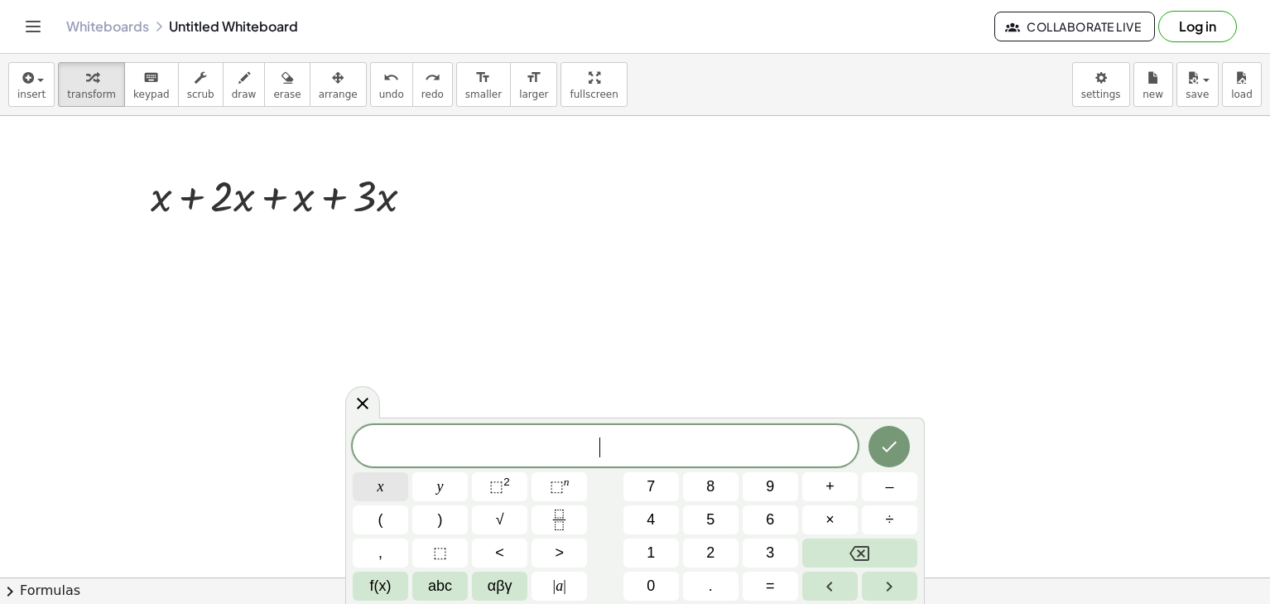
click at [376, 479] on button "x" at bounding box center [380, 486] width 55 height 29
click at [835, 489] on button "+" at bounding box center [830, 486] width 55 height 29
click at [711, 547] on span "2" at bounding box center [710, 553] width 8 height 22
click at [367, 482] on button "x" at bounding box center [380, 486] width 55 height 29
click at [888, 494] on span "–" at bounding box center [889, 486] width 8 height 22
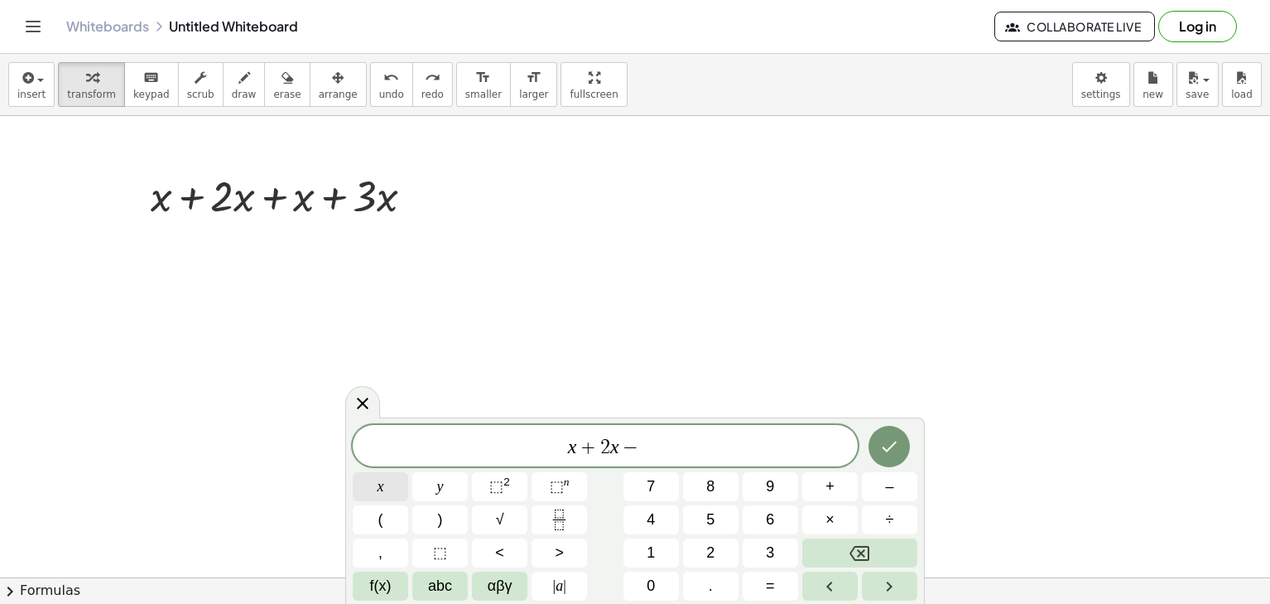
click at [391, 493] on button "x" at bounding box center [380, 486] width 55 height 29
click at [820, 493] on button "+" at bounding box center [830, 486] width 55 height 29
click at [762, 562] on button "3" at bounding box center [770, 552] width 55 height 29
click at [369, 485] on button "x" at bounding box center [380, 486] width 55 height 29
click at [773, 582] on span "=" at bounding box center [770, 586] width 9 height 22
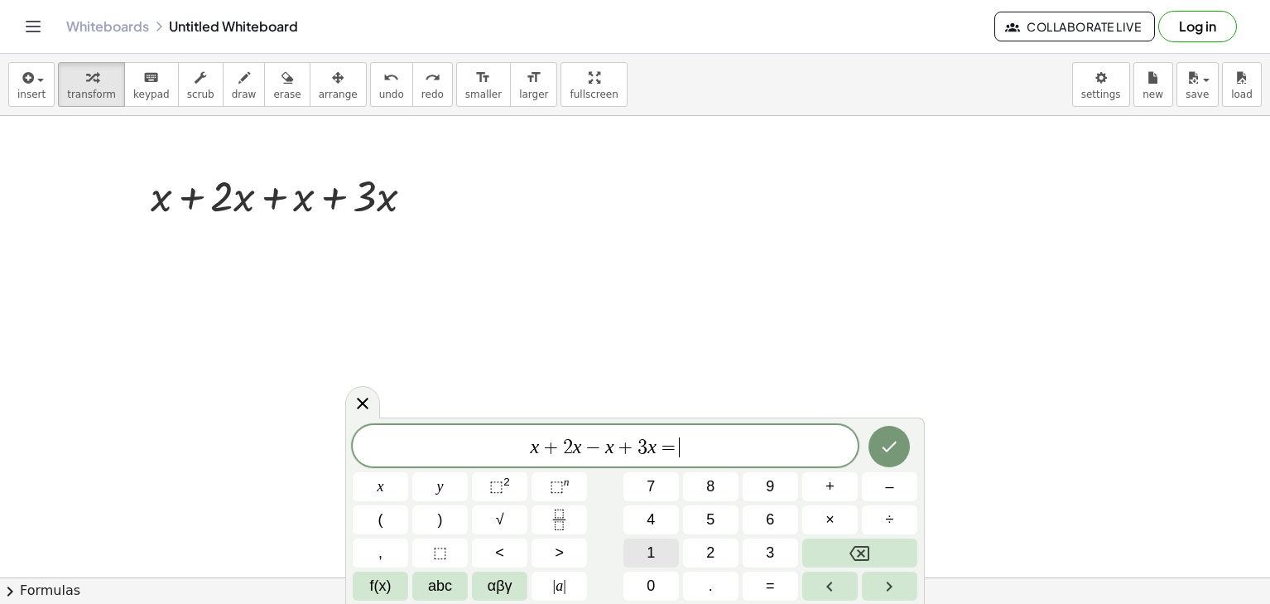
click at [658, 565] on button "1" at bounding box center [651, 552] width 55 height 29
click at [659, 568] on div "x + 2 x − x + 3 x = 1 x y ⬚ 2 ⬚ n 7 8 9 + – ( ) √ 4 5 6 × ÷ , ⬚ < > 1 2 3 f(x) …" at bounding box center [635, 513] width 565 height 176
click at [656, 572] on button "0" at bounding box center [651, 585] width 55 height 29
click at [655, 574] on button "0" at bounding box center [651, 585] width 55 height 29
click at [904, 434] on button "Done" at bounding box center [889, 446] width 41 height 41
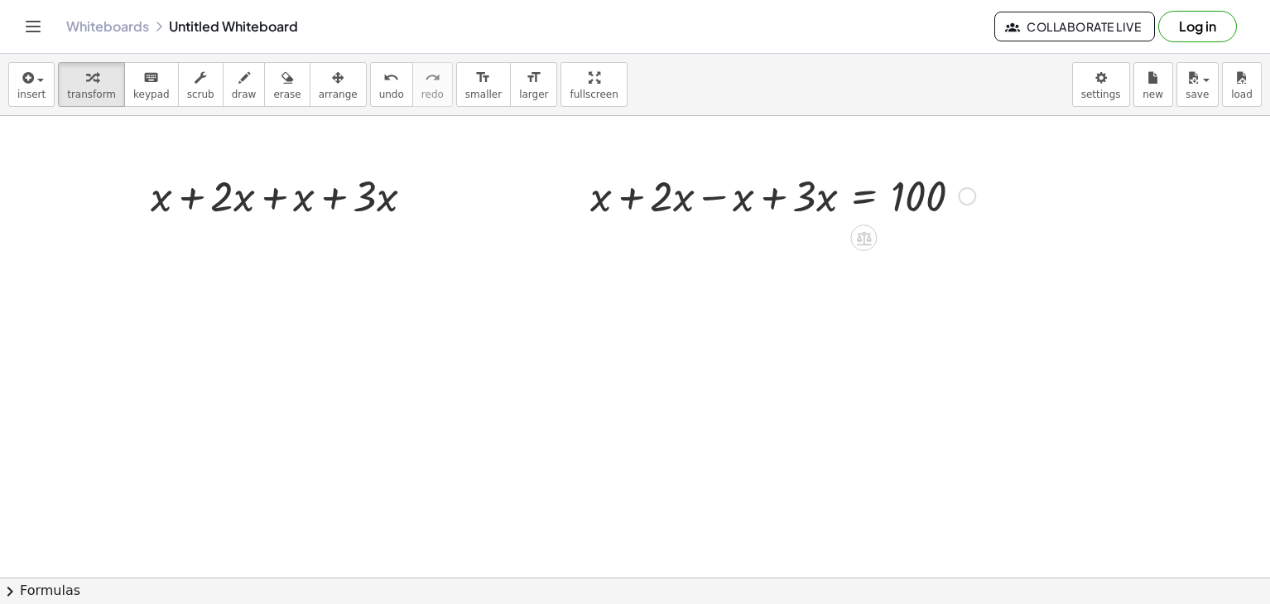
click at [731, 199] on div at bounding box center [783, 194] width 402 height 56
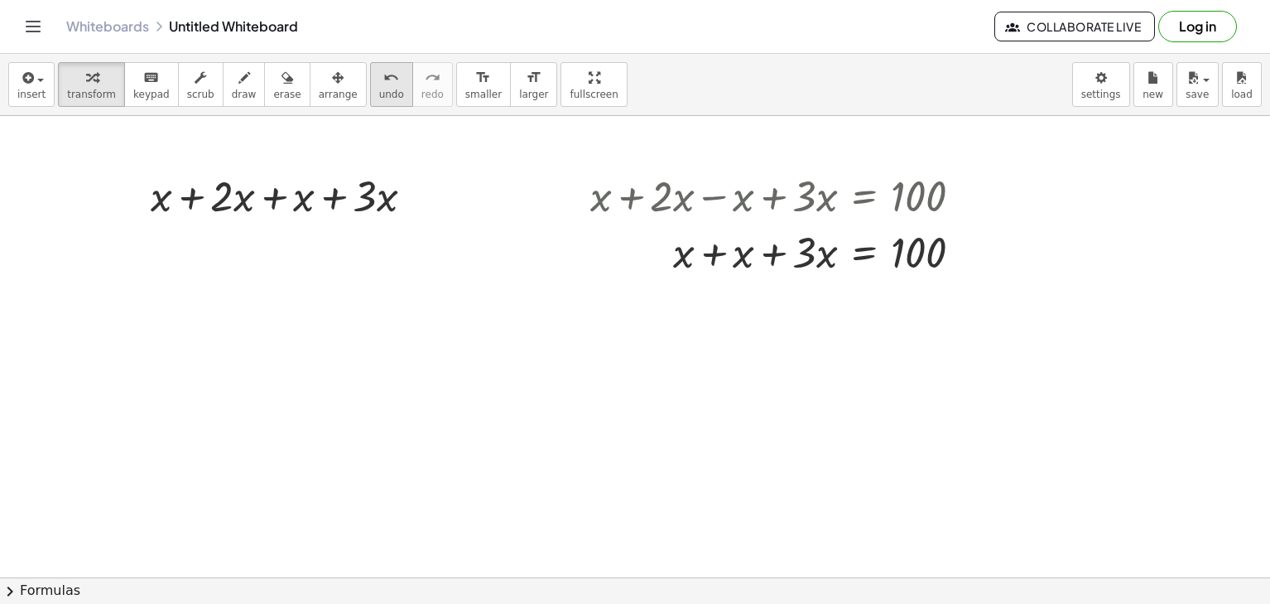
click at [379, 89] on span "undo" at bounding box center [391, 95] width 25 height 12
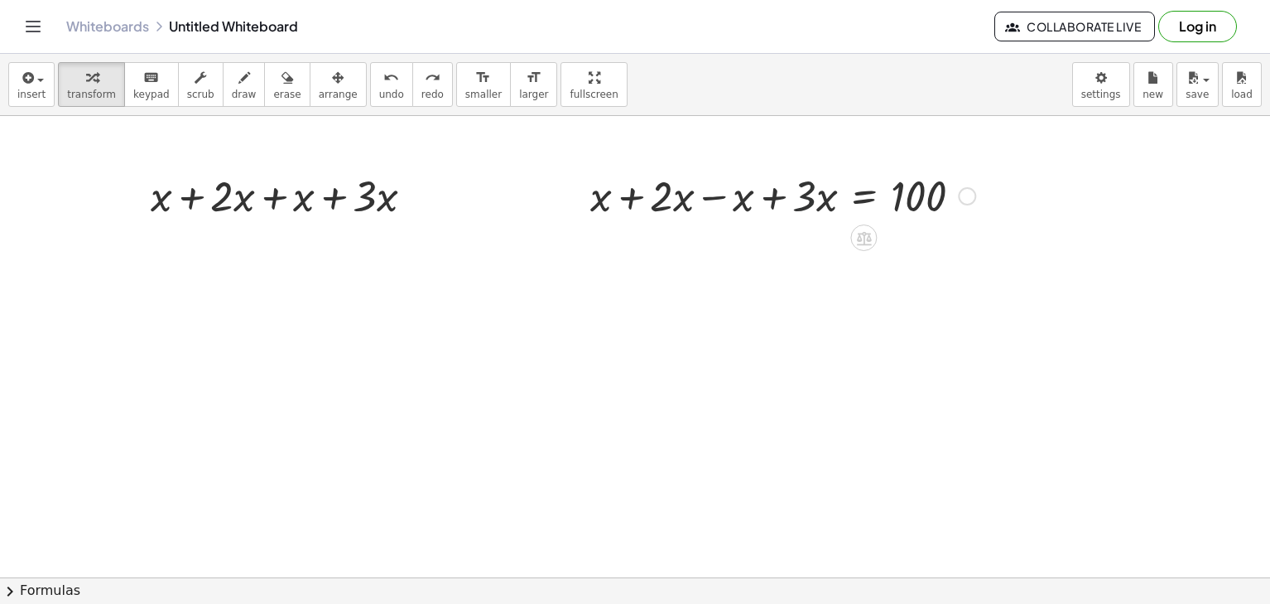
click at [813, 195] on div at bounding box center [783, 194] width 402 height 56
drag, startPoint x: 742, startPoint y: 196, endPoint x: 807, endPoint y: 194, distance: 65.5
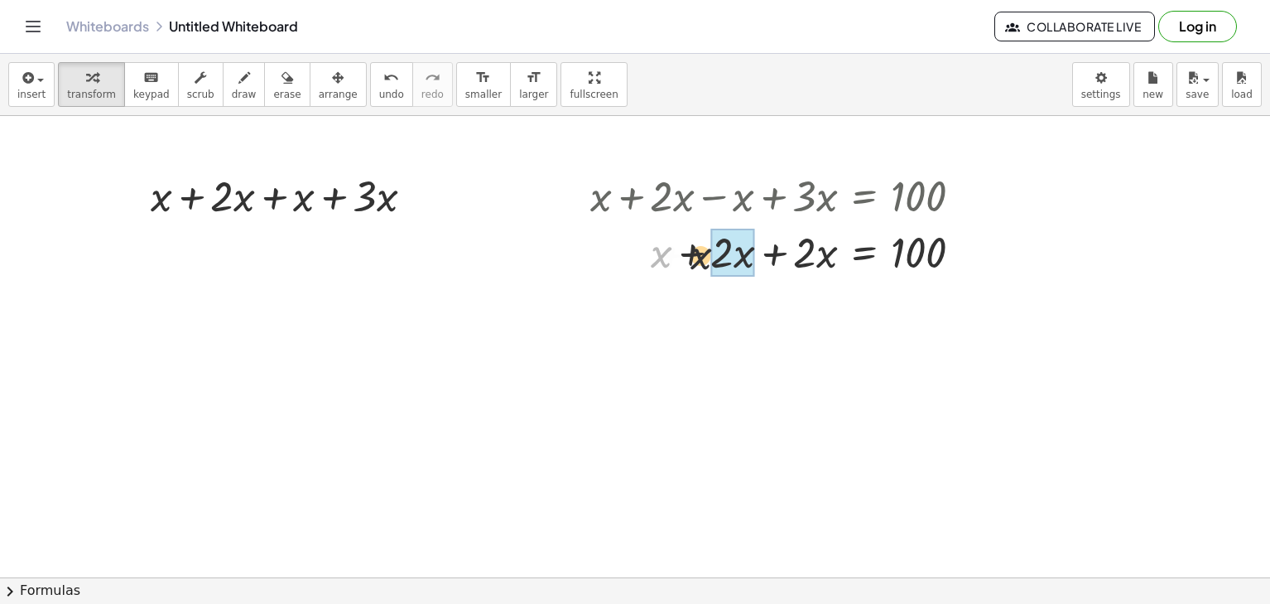
drag, startPoint x: 664, startPoint y: 248, endPoint x: 732, endPoint y: 256, distance: 68.4
drag, startPoint x: 731, startPoint y: 243, endPoint x: 797, endPoint y: 261, distance: 67.7
drag, startPoint x: 810, startPoint y: 245, endPoint x: 937, endPoint y: 254, distance: 127.0
click at [937, 254] on div at bounding box center [783, 251] width 402 height 56
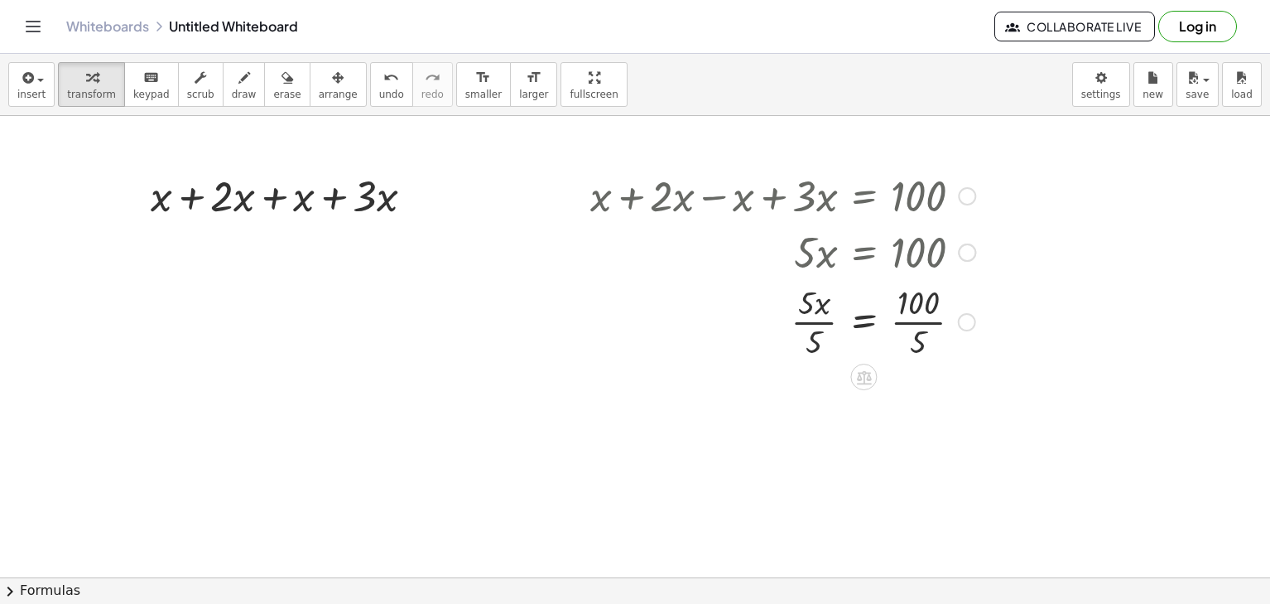
click at [825, 301] on div at bounding box center [783, 320] width 402 height 83
click at [818, 314] on div at bounding box center [783, 320] width 402 height 83
click at [818, 315] on div at bounding box center [783, 320] width 402 height 83
click at [908, 396] on div at bounding box center [783, 403] width 402 height 83
click at [785, 202] on div at bounding box center [783, 194] width 402 height 56
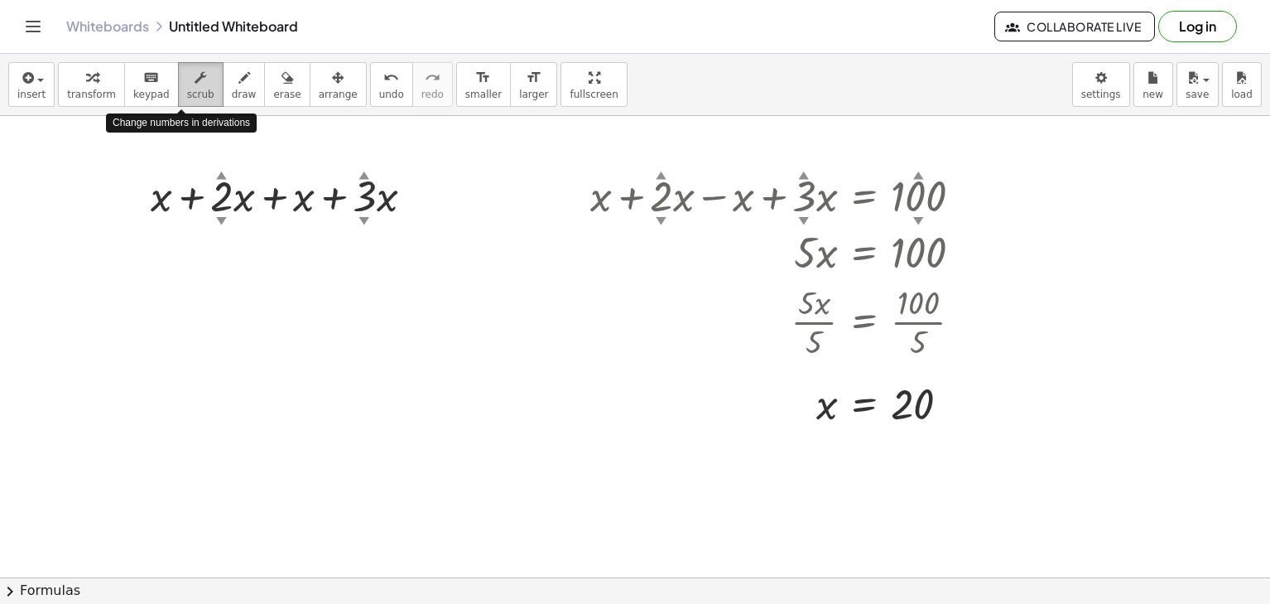
click at [200, 88] on button "scrub" at bounding box center [201, 84] width 46 height 45
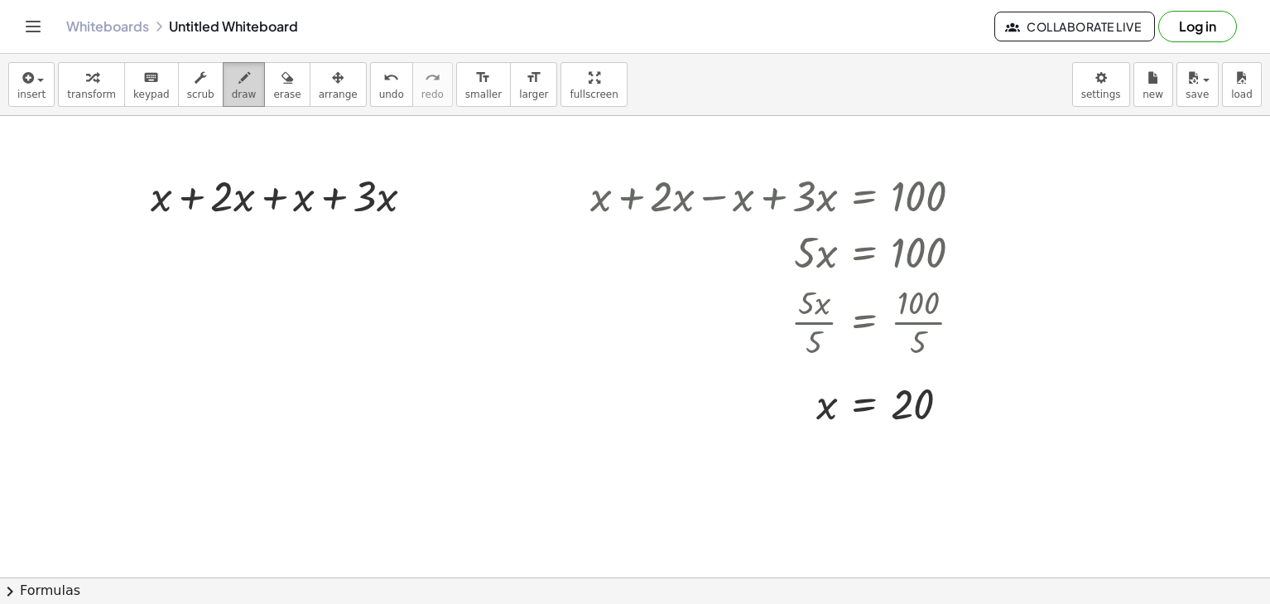
click at [232, 80] on div "button" at bounding box center [244, 77] width 25 height 20
click at [133, 78] on div "keyboard" at bounding box center [151, 77] width 36 height 20
click at [89, 77] on icon "button" at bounding box center [92, 78] width 12 height 20
click at [34, 86] on div "button" at bounding box center [31, 77] width 28 height 20
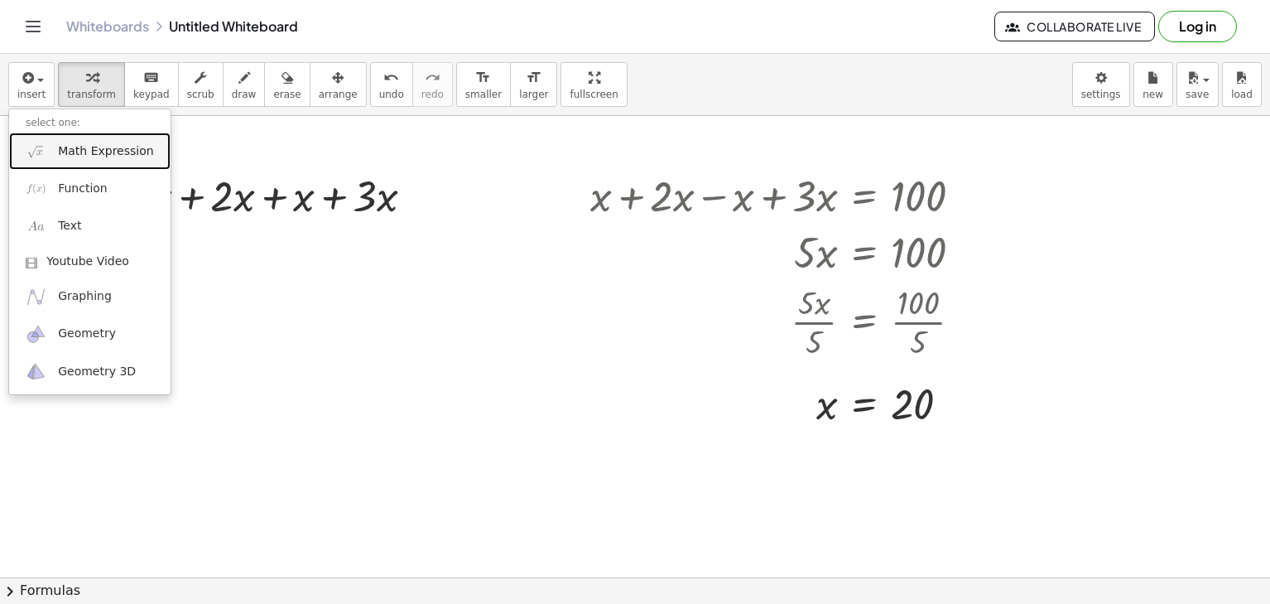
click at [108, 138] on link "Math Expression" at bounding box center [89, 151] width 161 height 37
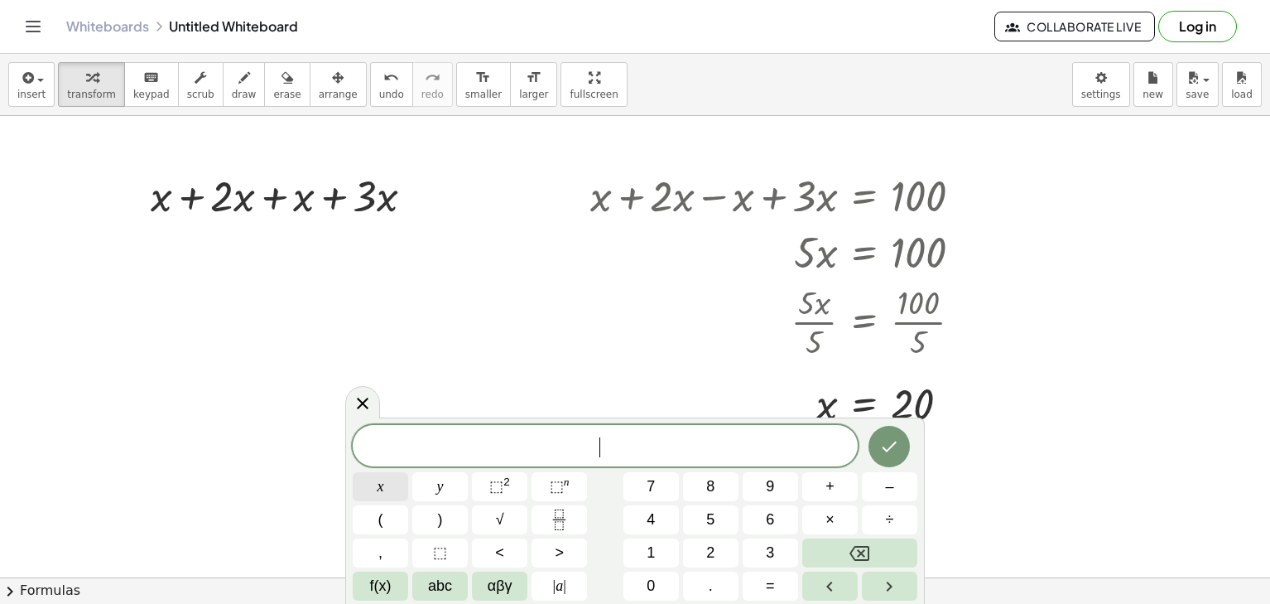
click at [387, 479] on button "x" at bounding box center [380, 486] width 55 height 29
click at [839, 489] on button "+" at bounding box center [830, 486] width 55 height 29
click at [395, 494] on button "x" at bounding box center [380, 486] width 55 height 29
click at [870, 543] on button "Backspace" at bounding box center [860, 552] width 115 height 29
click at [692, 544] on button "2" at bounding box center [710, 552] width 55 height 29
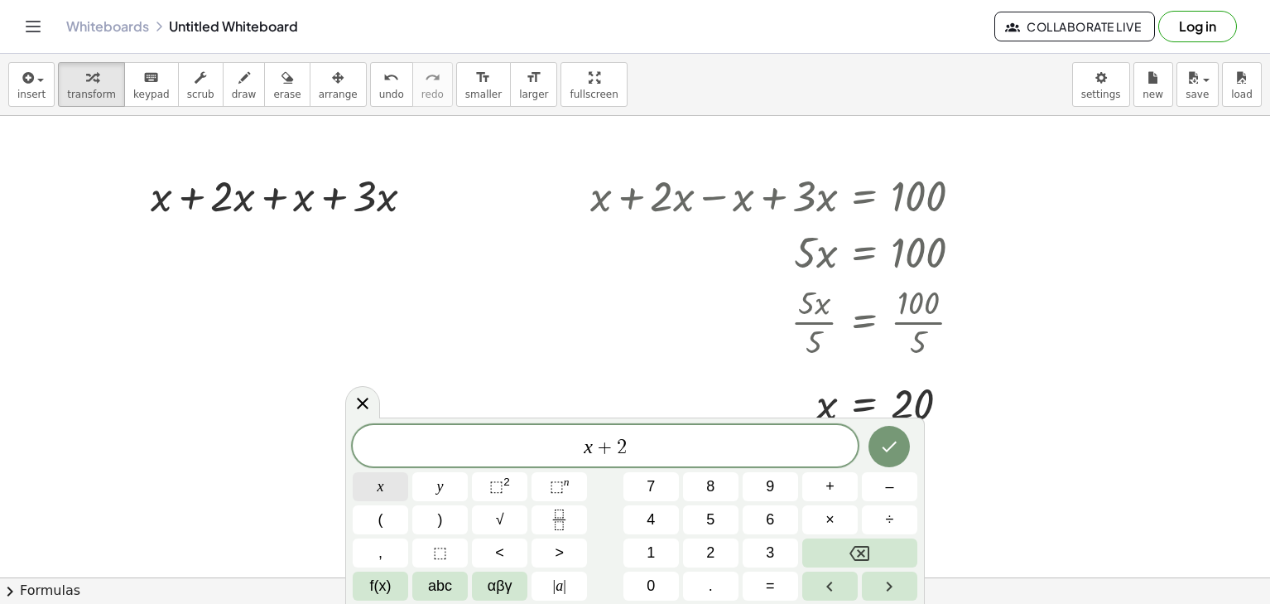
click at [372, 484] on button "x" at bounding box center [380, 486] width 55 height 29
click at [843, 493] on button "+" at bounding box center [830, 486] width 55 height 29
click at [769, 538] on button "3" at bounding box center [770, 552] width 55 height 29
click at [403, 489] on button "x" at bounding box center [380, 486] width 55 height 29
click at [778, 594] on button "=" at bounding box center [770, 585] width 55 height 29
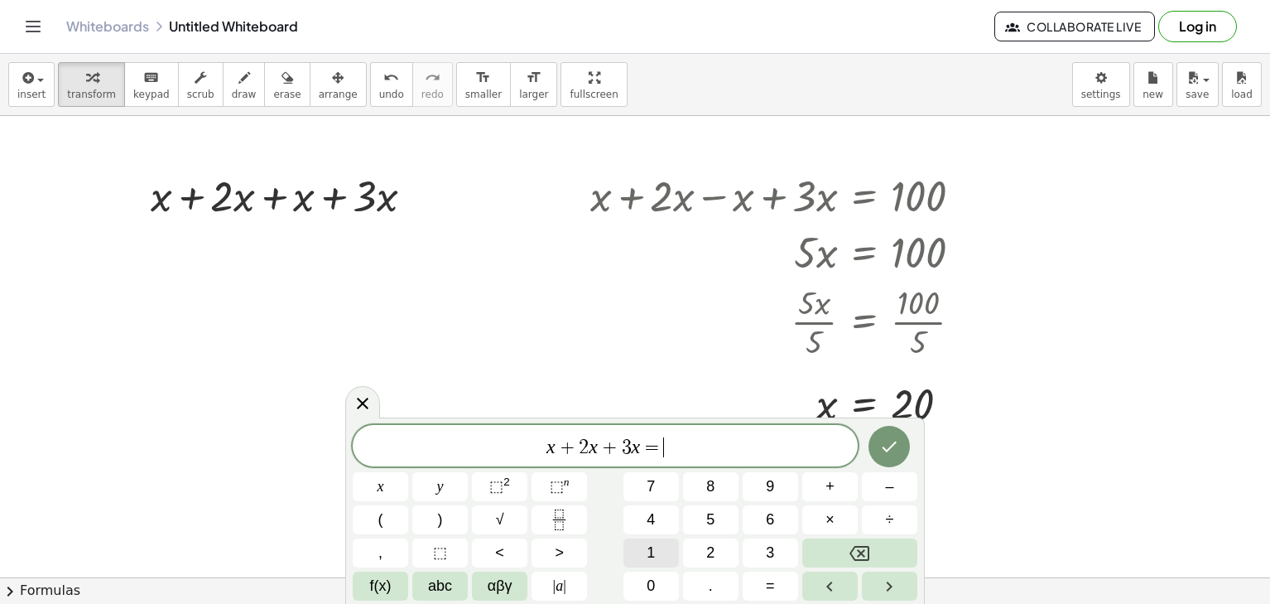
click at [640, 540] on button "1" at bounding box center [651, 552] width 55 height 29
click at [653, 590] on span "0" at bounding box center [651, 586] width 8 height 22
click at [881, 437] on icon "Done" at bounding box center [890, 446] width 20 height 20
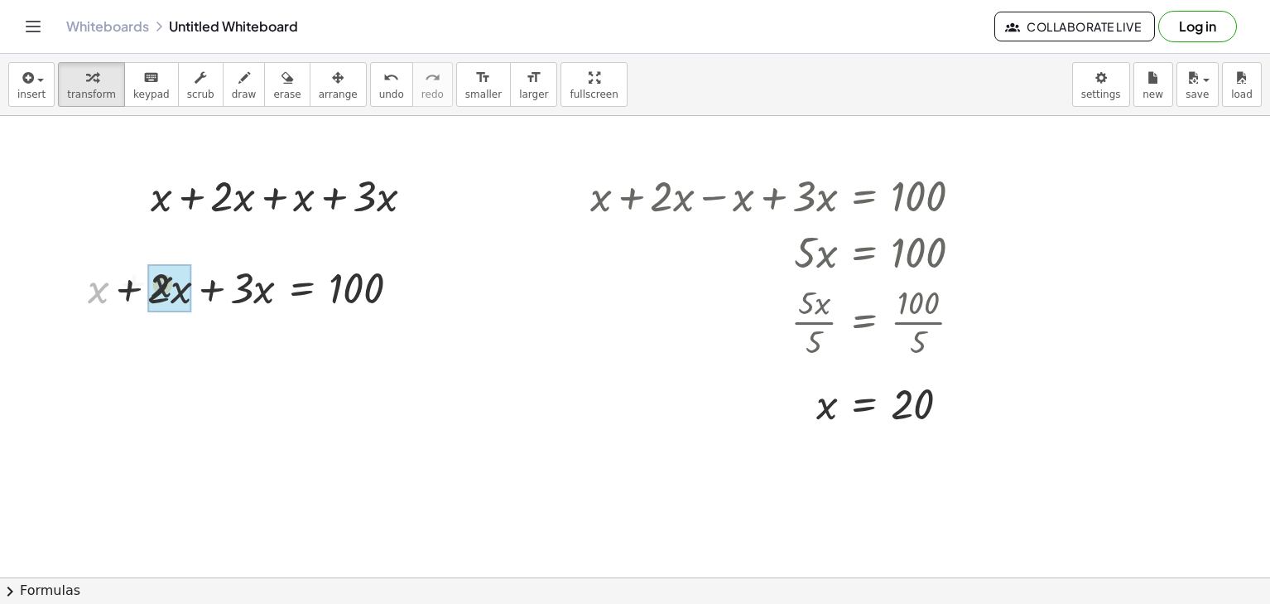
drag, startPoint x: 94, startPoint y: 284, endPoint x: 140, endPoint y: 278, distance: 45.9
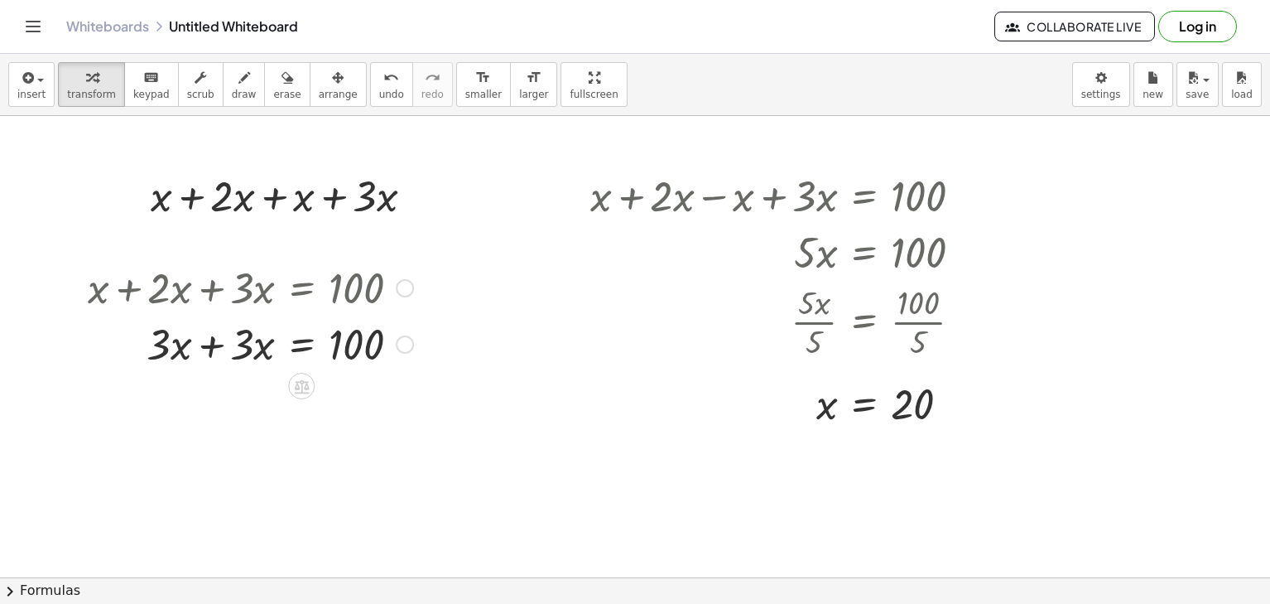
click at [157, 344] on div at bounding box center [251, 343] width 342 height 56
drag, startPoint x: 81, startPoint y: 187, endPoint x: 65, endPoint y: 174, distance: 21.2
click at [65, 175] on div at bounding box center [635, 577] width 1270 height 923
click at [31, 99] on span "insert" at bounding box center [31, 95] width 28 height 12
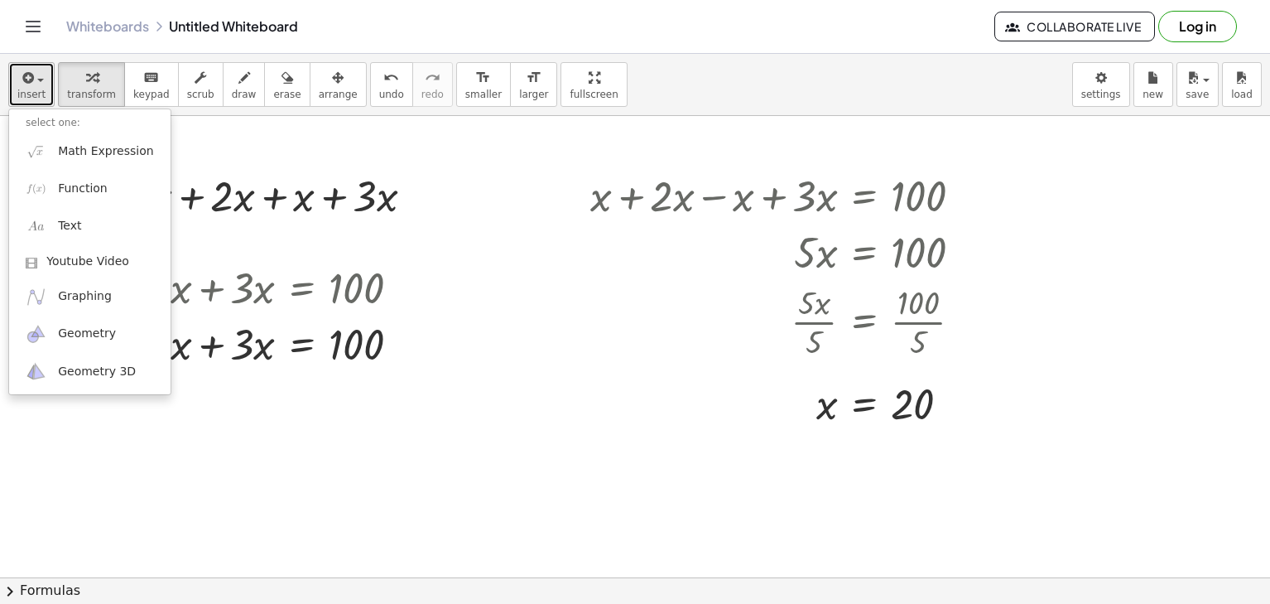
drag, startPoint x: 9, startPoint y: 64, endPoint x: 22, endPoint y: 72, distance: 15.6
click at [12, 66] on button "insert" at bounding box center [31, 84] width 46 height 45
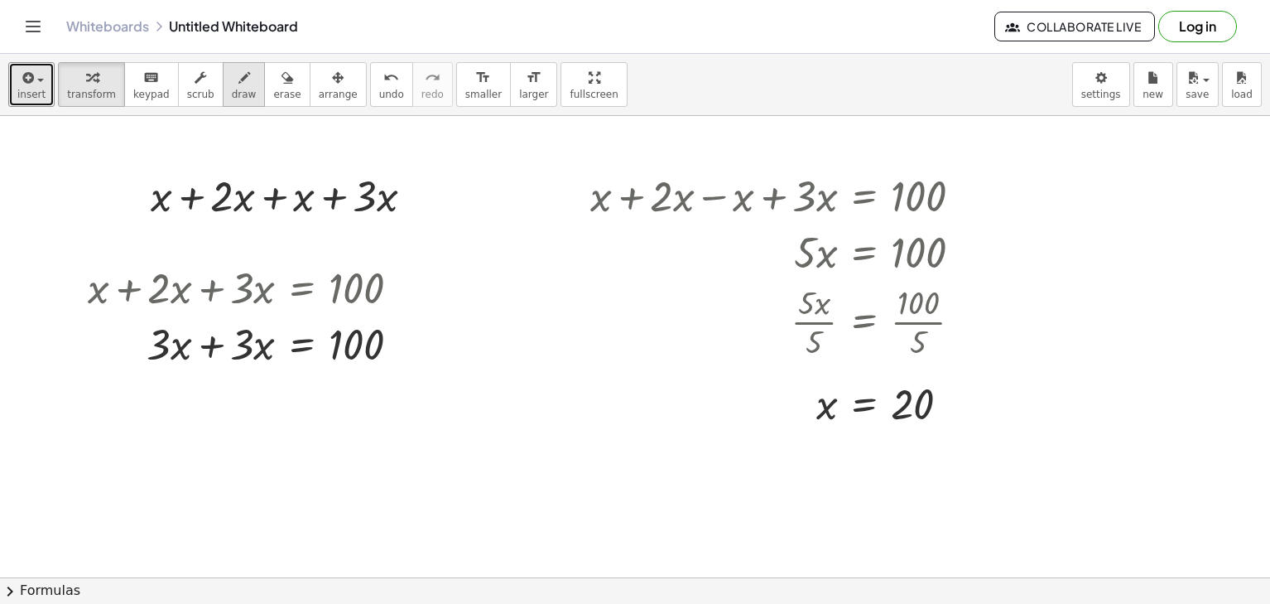
click at [236, 95] on button "draw" at bounding box center [244, 84] width 43 height 45
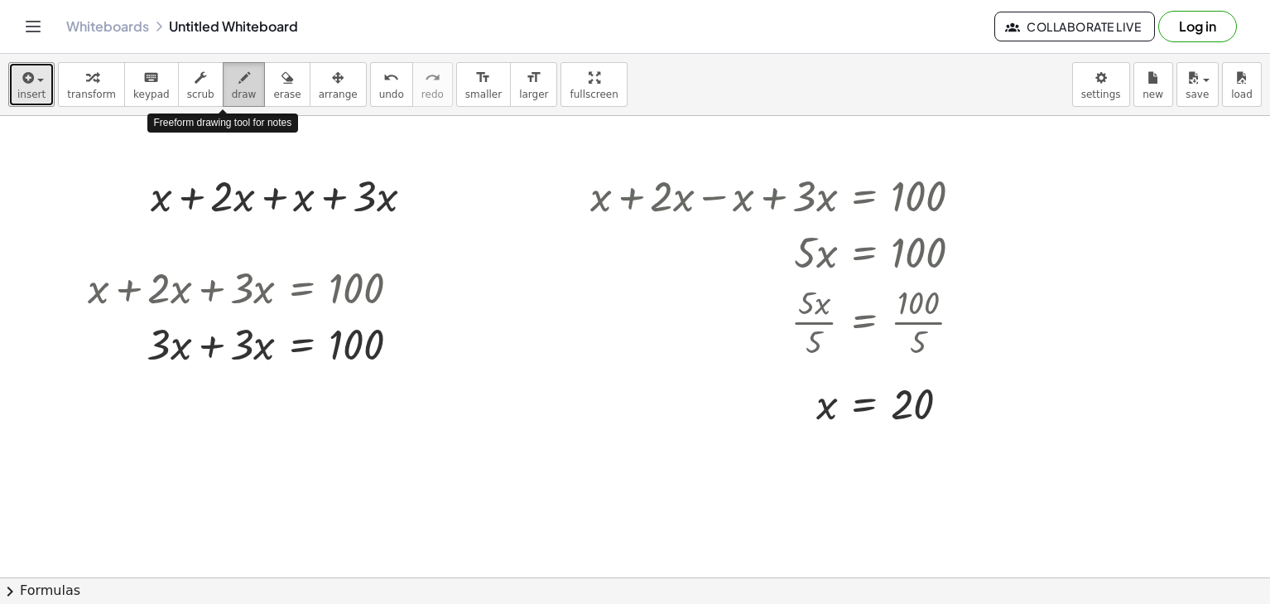
click at [223, 87] on button "draw" at bounding box center [244, 84] width 43 height 45
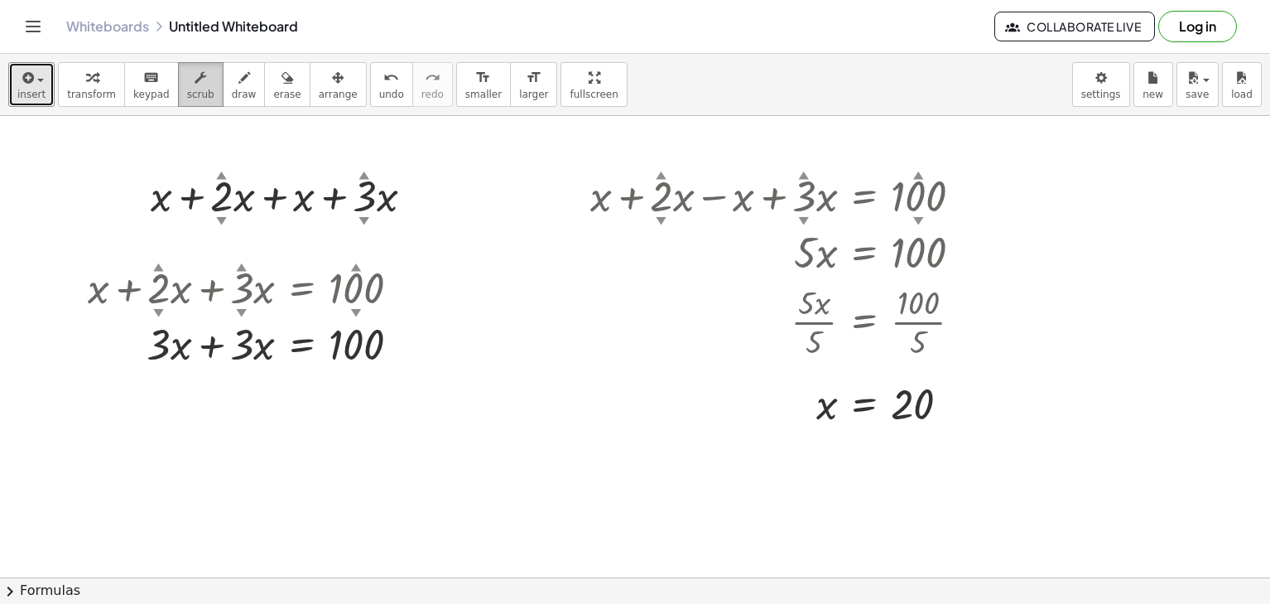
click at [190, 84] on div "button" at bounding box center [200, 77] width 27 height 20
click at [157, 310] on div "▼" at bounding box center [158, 312] width 11 height 15
click at [154, 333] on div at bounding box center [251, 343] width 342 height 56
click at [271, 117] on div at bounding box center [635, 577] width 1270 height 923
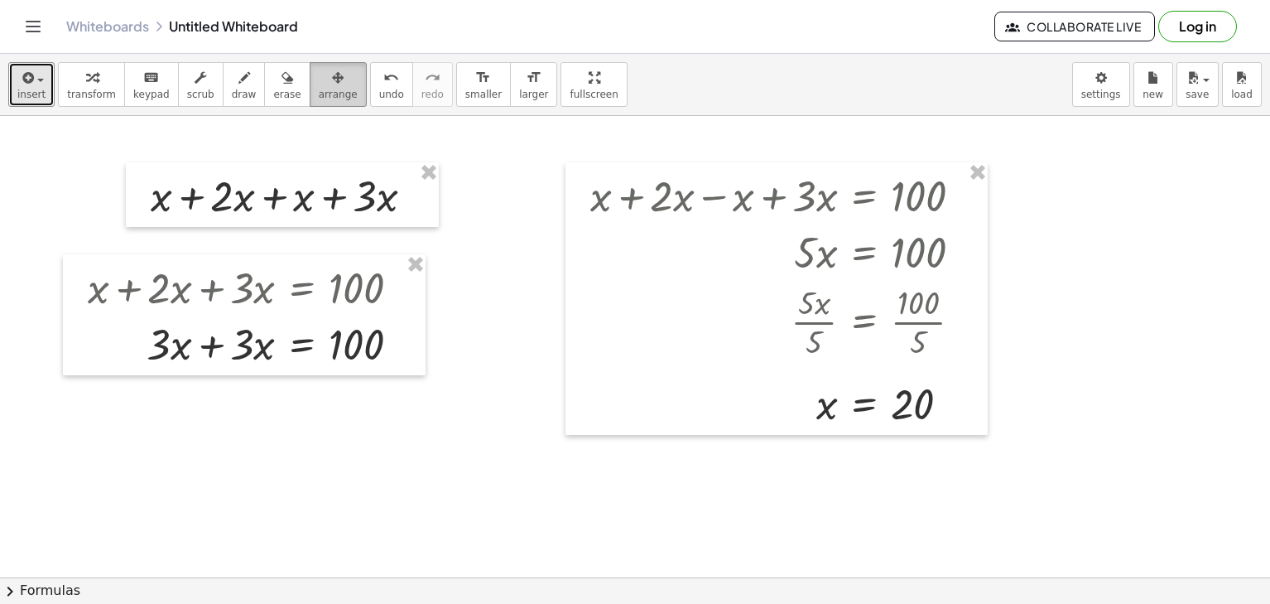
click at [324, 93] on span "arrange" at bounding box center [338, 95] width 39 height 12
drag, startPoint x: 426, startPoint y: 164, endPoint x: 630, endPoint y: 195, distance: 207.0
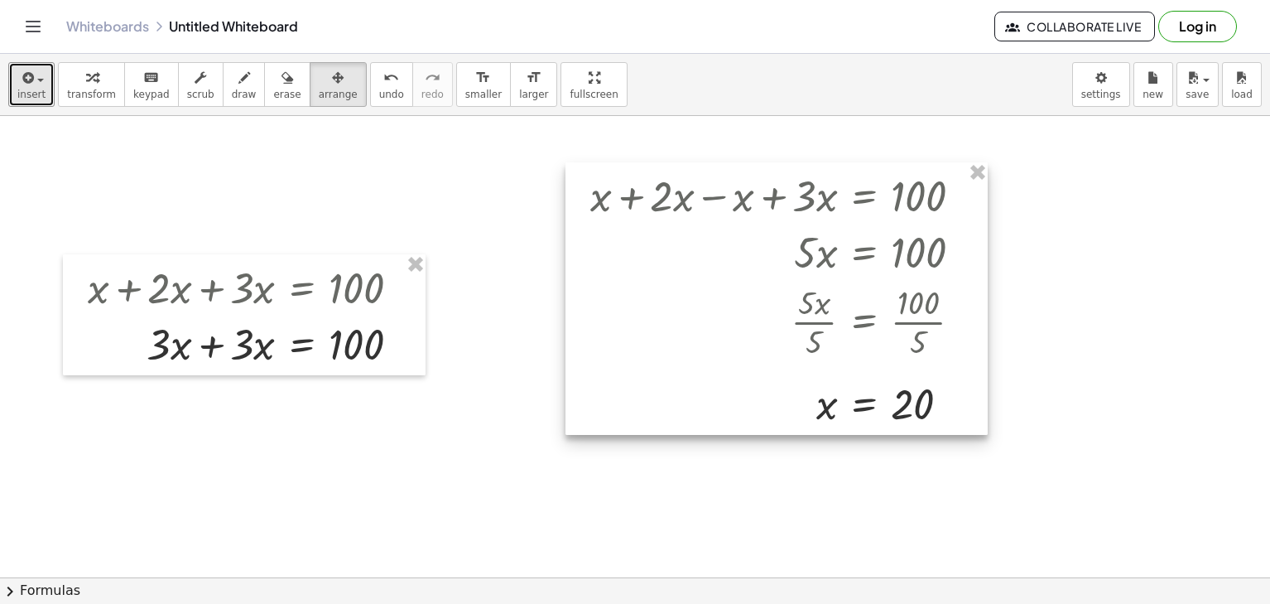
drag, startPoint x: 983, startPoint y: 170, endPoint x: 547, endPoint y: 253, distance: 443.4
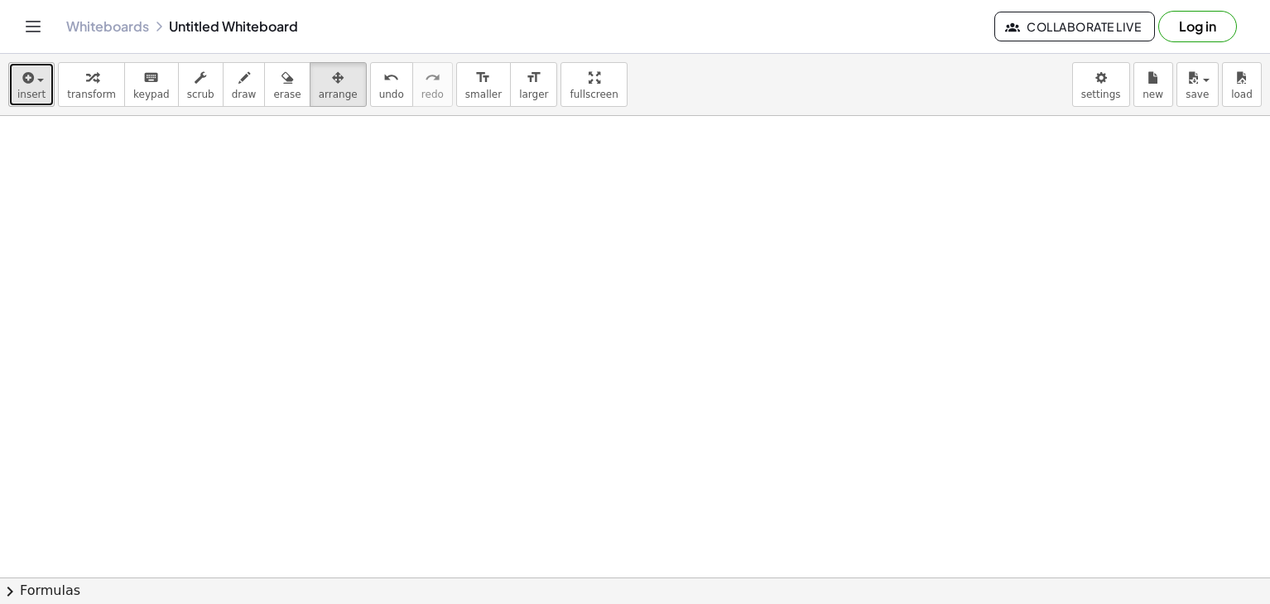
click at [39, 91] on span "insert" at bounding box center [31, 95] width 28 height 12
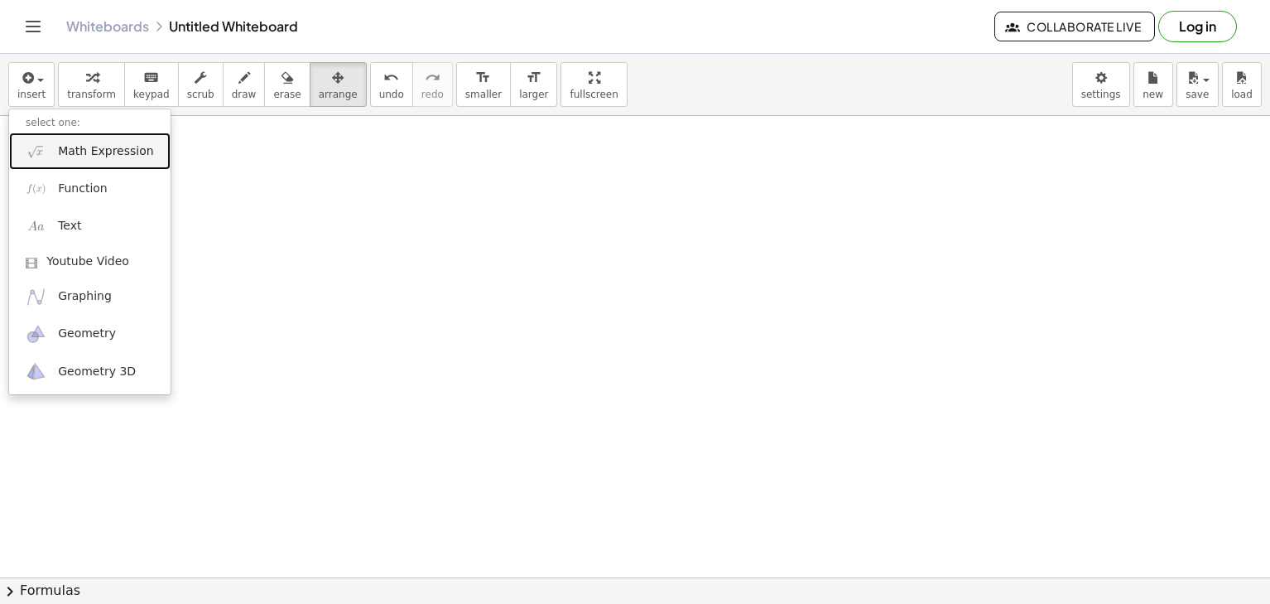
click at [80, 144] on span "Math Expression" at bounding box center [105, 151] width 95 height 17
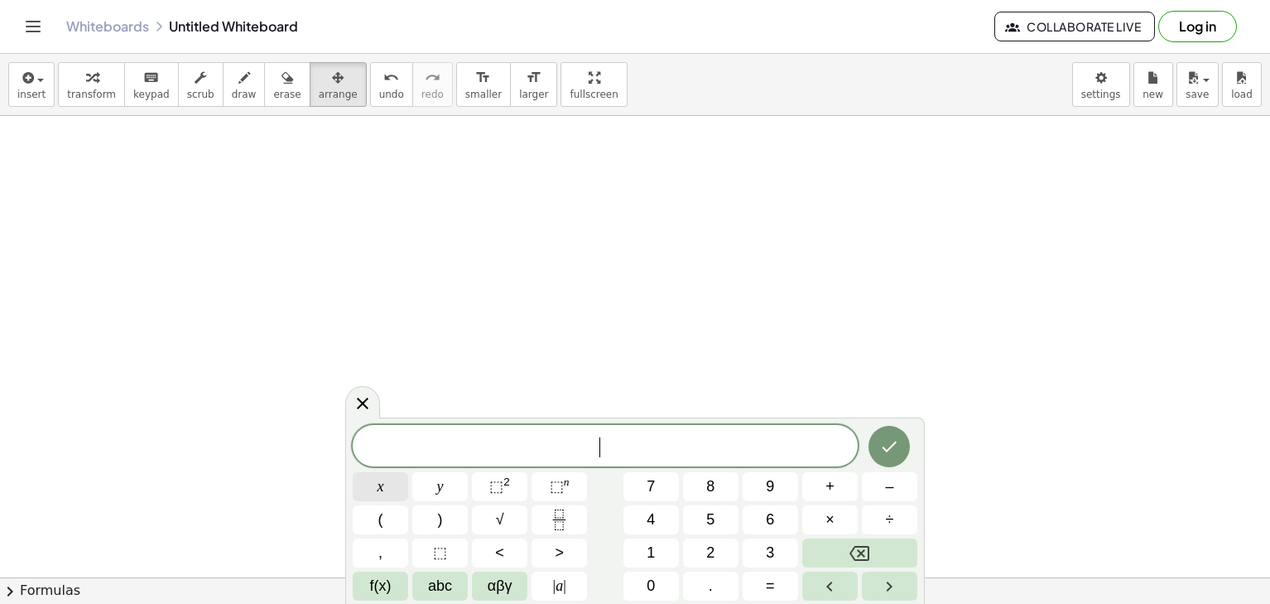
click at [373, 480] on button "x" at bounding box center [380, 486] width 55 height 29
click at [812, 547] on button "Backspace" at bounding box center [860, 552] width 115 height 29
click at [700, 543] on button "2" at bounding box center [710, 552] width 55 height 29
click at [398, 478] on button "x" at bounding box center [380, 486] width 55 height 29
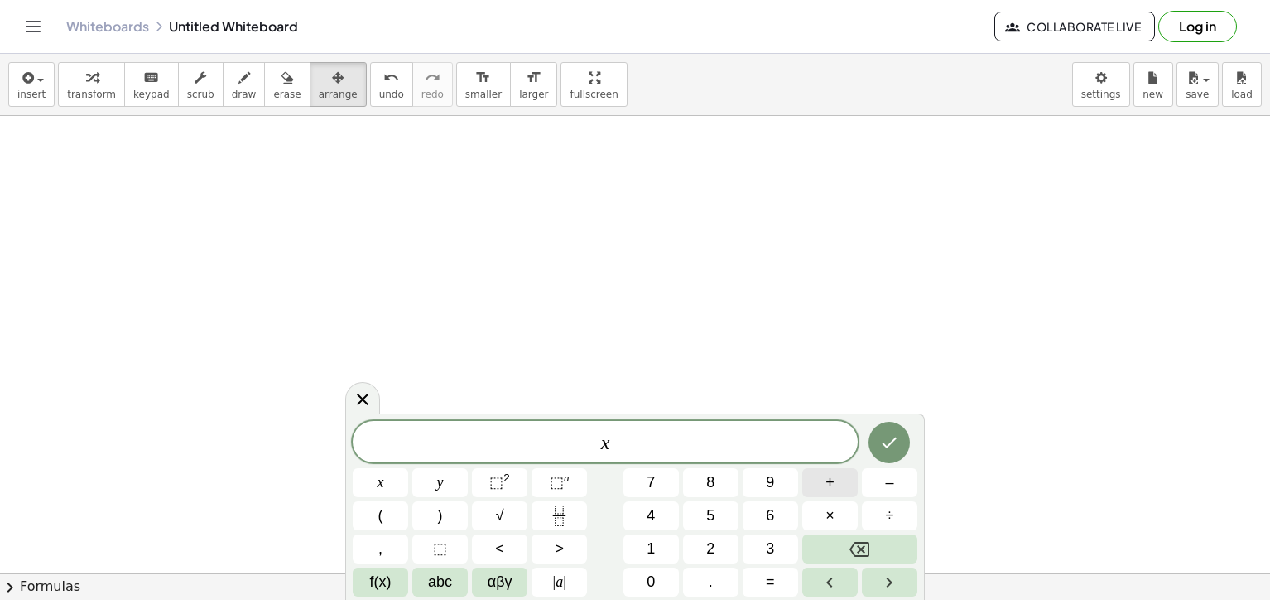
click at [844, 475] on button "+" at bounding box center [830, 482] width 55 height 29
click at [638, 542] on button "1" at bounding box center [651, 548] width 55 height 29
click at [832, 489] on span "+" at bounding box center [830, 482] width 9 height 22
click at [380, 485] on button "x" at bounding box center [380, 482] width 55 height 29
click at [865, 557] on icon "Backspace" at bounding box center [860, 549] width 20 height 20
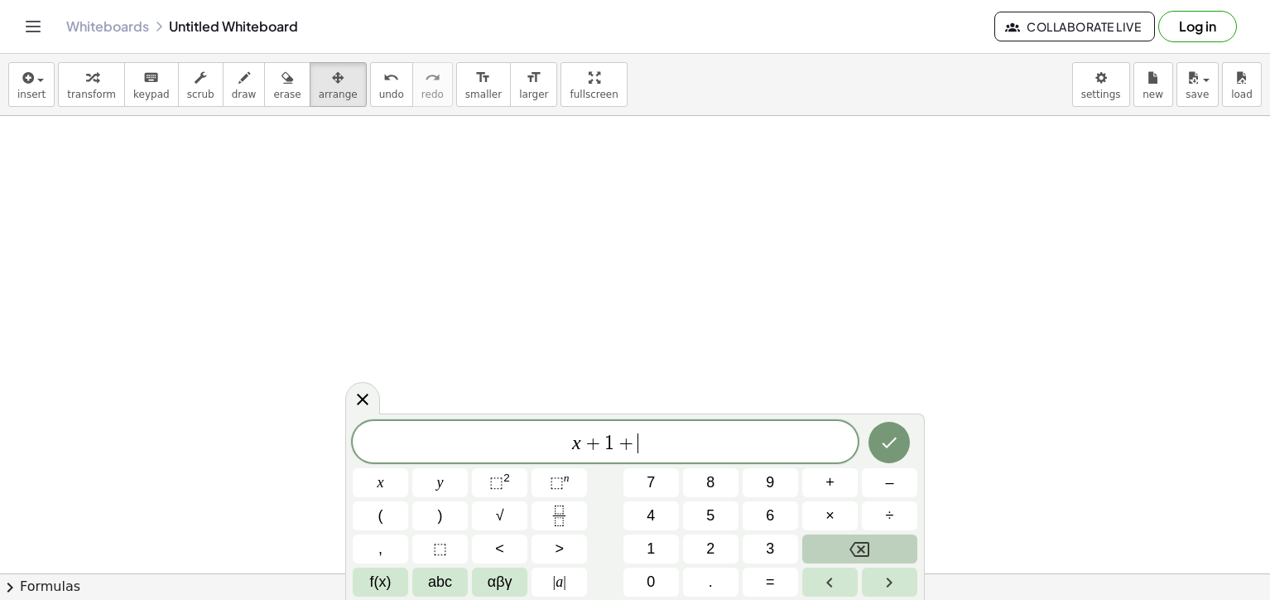
click at [865, 557] on icon "Backspace" at bounding box center [860, 549] width 20 height 20
click at [646, 543] on button "1" at bounding box center [651, 548] width 55 height 29
click at [822, 547] on button "Backspace" at bounding box center [860, 548] width 115 height 29
click at [398, 484] on button "x" at bounding box center [380, 482] width 55 height 29
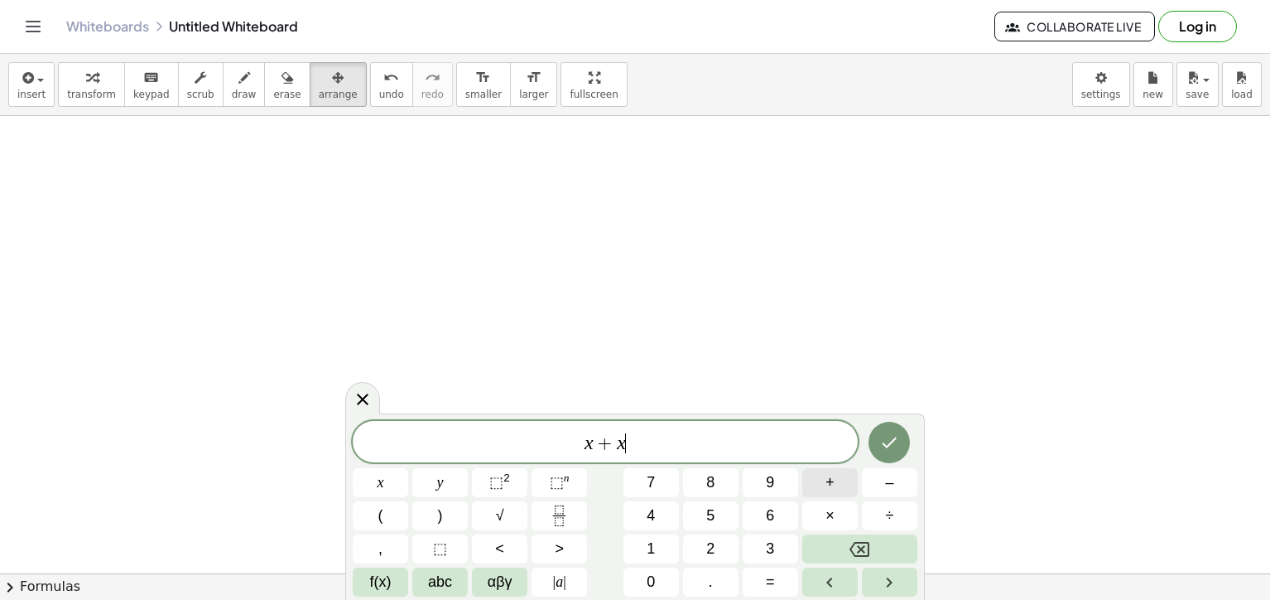
click at [819, 499] on div "x + x ​ x y ⬚ 2 ⬚ n 7 8 9 + – ( ) √ 4 5 6 × ÷ , ⬚ < > 1 2 3 f(x) abc αβγ | a | …" at bounding box center [635, 509] width 565 height 176
click at [639, 546] on button "1" at bounding box center [651, 548] width 55 height 29
click at [847, 541] on button "Backspace" at bounding box center [860, 548] width 115 height 29
click at [817, 471] on button "+" at bounding box center [830, 482] width 55 height 29
click at [659, 548] on button "1" at bounding box center [651, 548] width 55 height 29
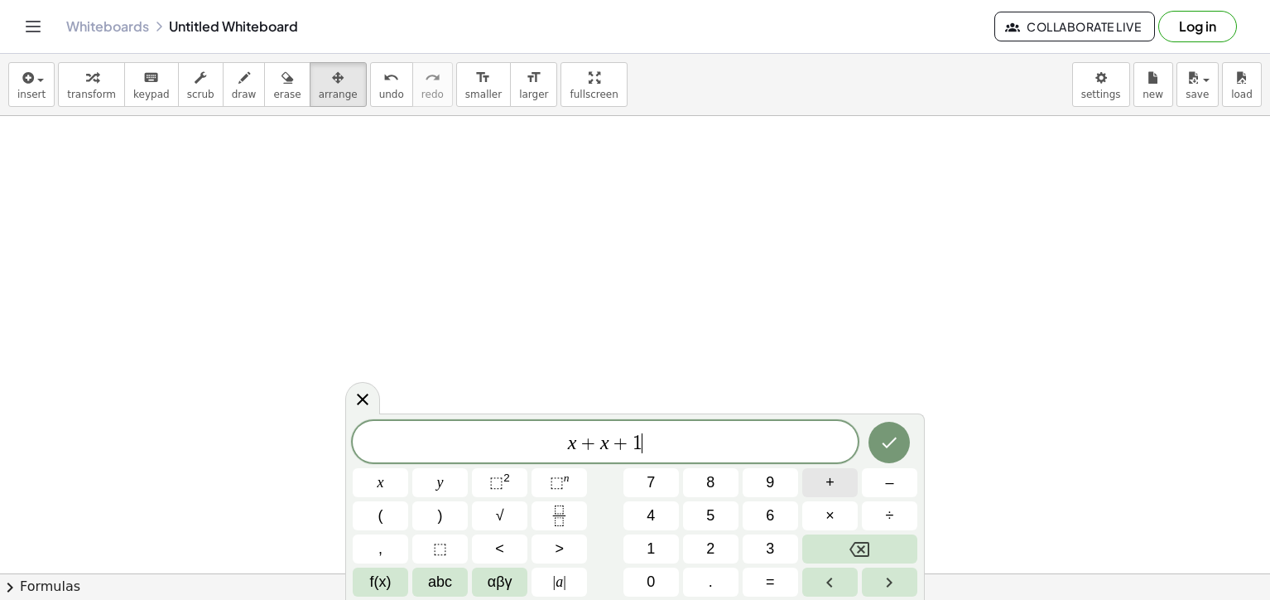
click at [853, 470] on button "+" at bounding box center [830, 482] width 55 height 29
click at [389, 495] on button "x" at bounding box center [380, 482] width 55 height 29
click at [828, 486] on span "+" at bounding box center [830, 482] width 9 height 22
click at [706, 546] on button "2" at bounding box center [710, 548] width 55 height 29
click at [822, 481] on button "+" at bounding box center [830, 482] width 55 height 29
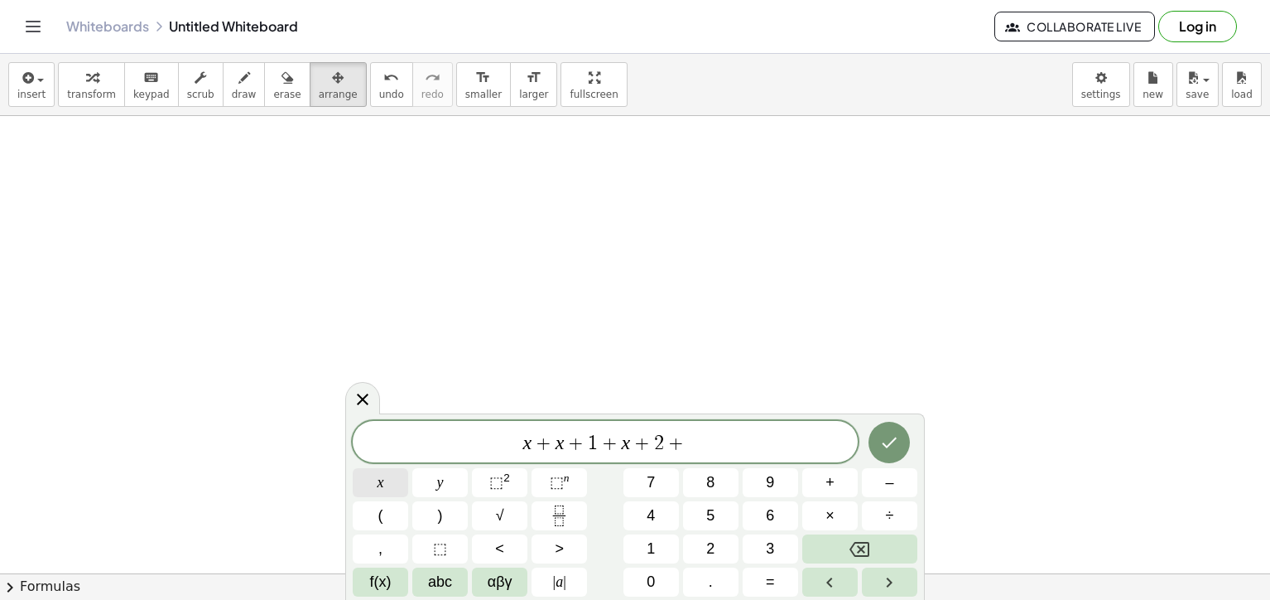
click at [373, 491] on button "x" at bounding box center [380, 482] width 55 height 29
click at [817, 490] on button "+" at bounding box center [830, 482] width 55 height 29
click at [772, 561] on button "3" at bounding box center [770, 548] width 55 height 29
click at [830, 468] on button "+" at bounding box center [830, 482] width 55 height 29
click at [395, 477] on button "x" at bounding box center [380, 482] width 55 height 29
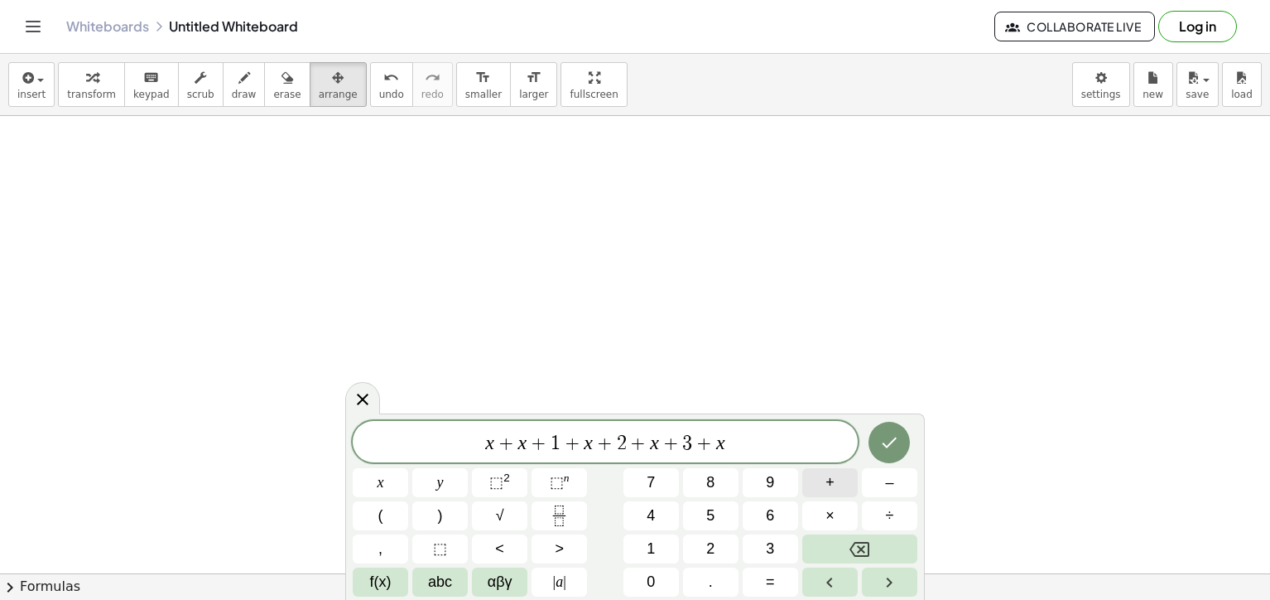
click at [827, 484] on span "+" at bounding box center [830, 482] width 9 height 22
click at [658, 516] on button "4" at bounding box center [651, 515] width 55 height 29
click at [748, 573] on button "=" at bounding box center [770, 581] width 55 height 29
click at [652, 542] on span "1" at bounding box center [651, 549] width 8 height 22
click at [698, 484] on button "8" at bounding box center [710, 482] width 55 height 29
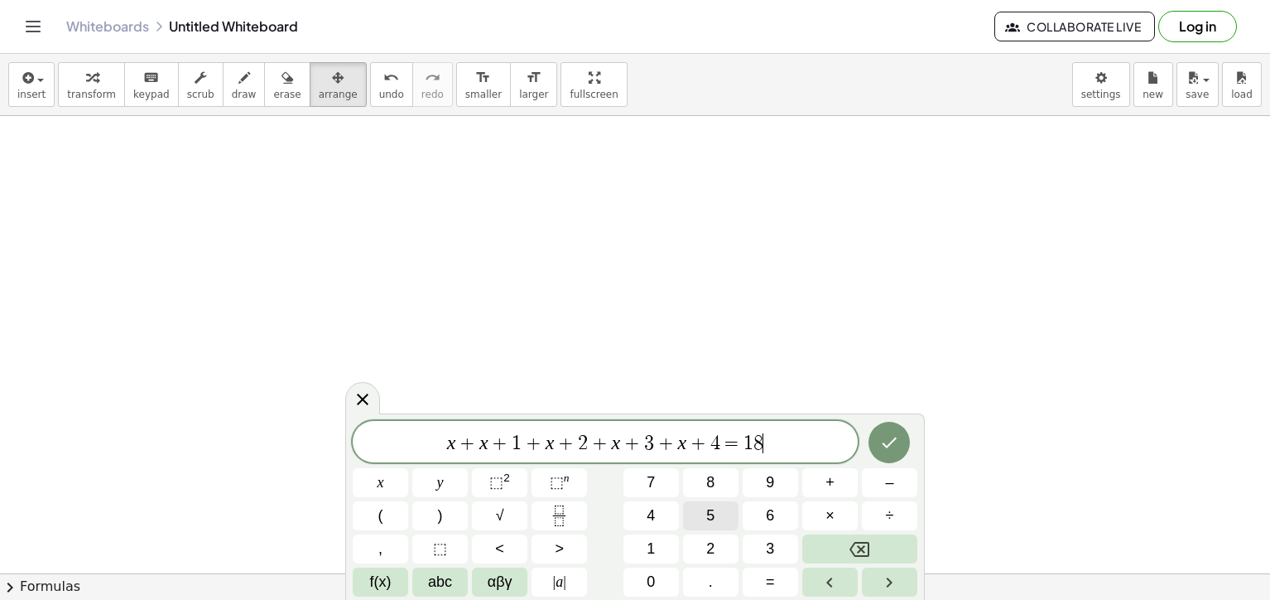
click at [706, 509] on button "5" at bounding box center [710, 515] width 55 height 29
click at [875, 437] on button "Done" at bounding box center [889, 442] width 41 height 41
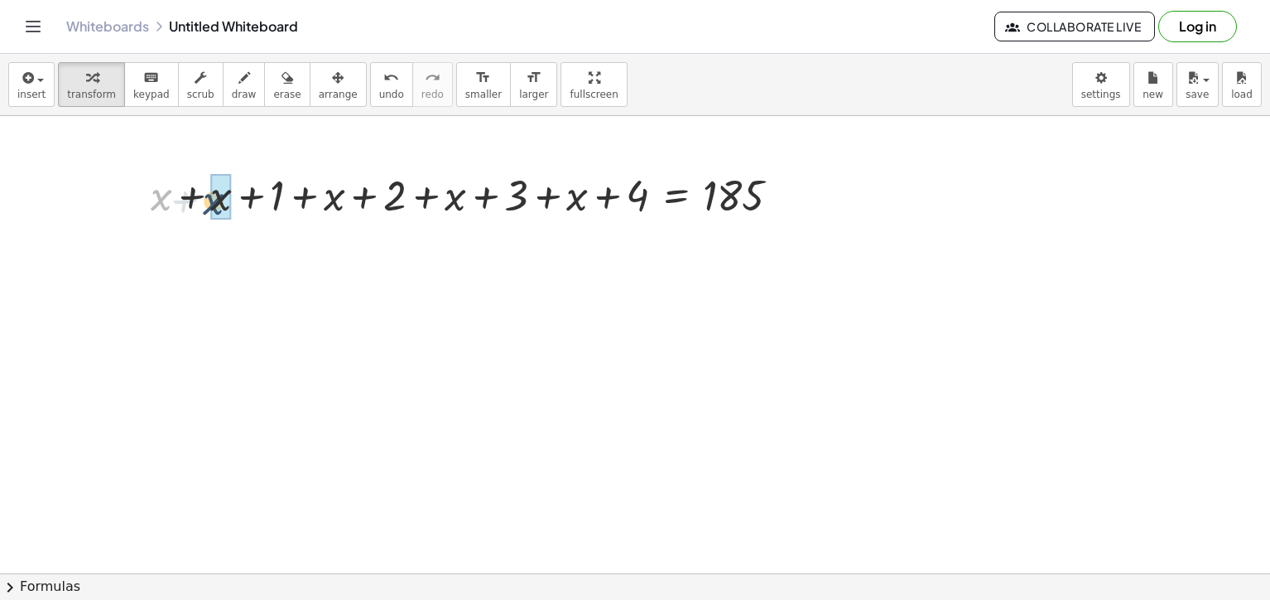
drag, startPoint x: 152, startPoint y: 194, endPoint x: 208, endPoint y: 198, distance: 55.6
click at [208, 198] on div at bounding box center [471, 194] width 659 height 56
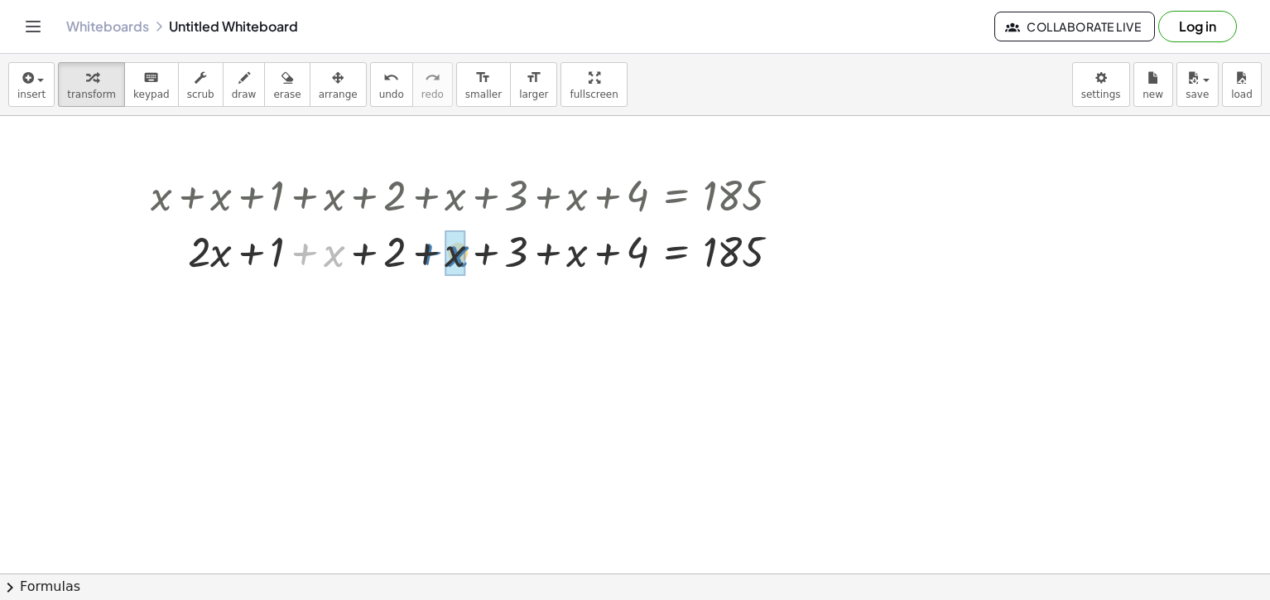
drag, startPoint x: 316, startPoint y: 245, endPoint x: 441, endPoint y: 244, distance: 125.1
click at [441, 244] on div at bounding box center [471, 250] width 659 height 56
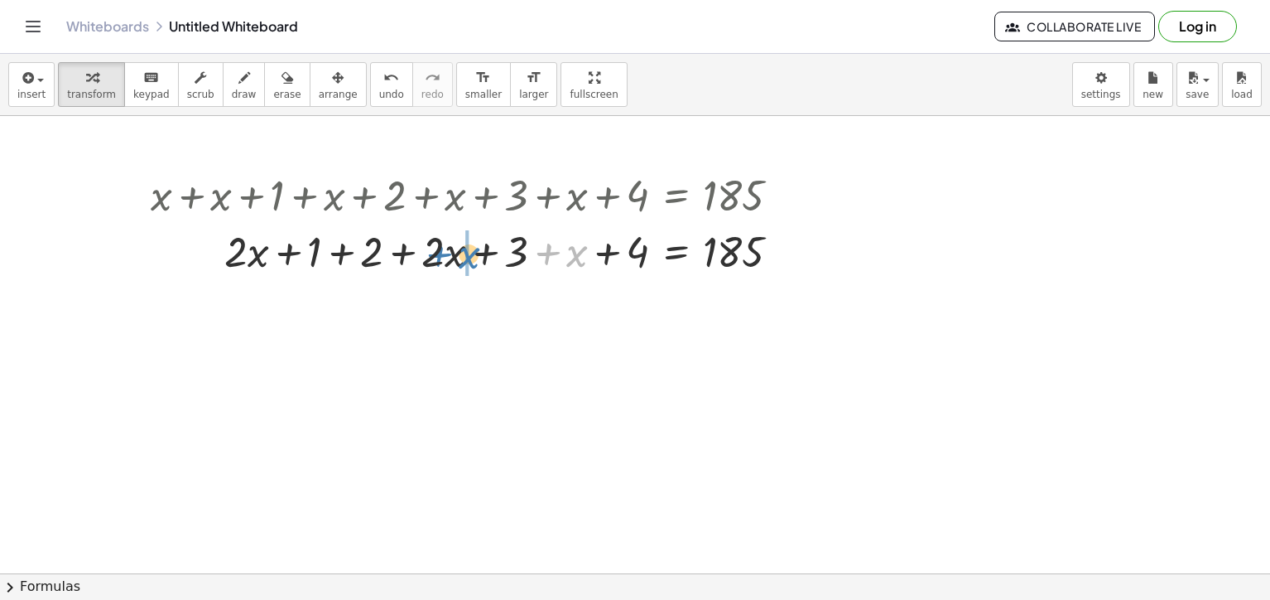
drag, startPoint x: 580, startPoint y: 258, endPoint x: 470, endPoint y: 259, distance: 110.2
click at [470, 259] on div at bounding box center [471, 250] width 659 height 56
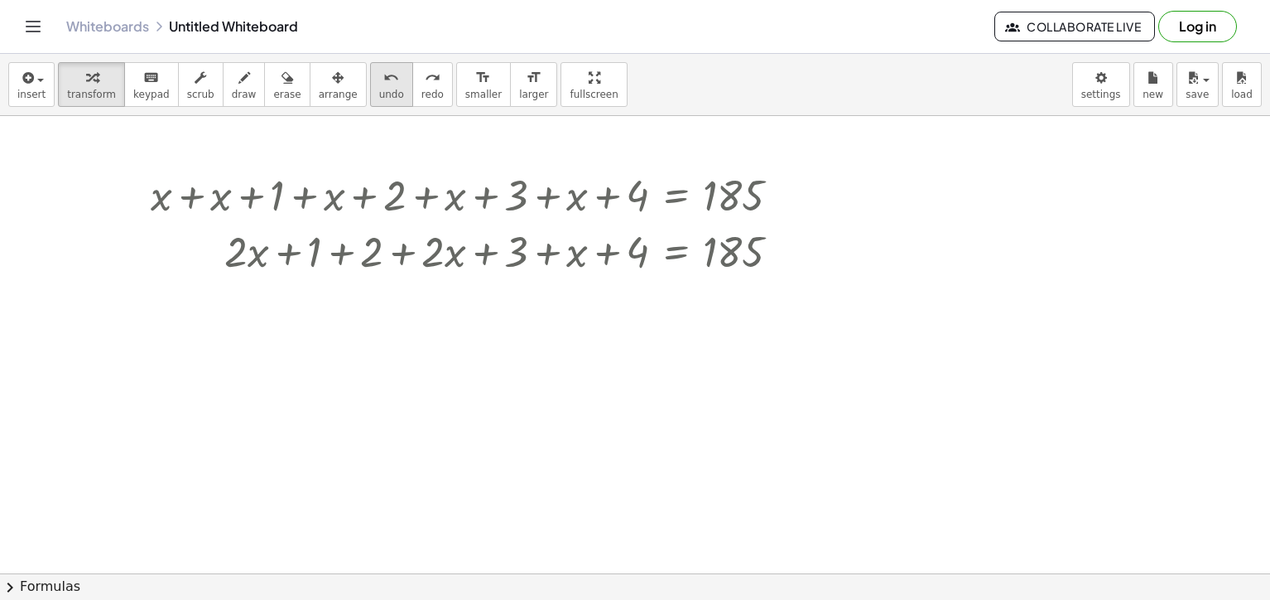
click at [370, 88] on button "undo undo" at bounding box center [391, 84] width 43 height 45
drag, startPoint x: 507, startPoint y: 247, endPoint x: 470, endPoint y: 253, distance: 36.9
click at [472, 253] on div at bounding box center [471, 250] width 659 height 56
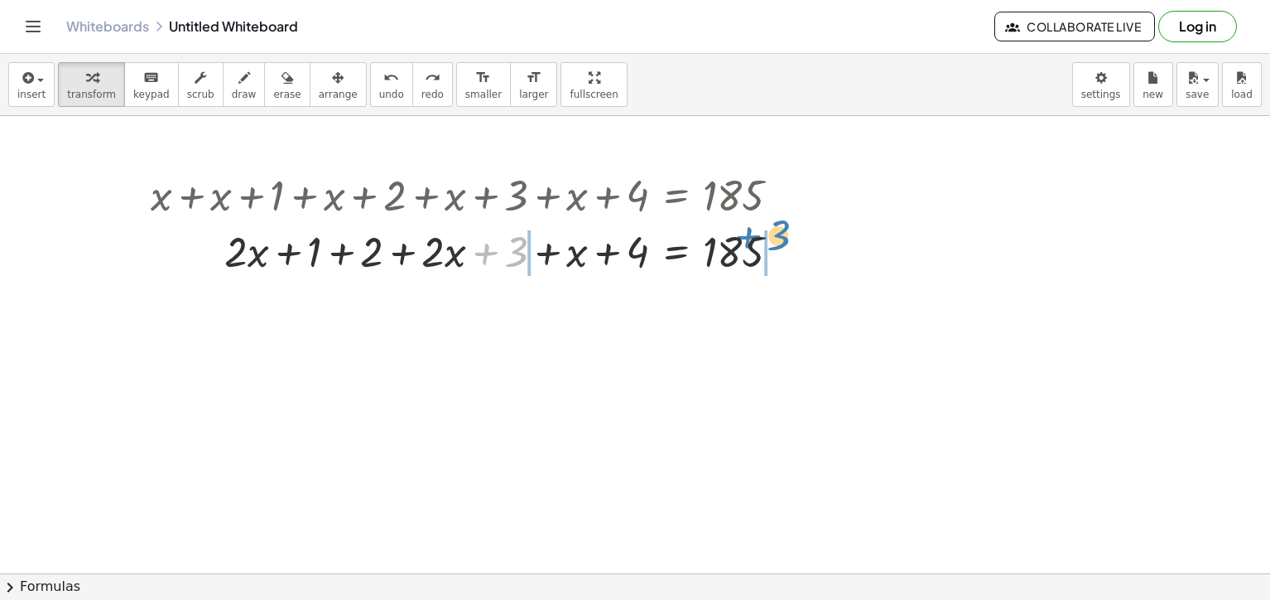
drag, startPoint x: 518, startPoint y: 244, endPoint x: 701, endPoint y: 232, distance: 183.5
click at [781, 229] on div at bounding box center [471, 250] width 659 height 56
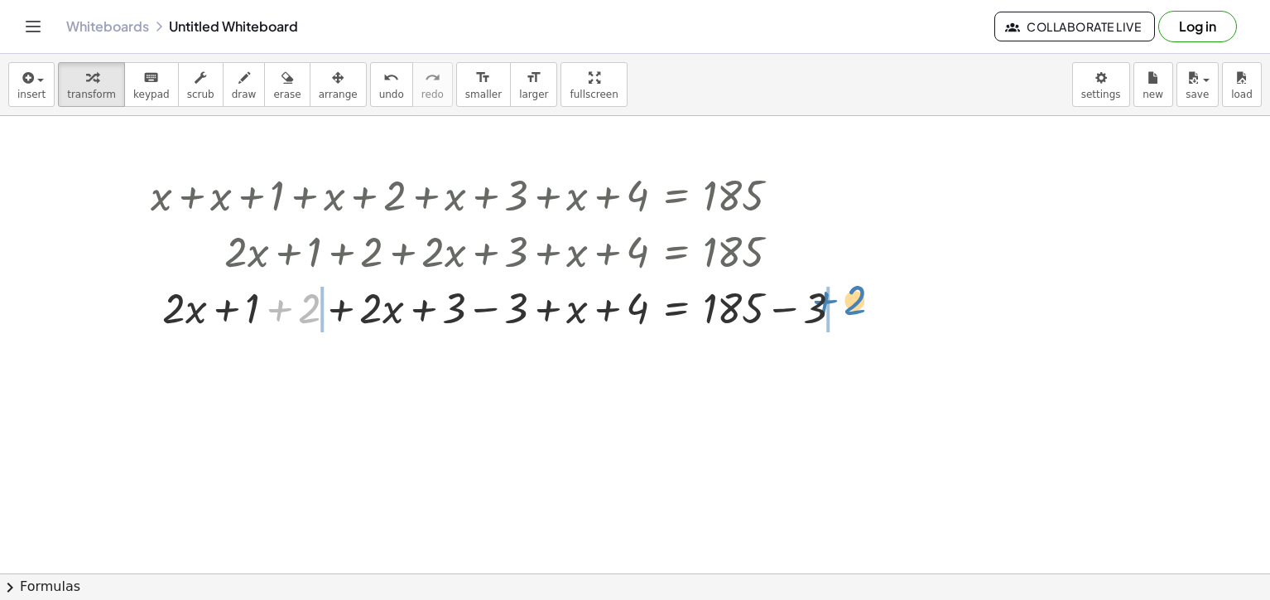
drag, startPoint x: 309, startPoint y: 315, endPoint x: 851, endPoint y: 306, distance: 542.5
click at [851, 306] on div at bounding box center [502, 306] width 721 height 56
click at [456, 313] on div at bounding box center [509, 306] width 833 height 56
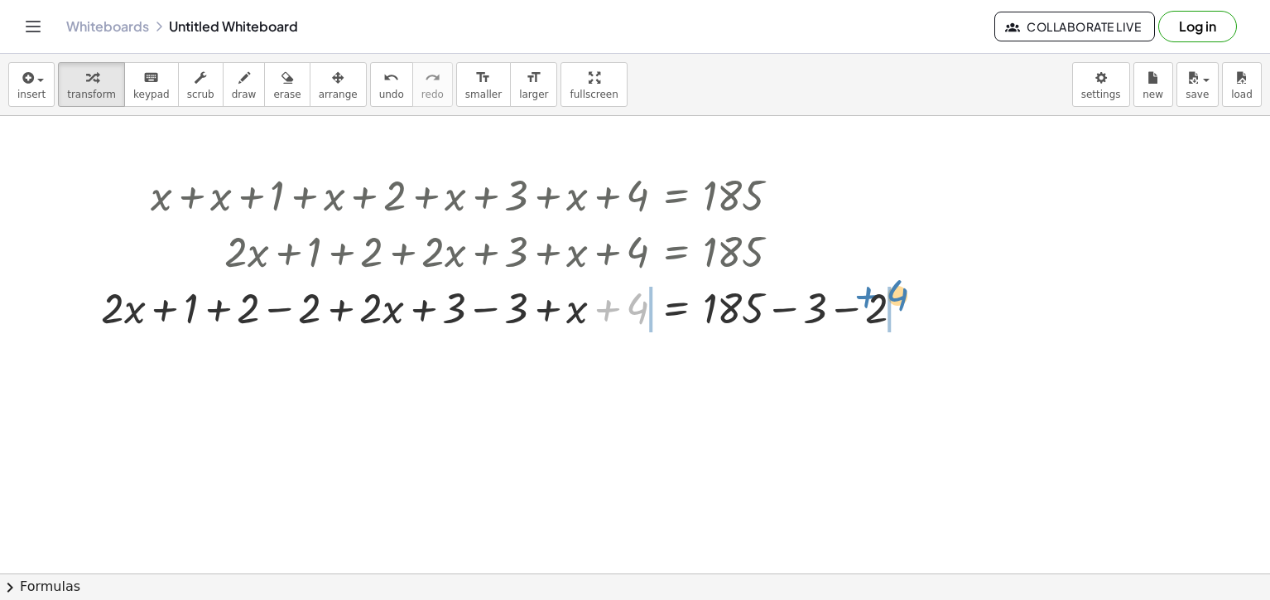
drag, startPoint x: 632, startPoint y: 314, endPoint x: 893, endPoint y: 301, distance: 261.2
click at [893, 301] on div at bounding box center [509, 306] width 833 height 56
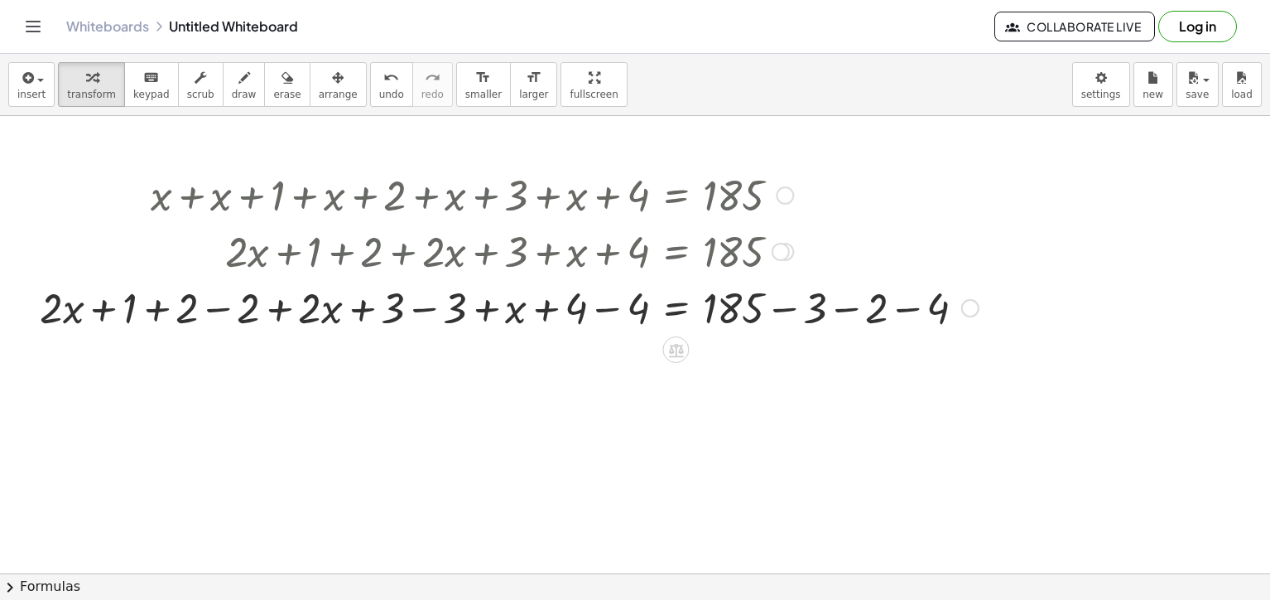
click at [880, 311] on div at bounding box center [509, 306] width 956 height 56
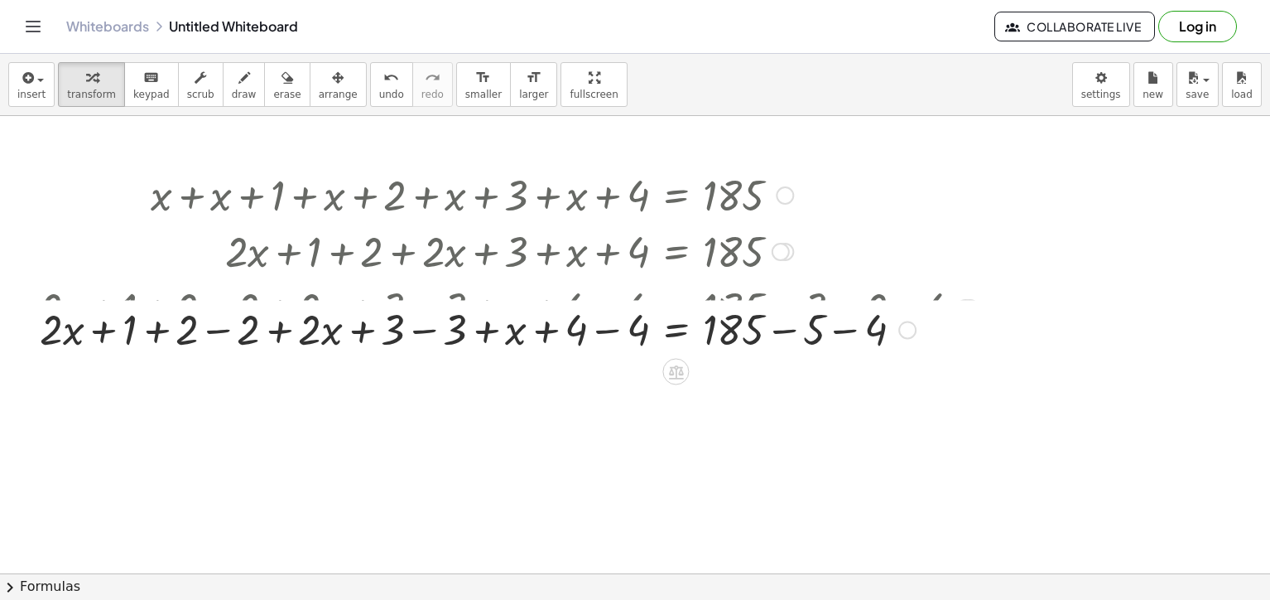
click at [676, 195] on div "+ x + x + 1 + x + 2 + x + 3 + x + 4 = 185 + · 2 · x + 1 + x + 2 + x + 3 + x + 4…" at bounding box center [676, 195] width 0 height 0
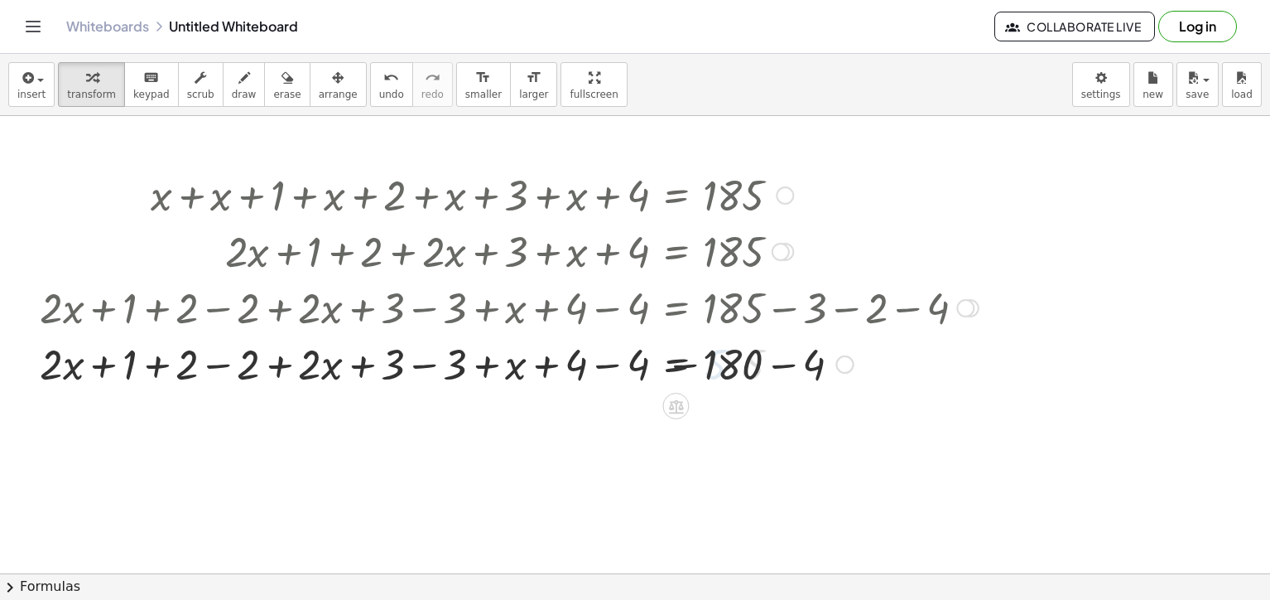
click at [755, 349] on div at bounding box center [509, 363] width 956 height 56
click at [774, 356] on div at bounding box center [509, 363] width 956 height 56
click at [636, 366] on div at bounding box center [509, 363] width 956 height 56
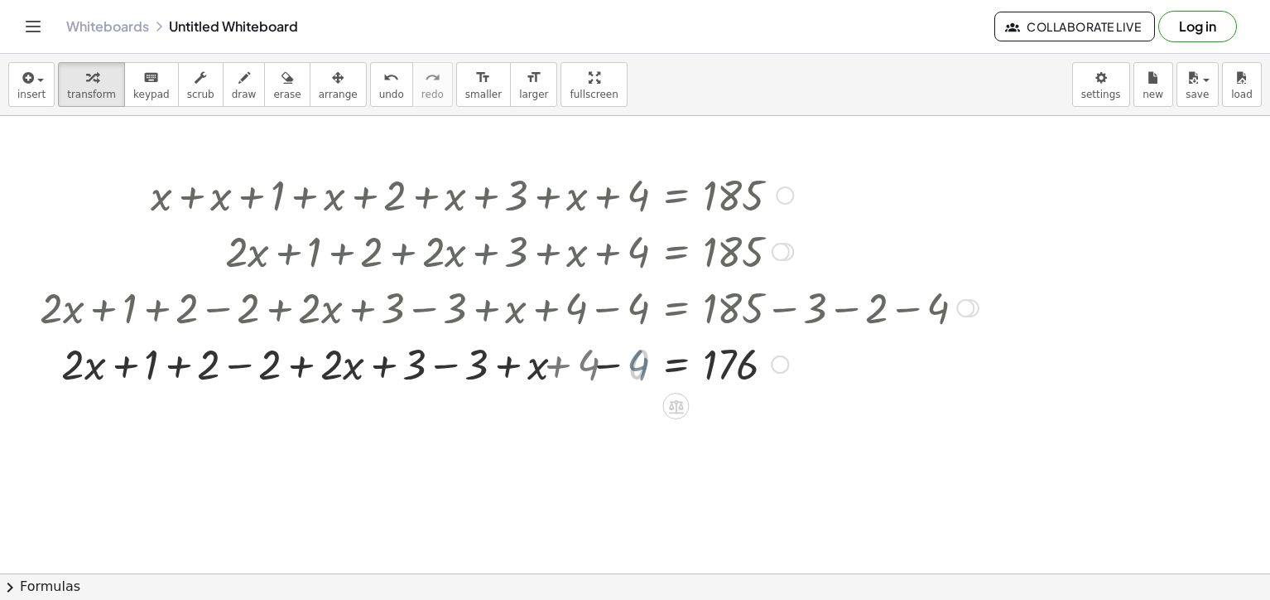
click at [636, 366] on div at bounding box center [509, 363] width 956 height 56
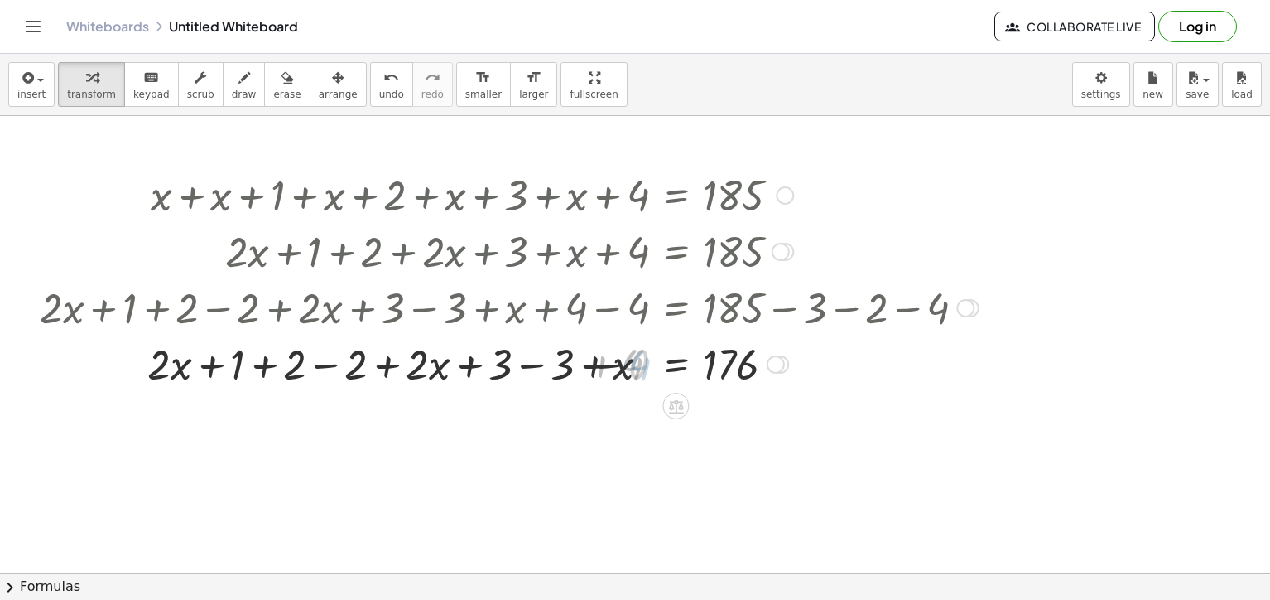
click at [636, 366] on div at bounding box center [509, 363] width 956 height 56
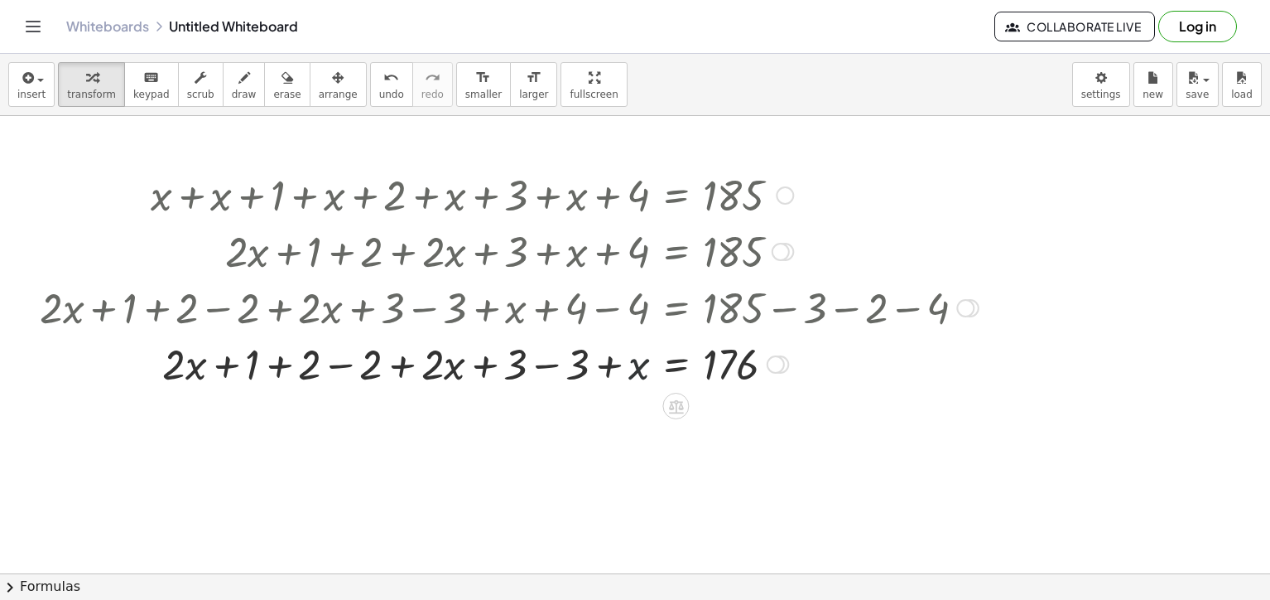
click at [636, 366] on div at bounding box center [509, 363] width 956 height 56
click at [587, 367] on div at bounding box center [509, 363] width 956 height 56
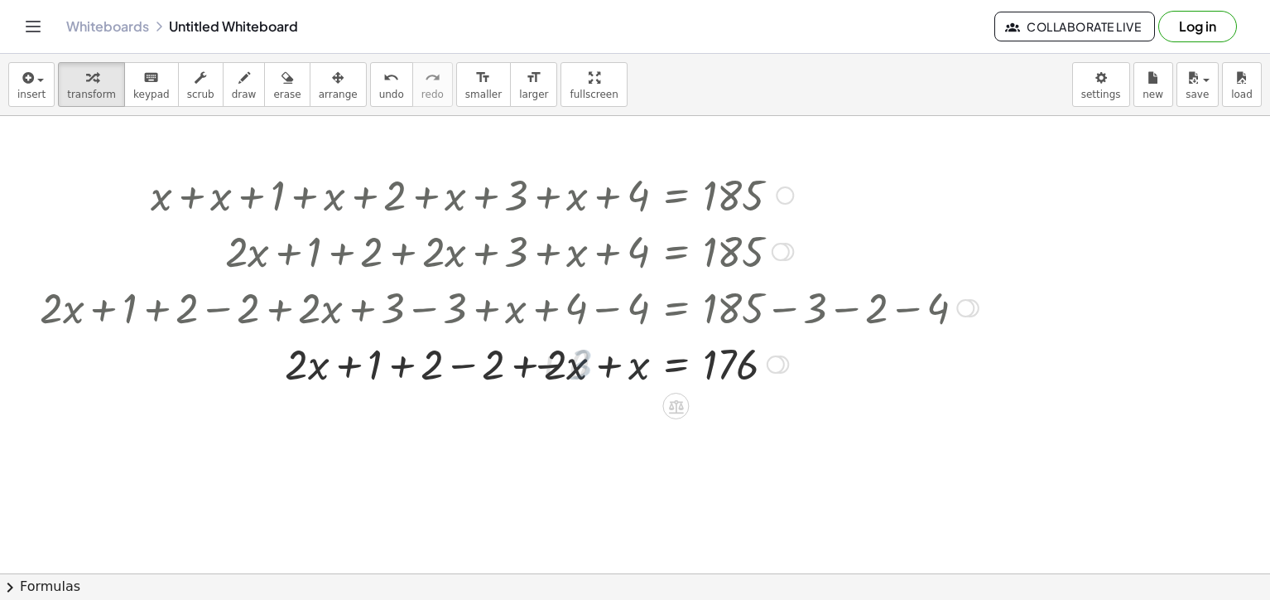
click at [576, 364] on div at bounding box center [509, 363] width 956 height 56
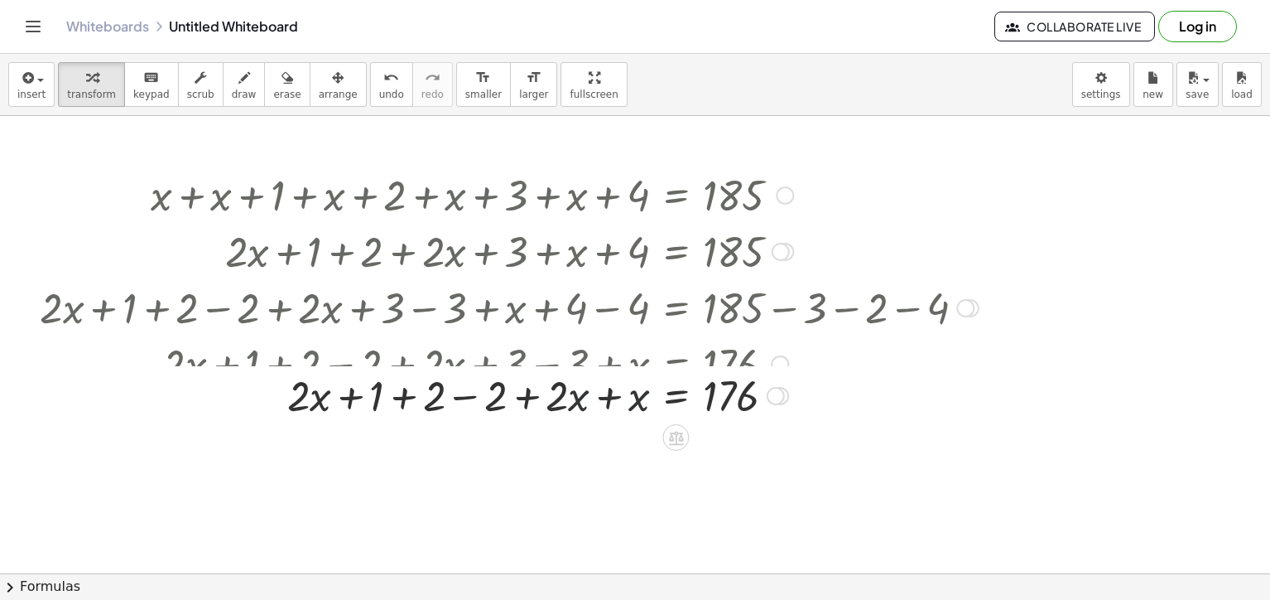
click at [576, 364] on div at bounding box center [476, 363] width 1021 height 56
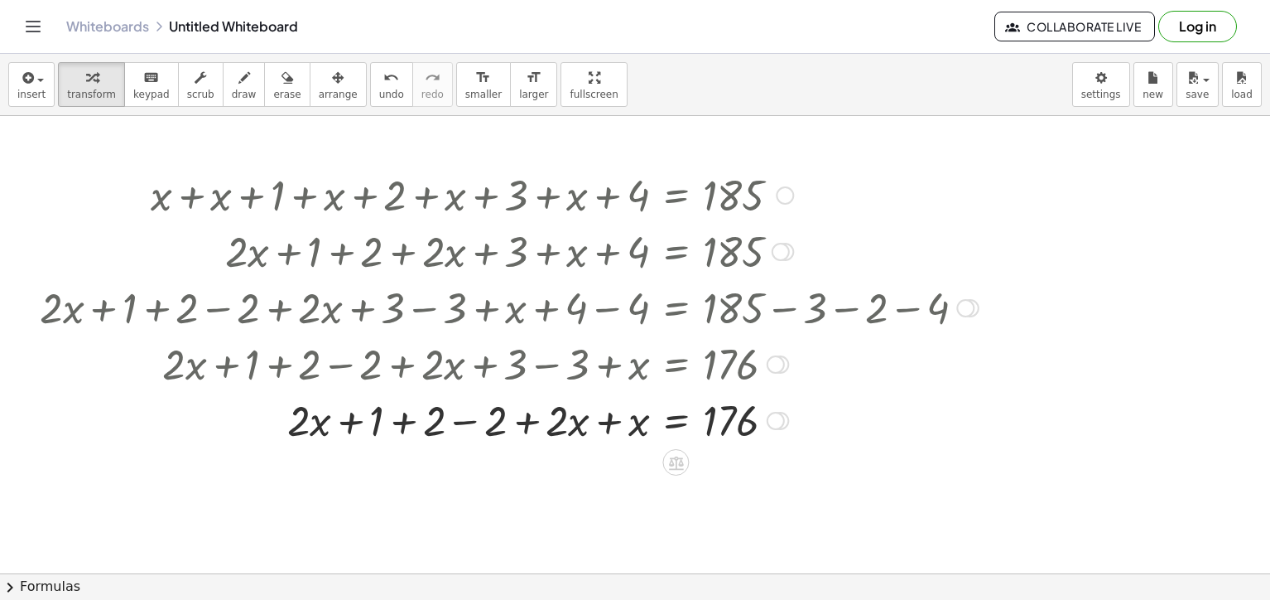
click at [494, 415] on div at bounding box center [509, 419] width 956 height 56
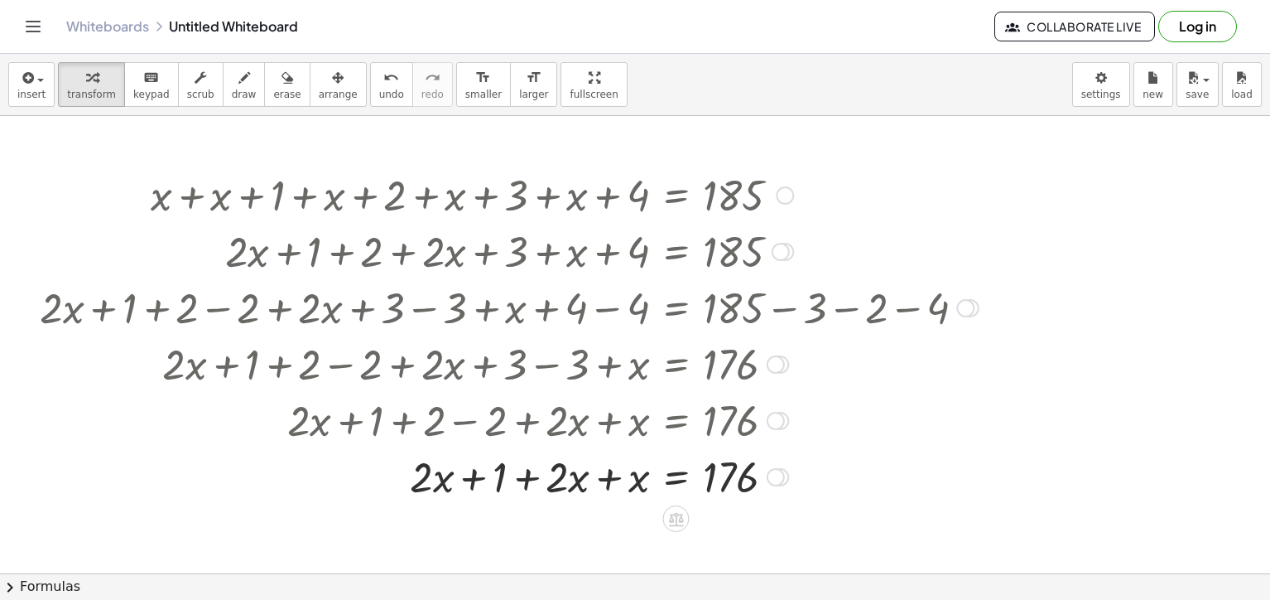
click at [472, 484] on div at bounding box center [509, 475] width 956 height 56
click at [536, 482] on div at bounding box center [509, 475] width 956 height 56
drag, startPoint x: 539, startPoint y: 480, endPoint x: 462, endPoint y: 487, distance: 77.3
click at [463, 487] on div at bounding box center [509, 475] width 956 height 56
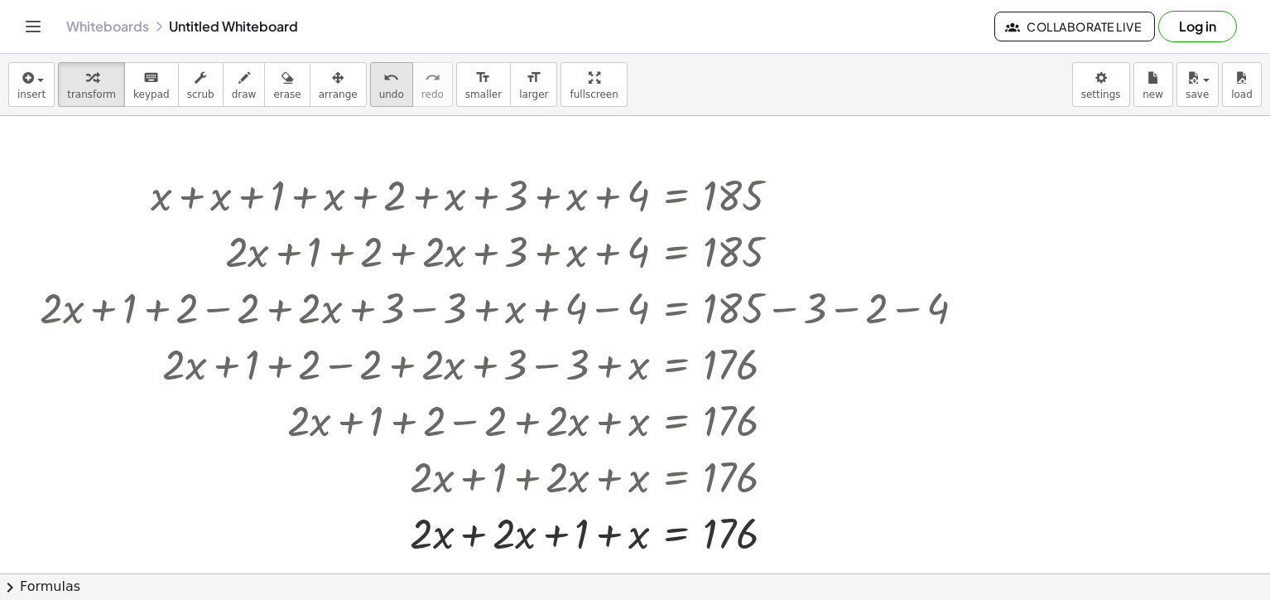
click at [383, 81] on icon "undo" at bounding box center [391, 78] width 16 height 20
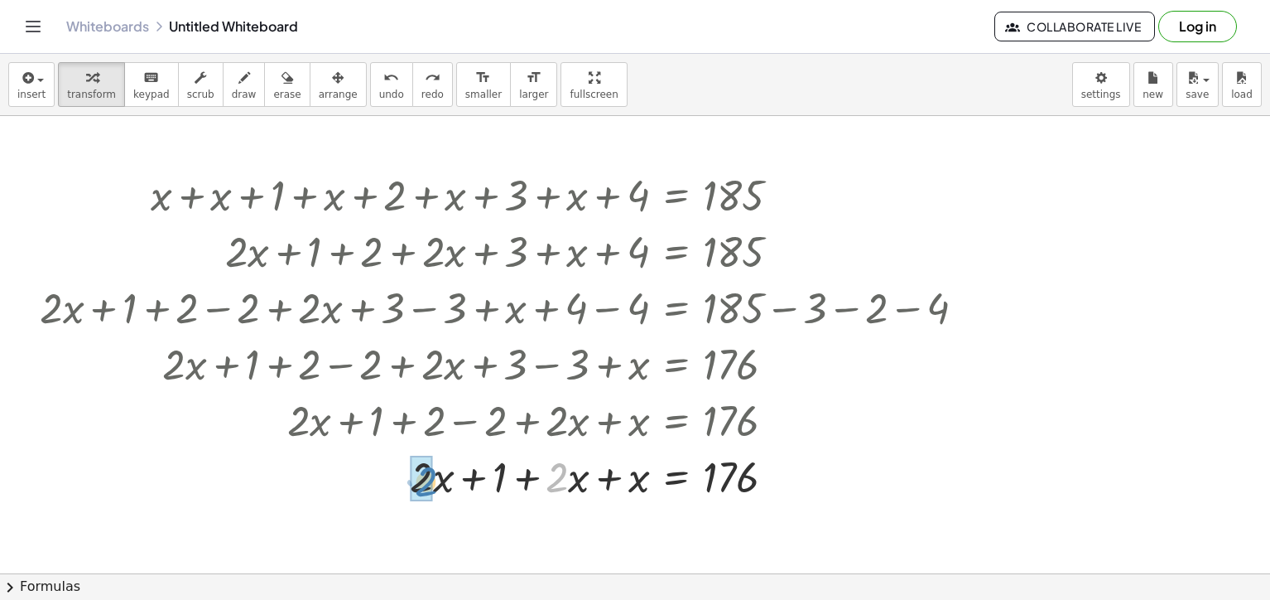
drag, startPoint x: 555, startPoint y: 460, endPoint x: 422, endPoint y: 460, distance: 132.5
click at [379, 93] on span "undo" at bounding box center [391, 95] width 25 height 12
drag, startPoint x: 646, startPoint y: 477, endPoint x: 576, endPoint y: 480, distance: 69.6
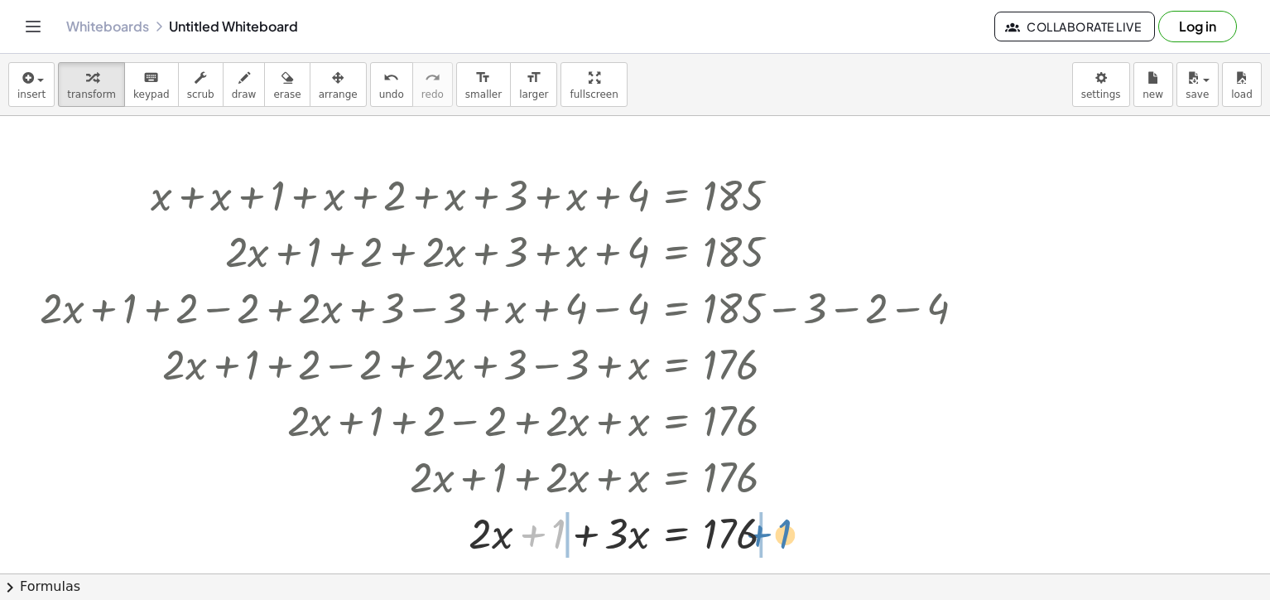
drag, startPoint x: 555, startPoint y: 529, endPoint x: 780, endPoint y: 529, distance: 225.3
click at [780, 529] on div at bounding box center [509, 532] width 956 height 56
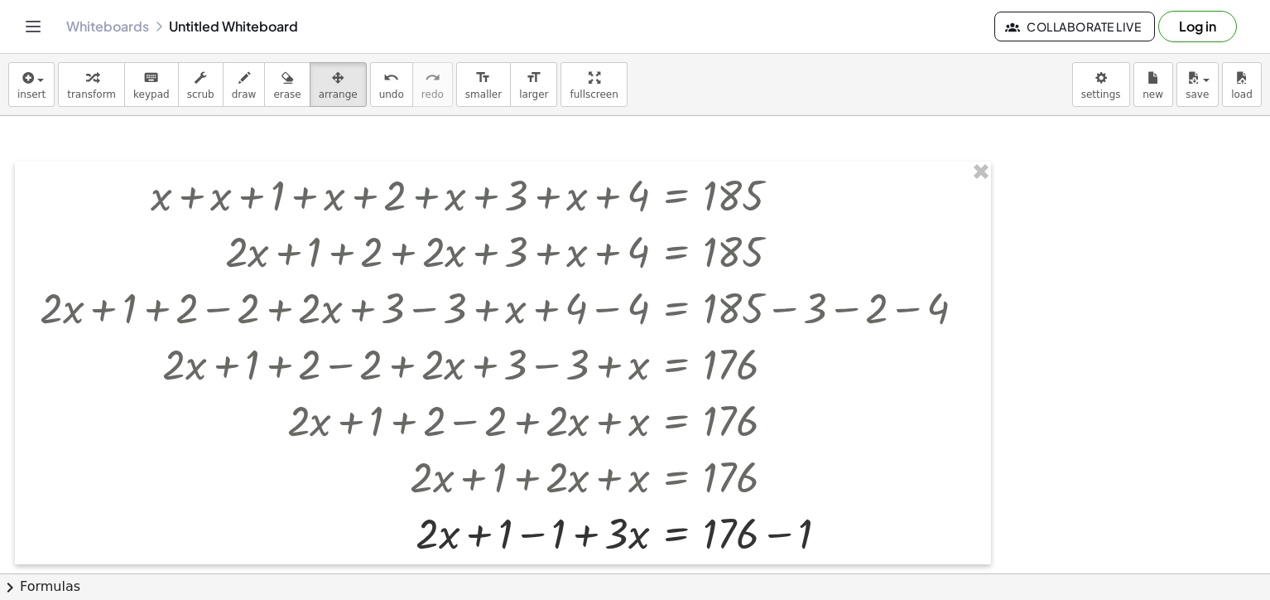
drag, startPoint x: 299, startPoint y: 78, endPoint x: 445, endPoint y: 168, distance: 171.5
click at [319, 82] on div "button" at bounding box center [338, 77] width 39 height 20
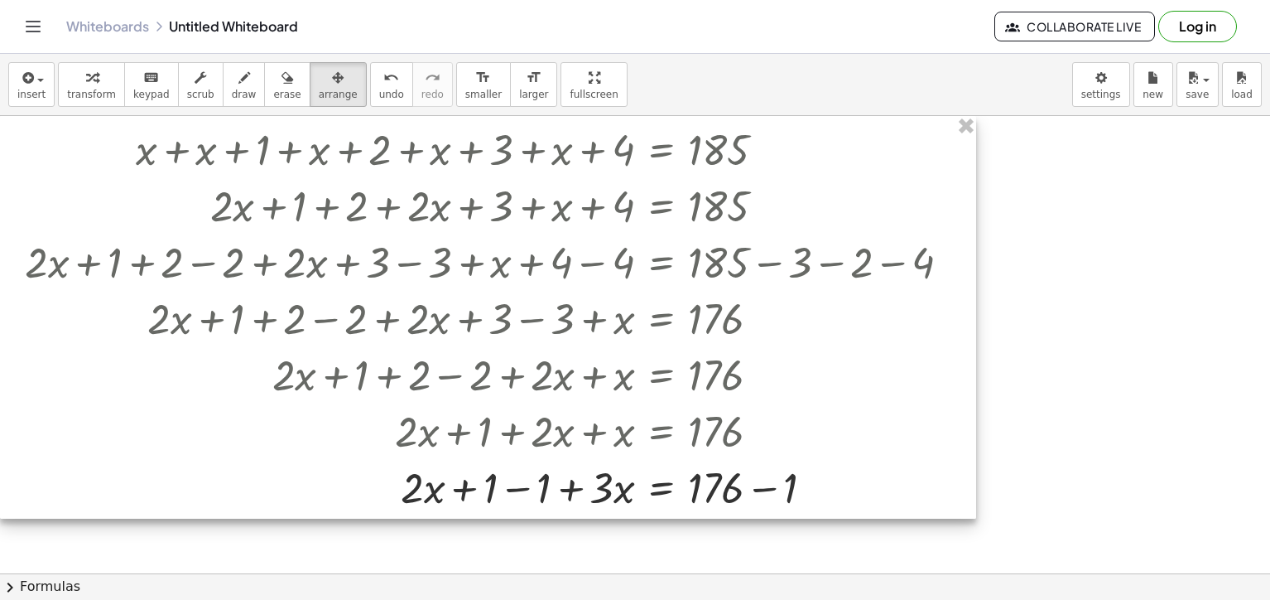
drag, startPoint x: 971, startPoint y: 554, endPoint x: 801, endPoint y: 404, distance: 227.1
click at [759, 389] on div at bounding box center [488, 317] width 976 height 403
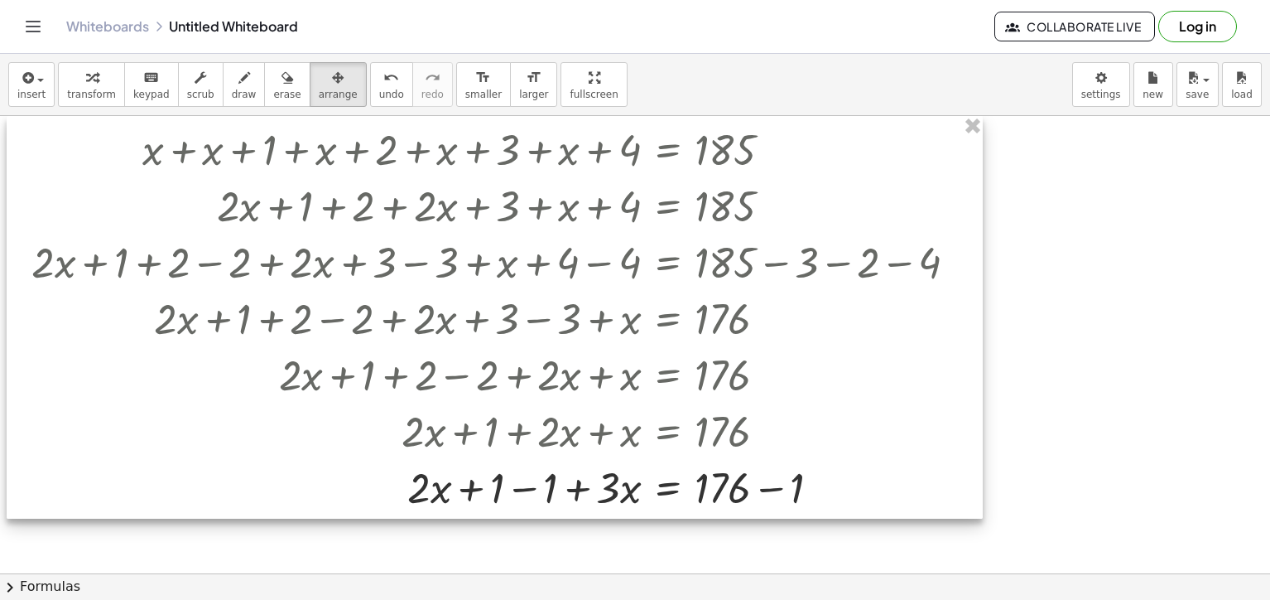
drag, startPoint x: 835, startPoint y: 513, endPoint x: 790, endPoint y: 360, distance: 158.8
click at [841, 388] on div at bounding box center [495, 317] width 976 height 403
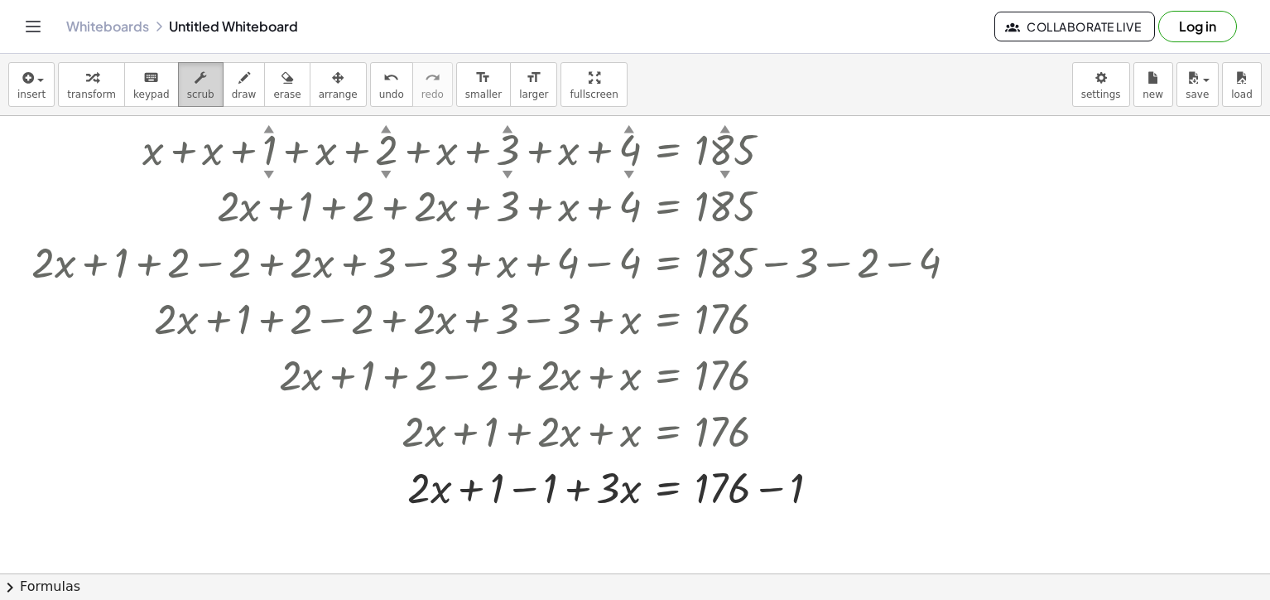
click at [187, 89] on span "scrub" at bounding box center [200, 95] width 27 height 12
click at [143, 75] on icon "keyboard" at bounding box center [151, 78] width 16 height 20
click at [104, 72] on div "button" at bounding box center [91, 77] width 49 height 20
drag, startPoint x: 829, startPoint y: 480, endPoint x: 819, endPoint y: 477, distance: 10.2
click at [668, 488] on div "+ · 2 · x + · x = 176 · 3 + 1 − 1 + − 1" at bounding box center [668, 488] width 0 height 0
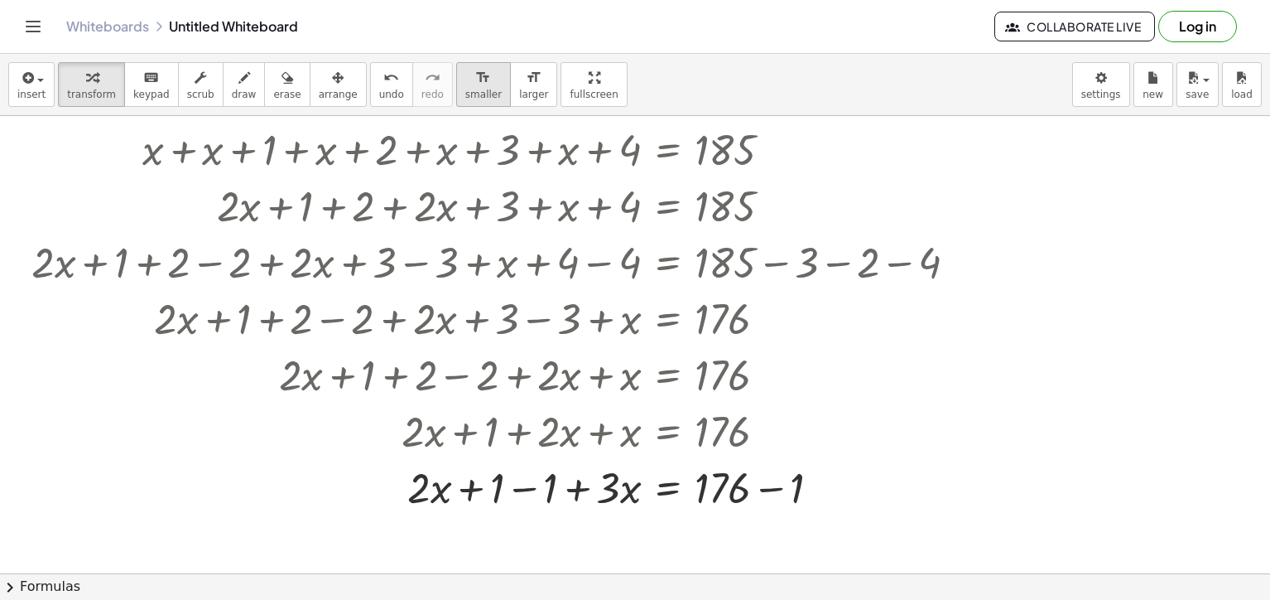
click at [456, 102] on button "format_size smaller" at bounding box center [483, 84] width 55 height 45
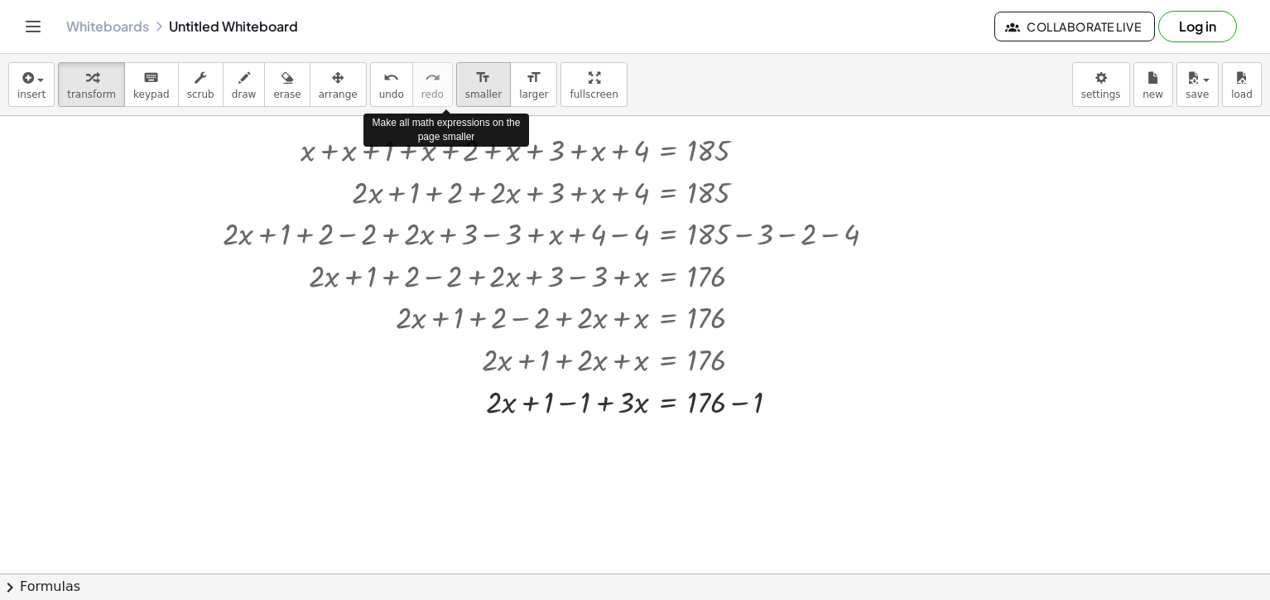
drag, startPoint x: 431, startPoint y: 82, endPoint x: 441, endPoint y: 82, distance: 9.1
click at [456, 82] on button "format_size smaller" at bounding box center [483, 84] width 55 height 45
click at [475, 82] on icon "format_size" at bounding box center [483, 78] width 16 height 20
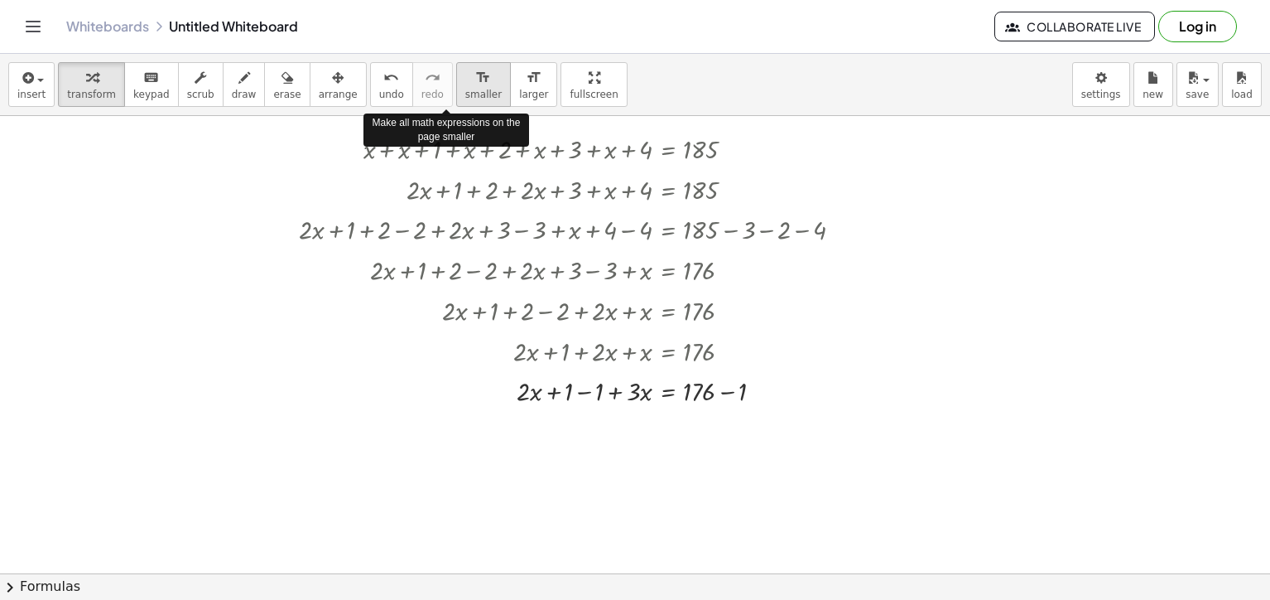
click at [475, 82] on icon "format_size" at bounding box center [483, 78] width 16 height 20
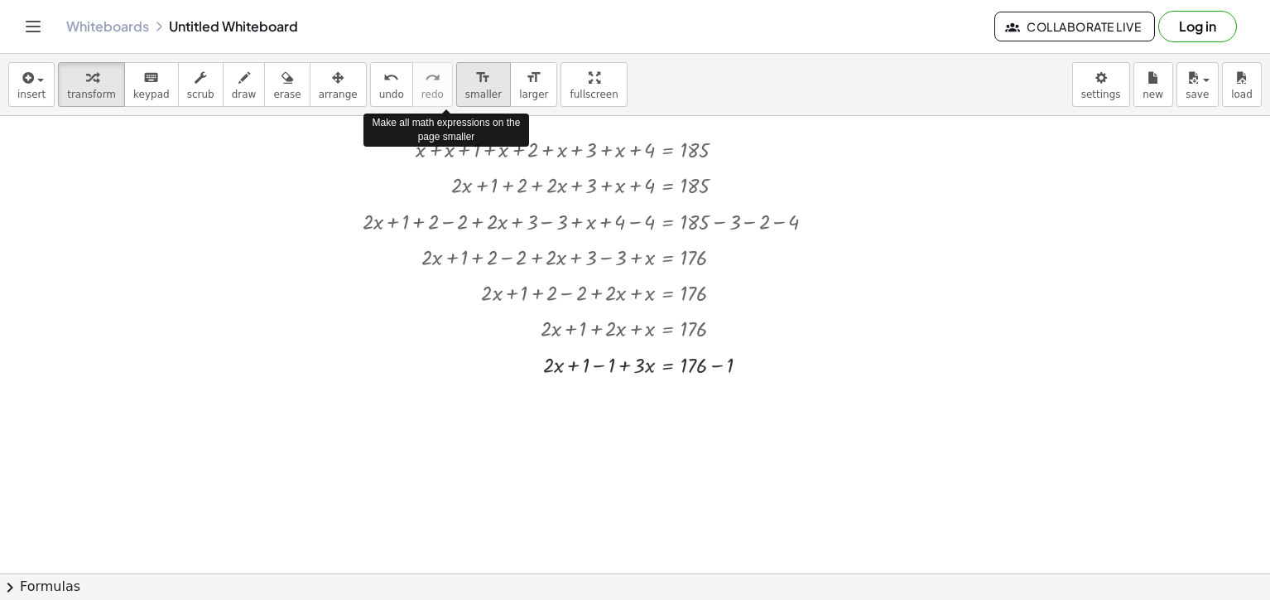
click at [475, 82] on icon "format_size" at bounding box center [483, 78] width 16 height 20
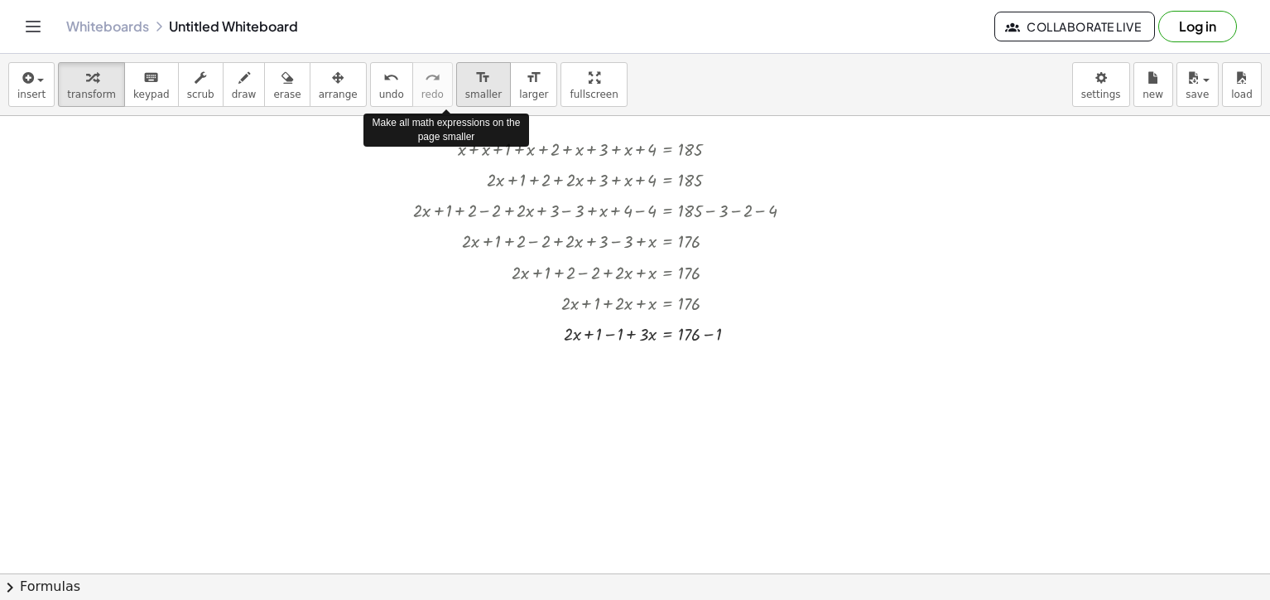
click at [475, 82] on icon "format_size" at bounding box center [483, 78] width 16 height 20
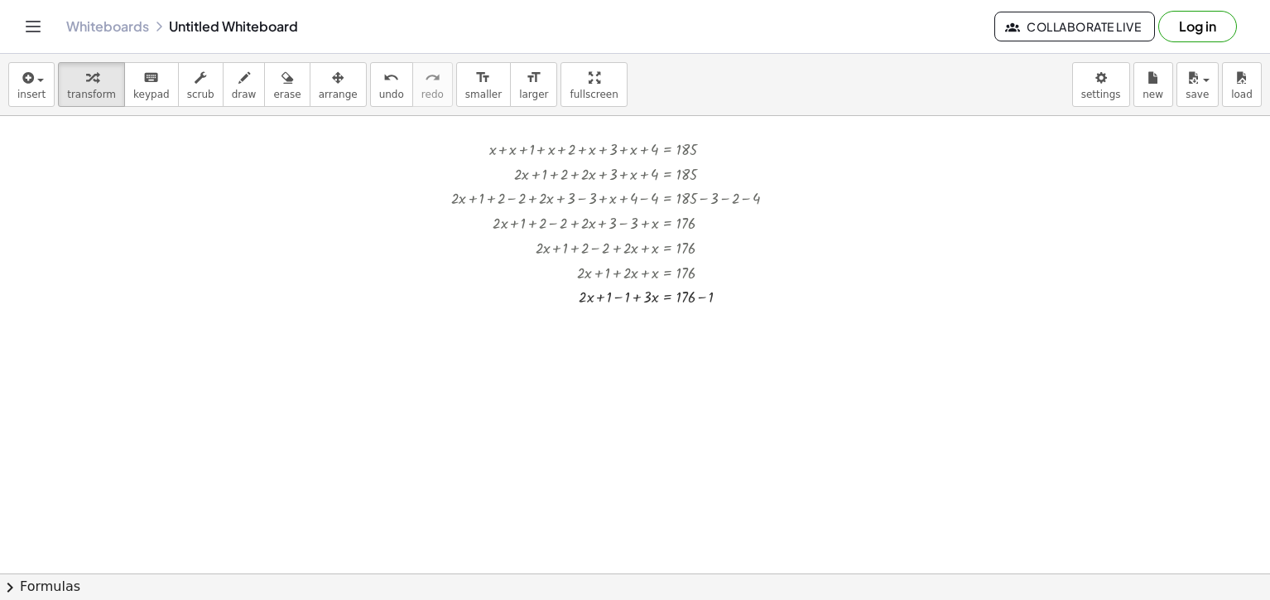
click at [753, 321] on div at bounding box center [635, 573] width 1270 height 914
drag, startPoint x: 685, startPoint y: 292, endPoint x: 704, endPoint y: 292, distance: 19.0
click at [704, 292] on div at bounding box center [620, 295] width 355 height 25
drag, startPoint x: 707, startPoint y: 294, endPoint x: 692, endPoint y: 292, distance: 15.9
click at [626, 322] on div at bounding box center [620, 320] width 355 height 25
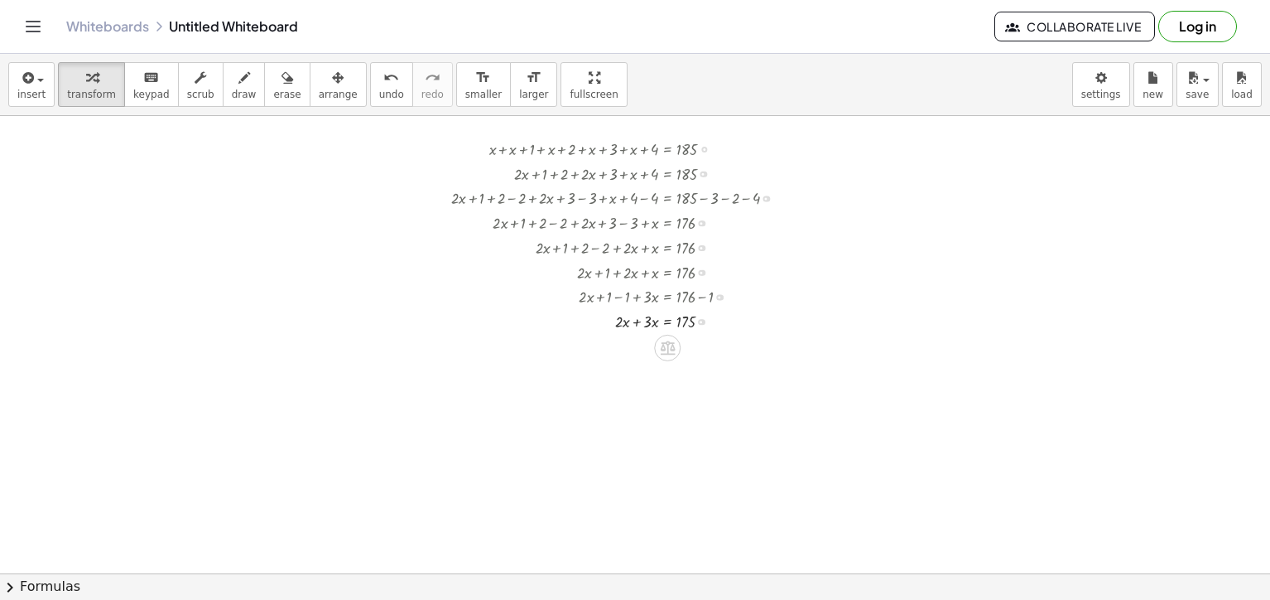
click at [625, 321] on div at bounding box center [620, 320] width 355 height 25
click at [654, 316] on div at bounding box center [620, 320] width 355 height 25
click at [653, 316] on div at bounding box center [620, 320] width 355 height 25
click at [648, 319] on div at bounding box center [620, 320] width 355 height 25
drag, startPoint x: 622, startPoint y: 321, endPoint x: 658, endPoint y: 322, distance: 35.6
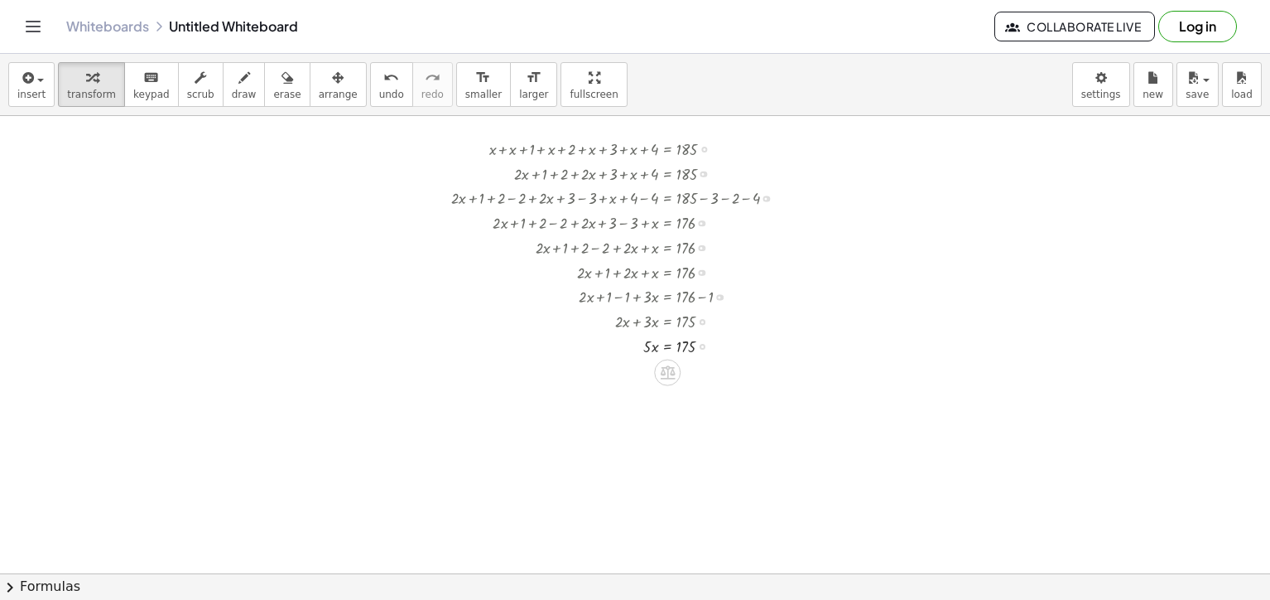
drag, startPoint x: 647, startPoint y: 322, endPoint x: 647, endPoint y: 349, distance: 26.5
click at [668, 150] on div "+ x + x + 1 + x + 2 + x + 3 + x + 4 = 185 + · 2 · x + 1 + x + 2 + x + 3 + x + 4…" at bounding box center [668, 150] width 0 height 0
click at [647, 341] on div at bounding box center [620, 345] width 355 height 25
drag, startPoint x: 647, startPoint y: 341, endPoint x: 688, endPoint y: 341, distance: 41.4
click at [688, 341] on div at bounding box center [620, 345] width 355 height 25
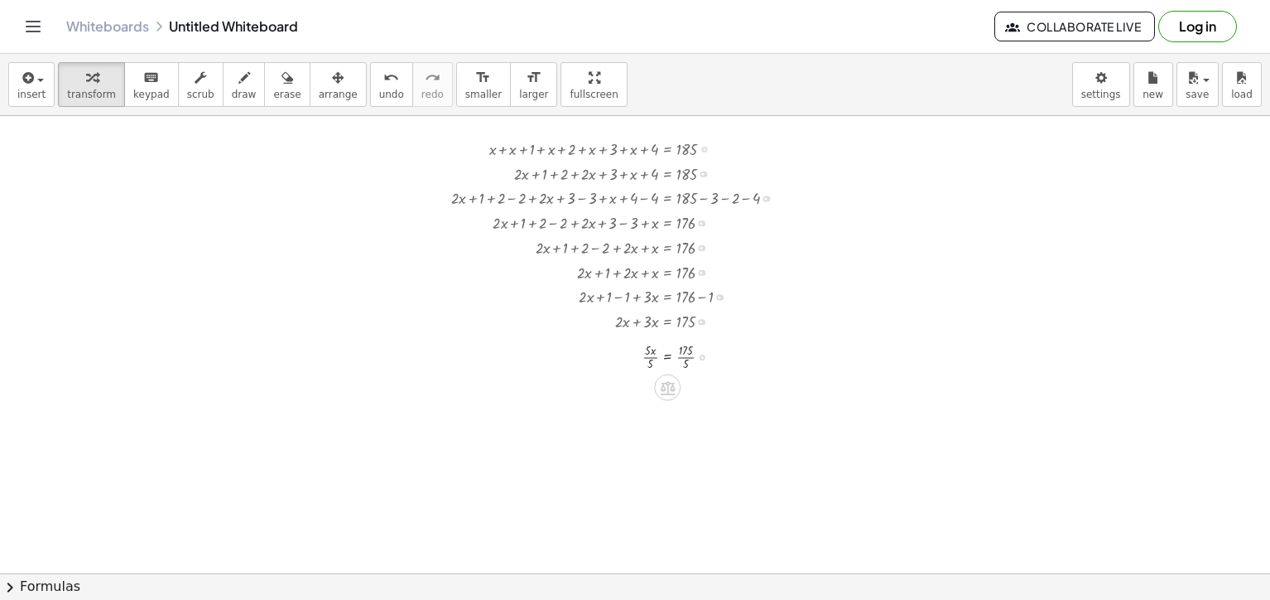
click at [668, 150] on div "+ x + x + 1 + x + 2 + x + 3 + x + 4 = 185 + · 2 · x + 1 + x + 2 + x + 3 + x + 4…" at bounding box center [668, 150] width 0 height 0
click at [654, 378] on div at bounding box center [622, 374] width 358 height 34
click at [648, 408] on div at bounding box center [620, 408] width 355 height 34
click at [28, 101] on button "insert" at bounding box center [31, 84] width 46 height 45
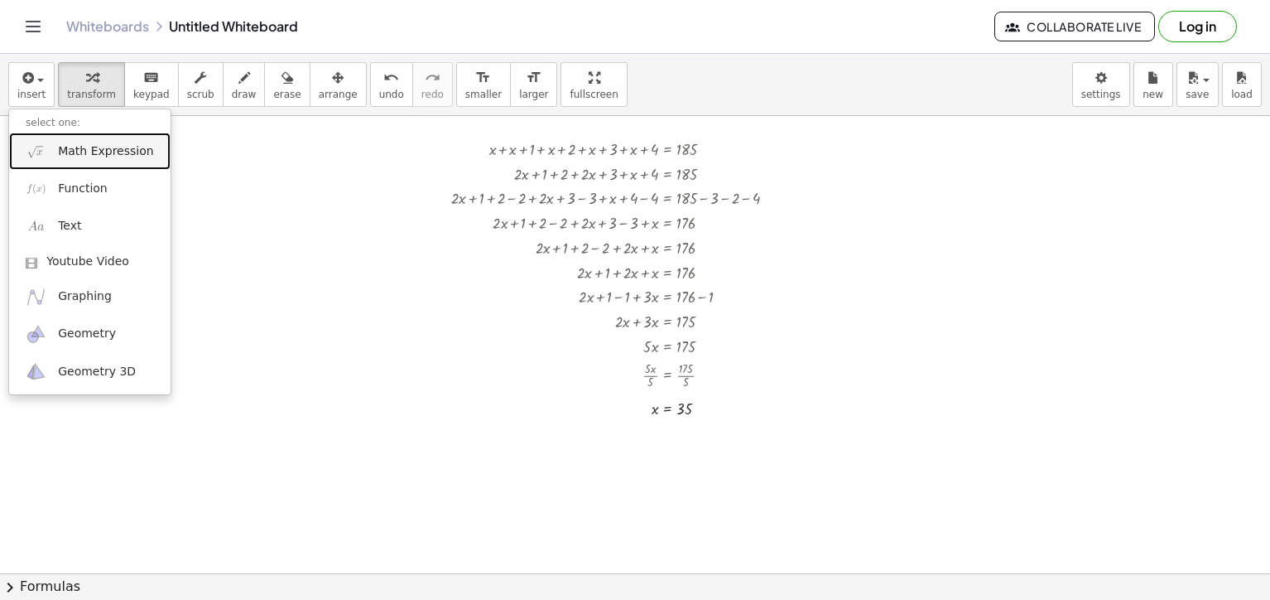
click at [61, 161] on link "Math Expression" at bounding box center [89, 151] width 161 height 37
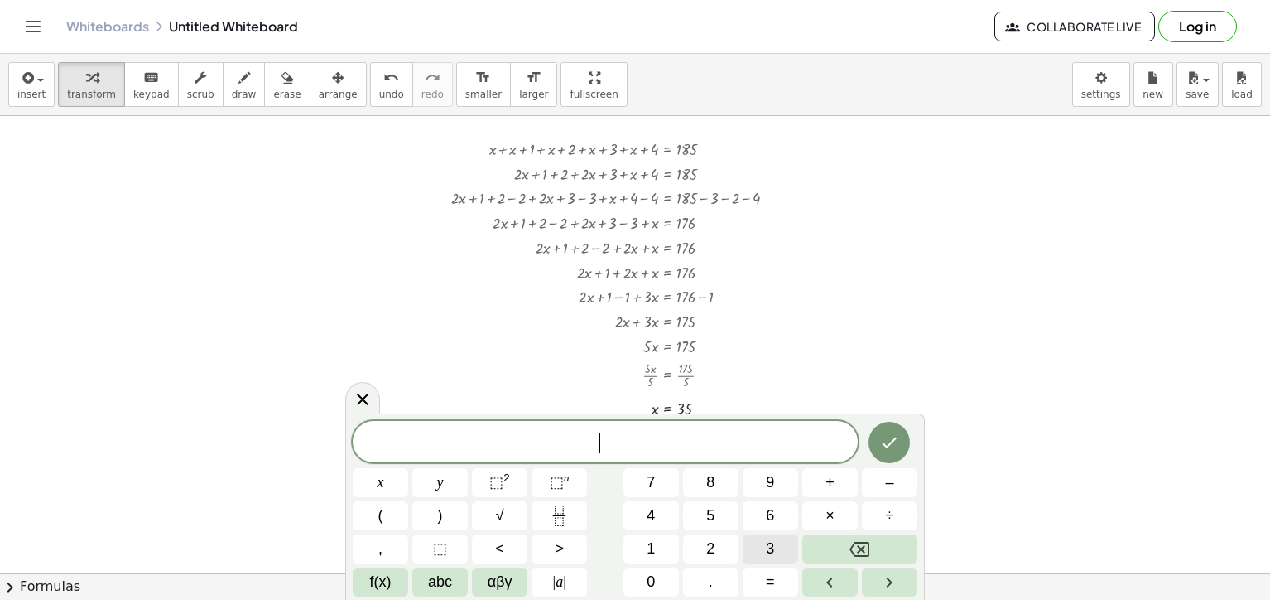
click at [764, 548] on button "3" at bounding box center [770, 548] width 55 height 29
click at [375, 475] on button "x" at bounding box center [380, 482] width 55 height 29
click at [773, 595] on button "=" at bounding box center [770, 581] width 55 height 29
click at [716, 489] on button "8" at bounding box center [710, 482] width 55 height 29
click at [881, 433] on icon "Done" at bounding box center [890, 442] width 20 height 20
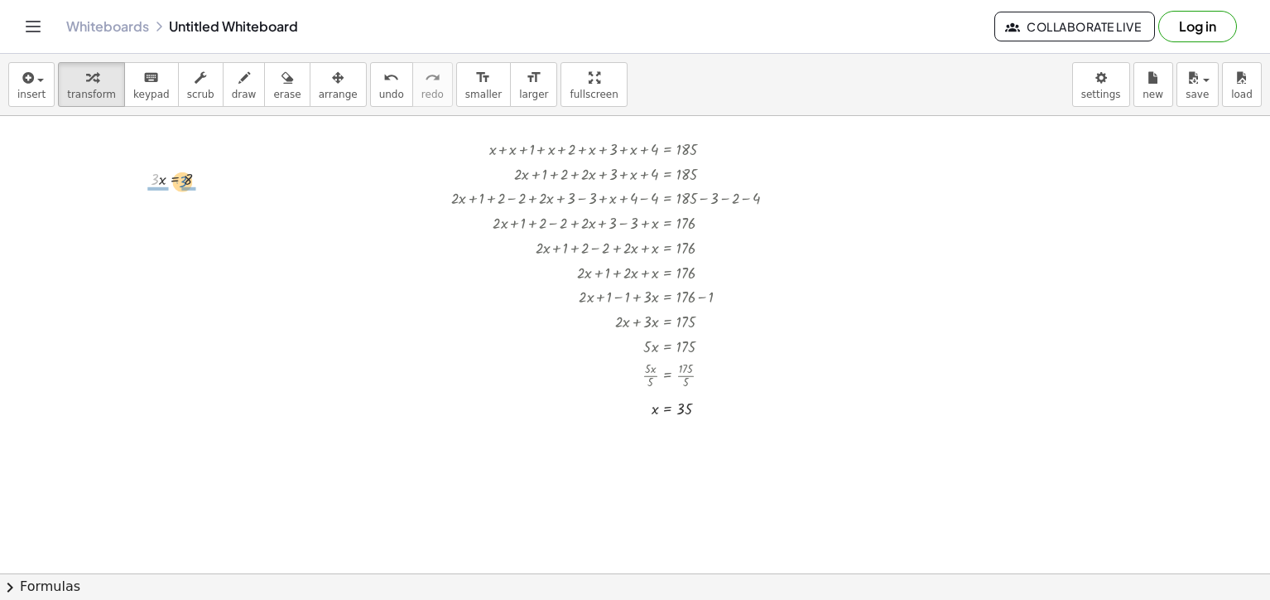
drag, startPoint x: 153, startPoint y: 175, endPoint x: 182, endPoint y: 177, distance: 29.1
click at [182, 177] on div at bounding box center [186, 178] width 88 height 25
click at [190, 186] on div at bounding box center [187, 178] width 91 height 25
click at [190, 210] on div at bounding box center [187, 207] width 91 height 34
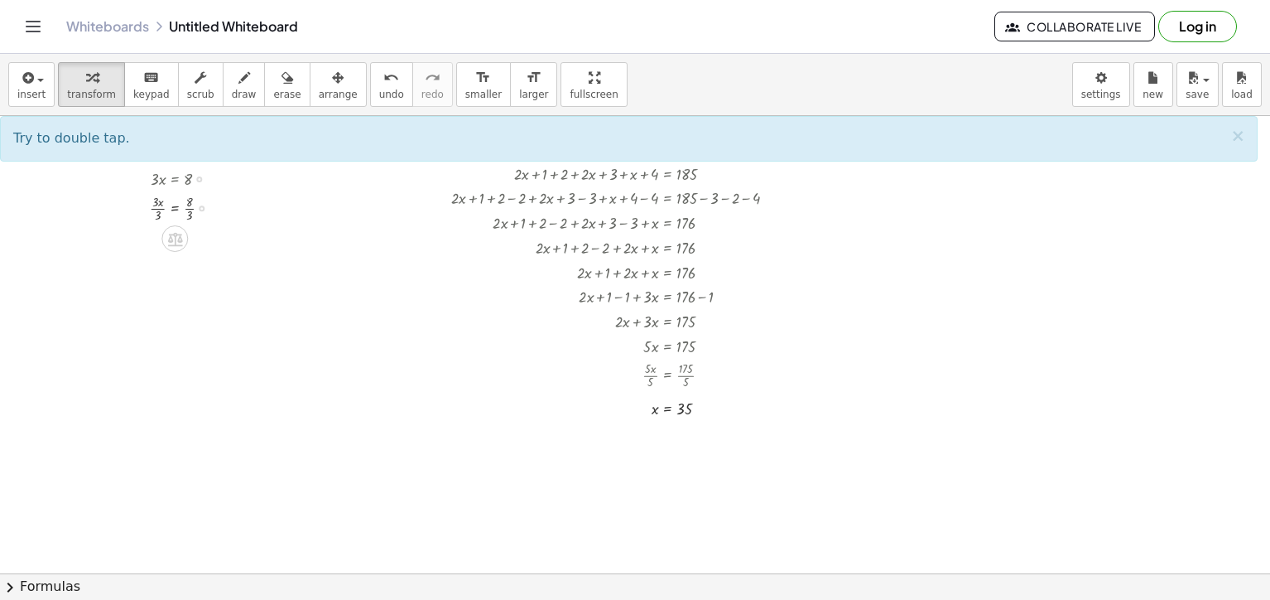
click at [161, 215] on div at bounding box center [187, 207] width 91 height 34
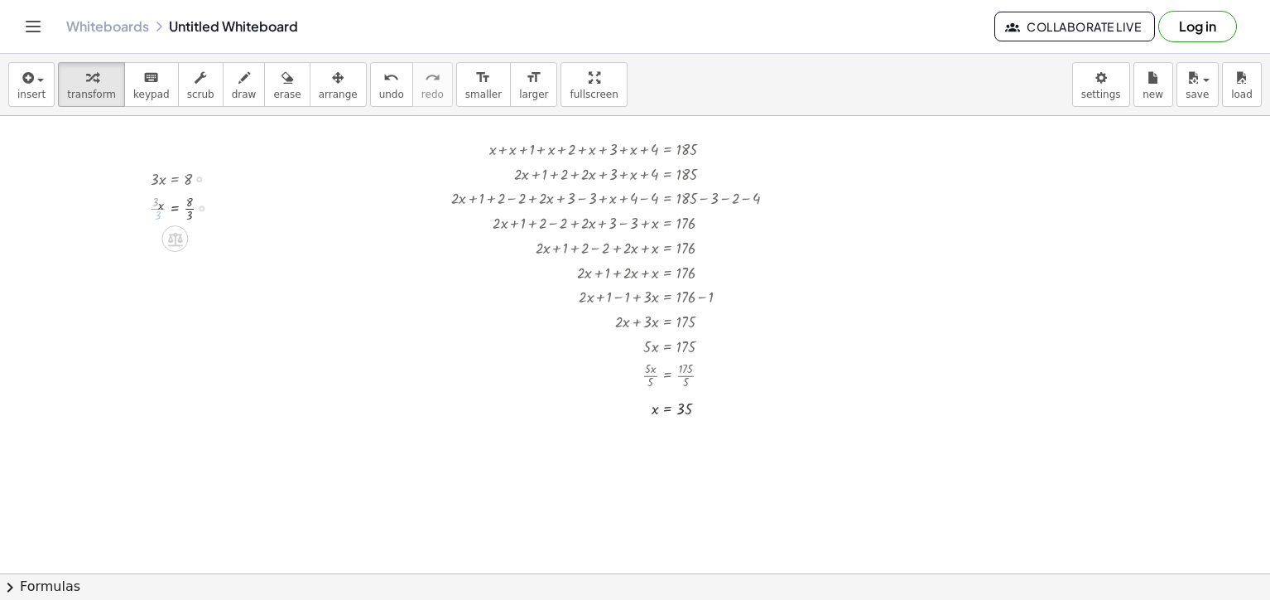
click at [158, 212] on div at bounding box center [187, 207] width 90 height 34
click at [188, 244] on div at bounding box center [187, 241] width 91 height 34
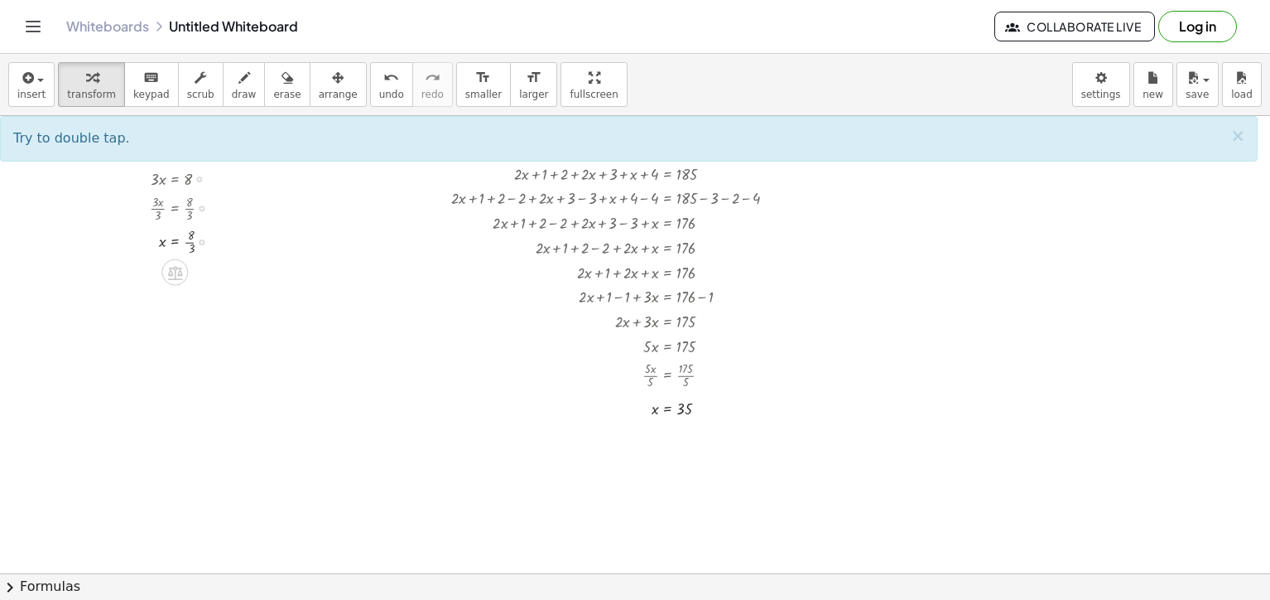
click at [188, 235] on div at bounding box center [187, 241] width 91 height 34
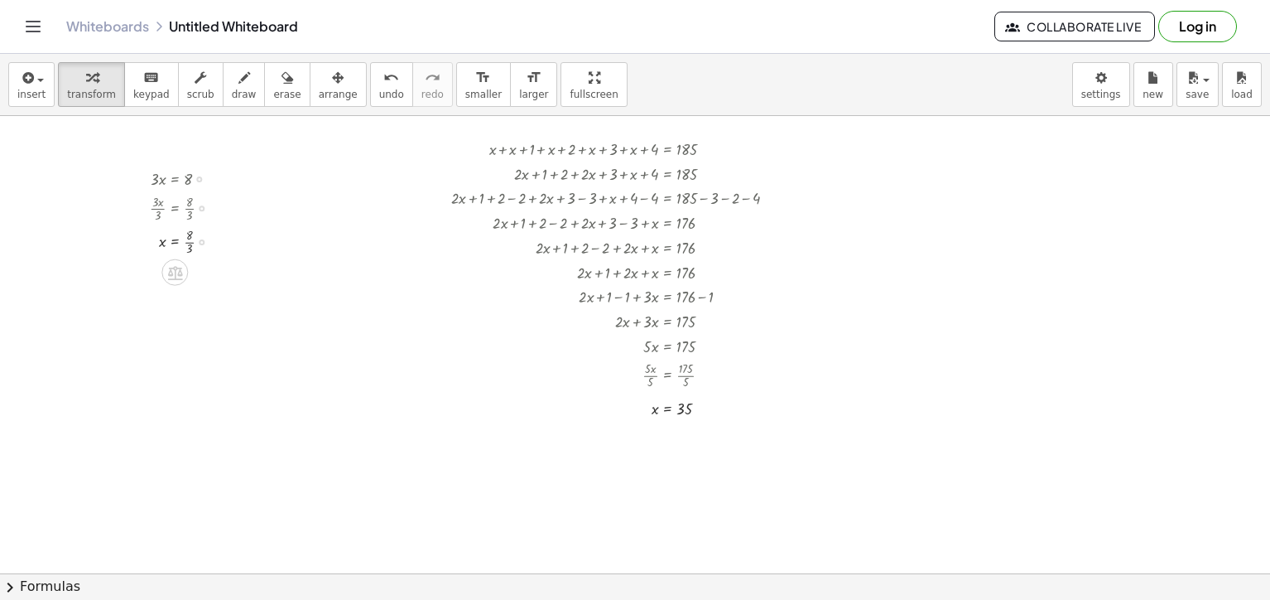
click at [186, 241] on div at bounding box center [187, 241] width 91 height 34
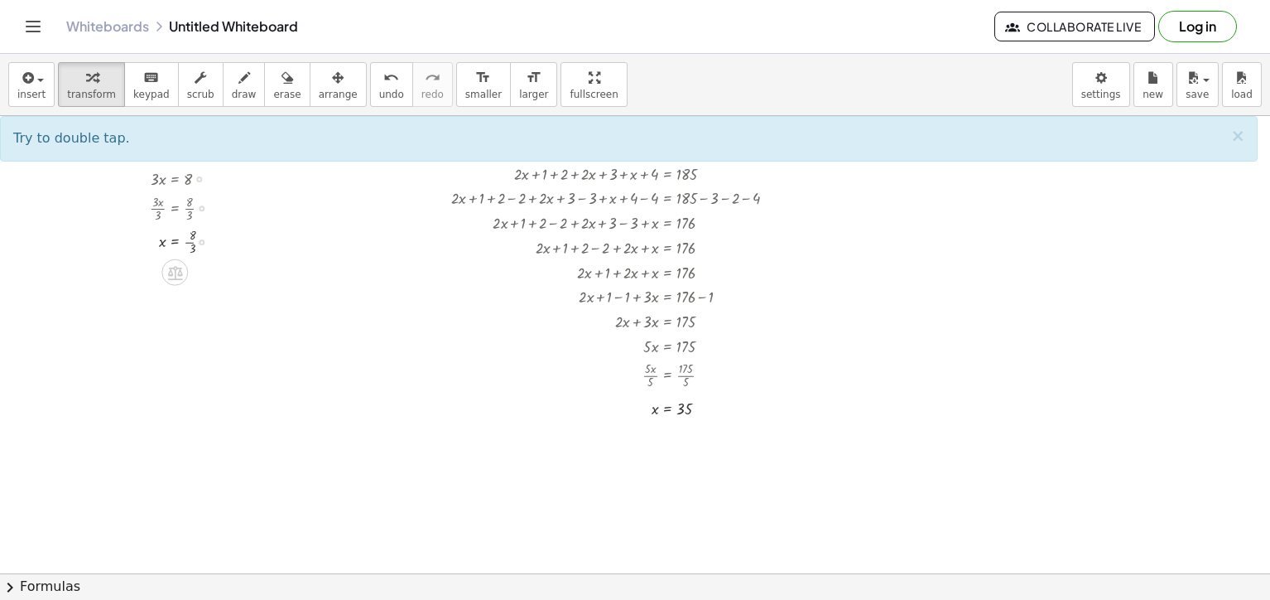
click at [186, 241] on div at bounding box center [187, 241] width 91 height 34
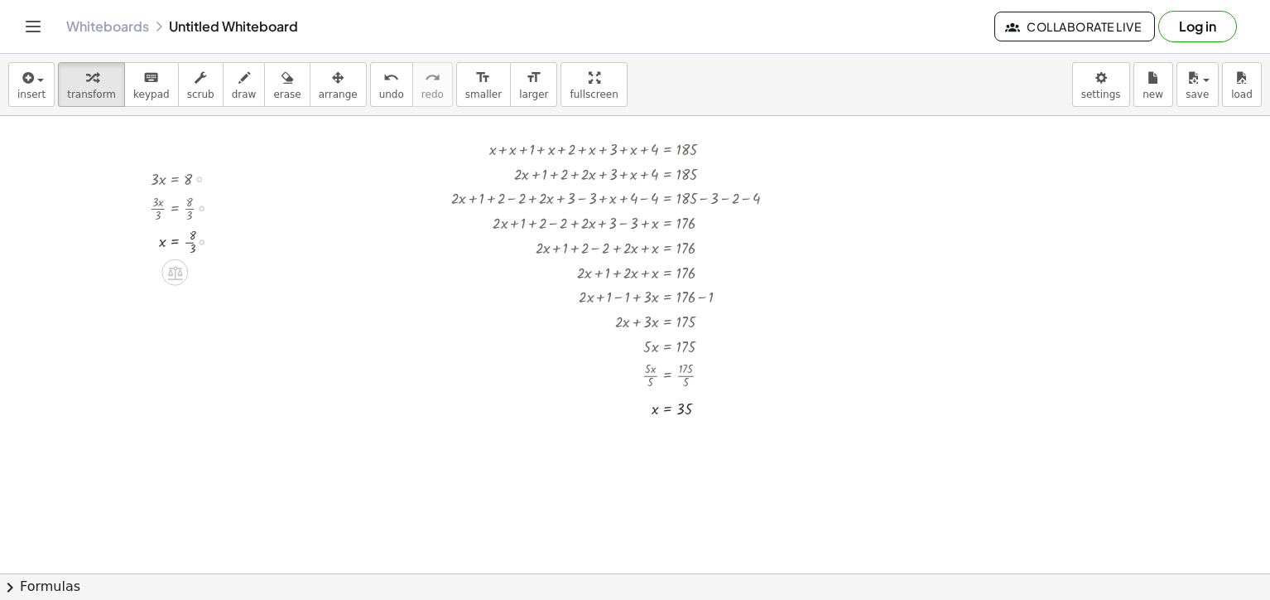
click at [186, 241] on div at bounding box center [187, 241] width 91 height 34
click at [193, 241] on div at bounding box center [201, 241] width 118 height 24
